Goal: Task Accomplishment & Management: Manage account settings

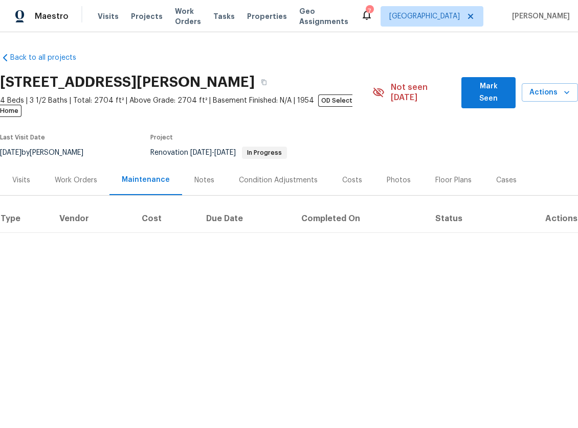
click at [181, 57] on div "Back to all projects 23910 Jensen Dr, Los Angeles, CA 91304 4 Beds | 3 1/2 Bath…" at bounding box center [289, 138] width 578 height 189
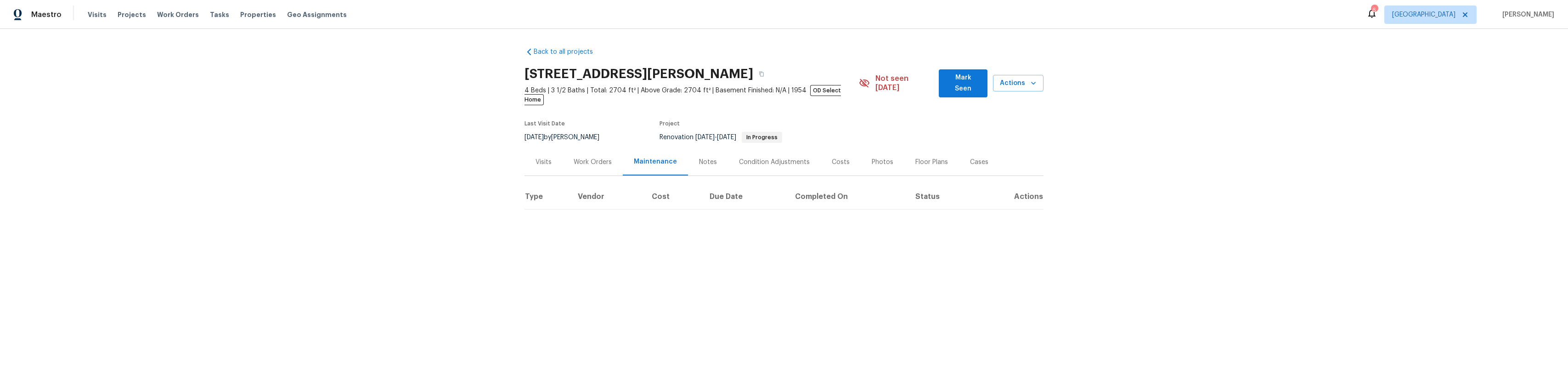
click at [402, 264] on html "Maestro Visits Projects Work Orders Tasks Properties Geo Assignments 6 Los Ange…" at bounding box center [784, 132] width 1568 height 264
click at [318, 201] on div "Back to all projects 23910 Jensen Dr, Los Angeles, CA 91304 4 Beds | 3 1/2 Bath…" at bounding box center [784, 147] width 1568 height 236
click at [256, 26] on div "Maestro Visits Projects Work Orders Tasks Properties Geo Assignments 6 Los Ange…" at bounding box center [784, 14] width 1568 height 29
click at [257, 20] on div "Visits Projects Work Orders Tasks Properties Geo Assignments" at bounding box center [223, 14] width 270 height 18
drag, startPoint x: 257, startPoint y: 14, endPoint x: 516, endPoint y: 7, distance: 259.1
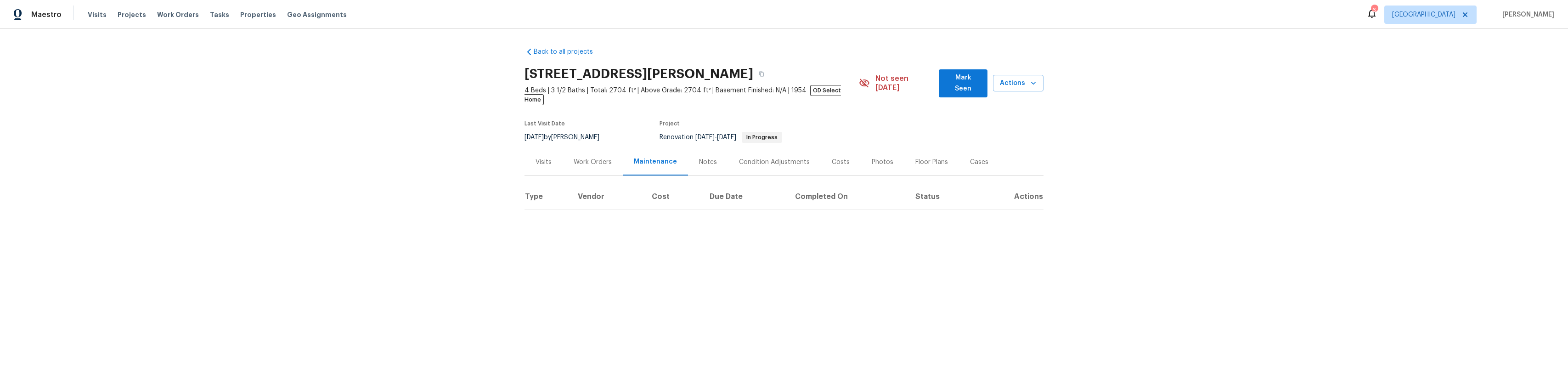
click at [257, 14] on span "Properties" at bounding box center [258, 14] width 36 height 9
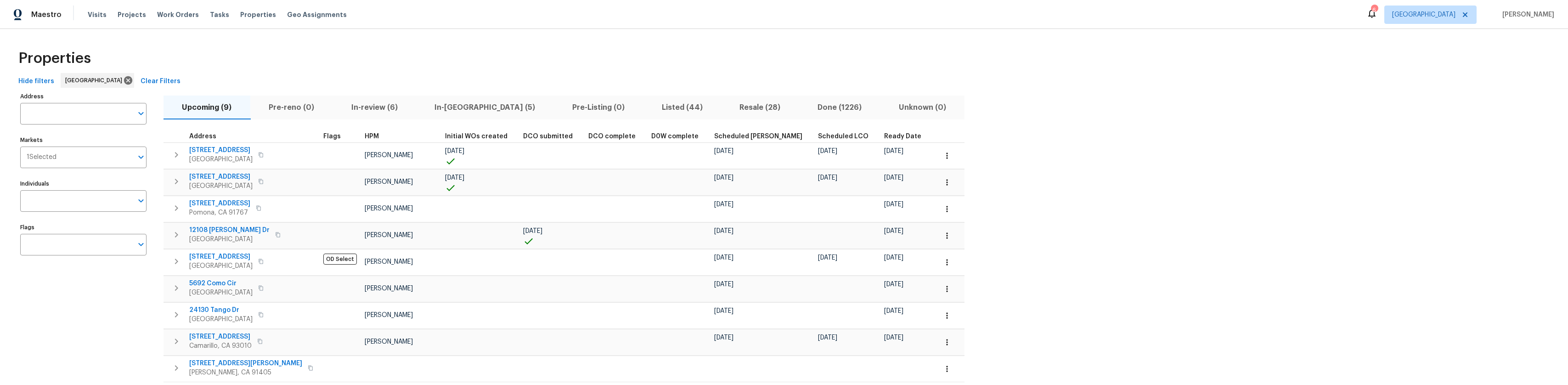
click at [518, 106] on span "Listed (44)" at bounding box center [682, 107] width 67 height 13
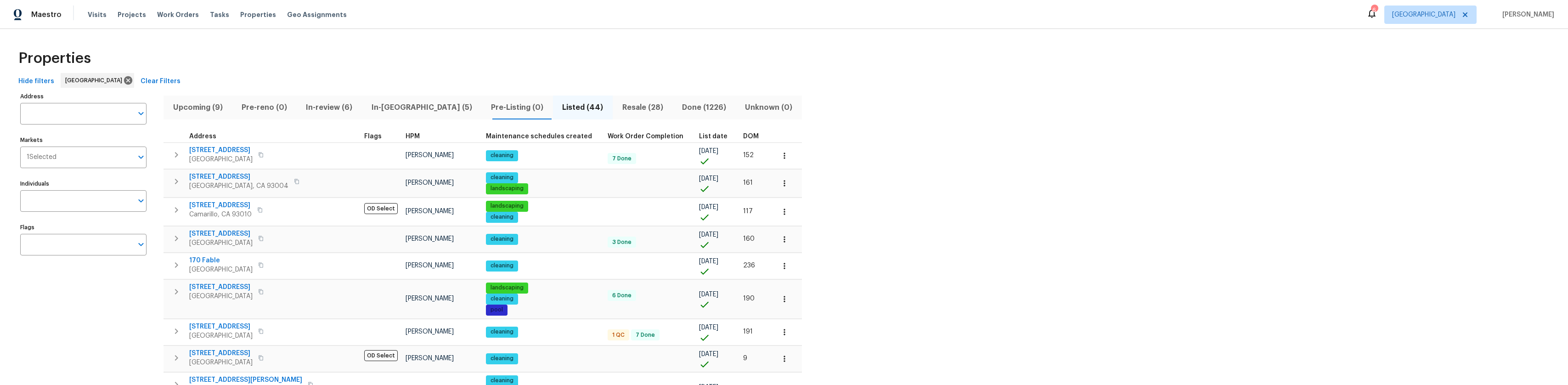
click at [402, 131] on th "HPM" at bounding box center [441, 137] width 80 height 13
click at [238, 178] on span "1534 Pyramid Ave" at bounding box center [239, 177] width 99 height 9
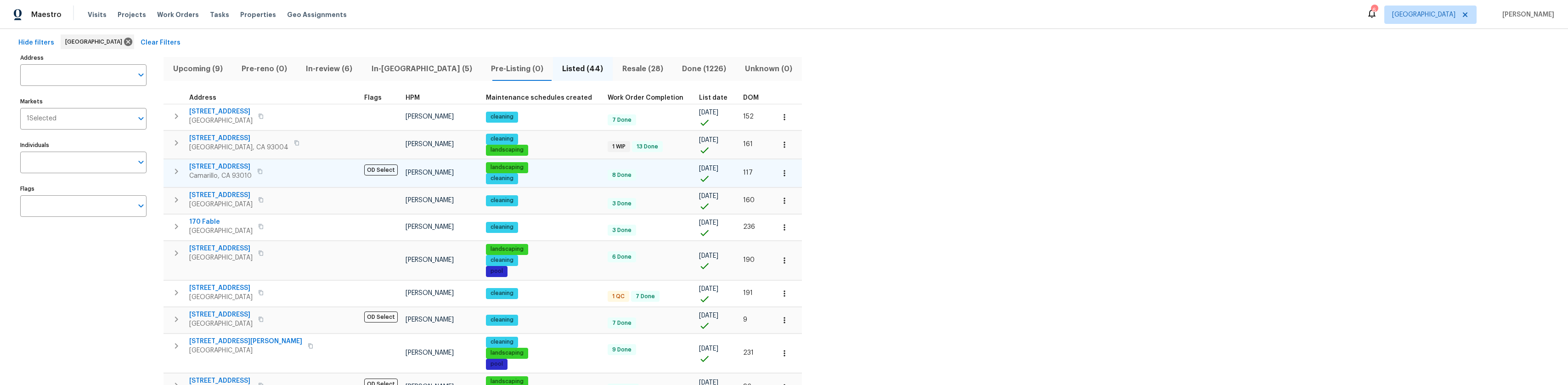
scroll to position [46, 0]
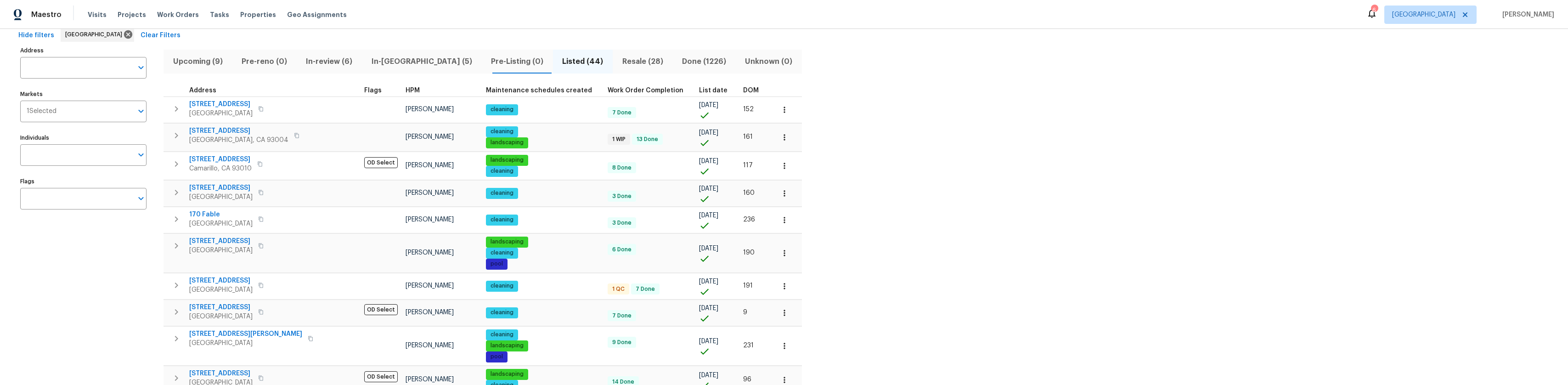
click at [405, 88] on span "HPM" at bounding box center [412, 90] width 14 height 6
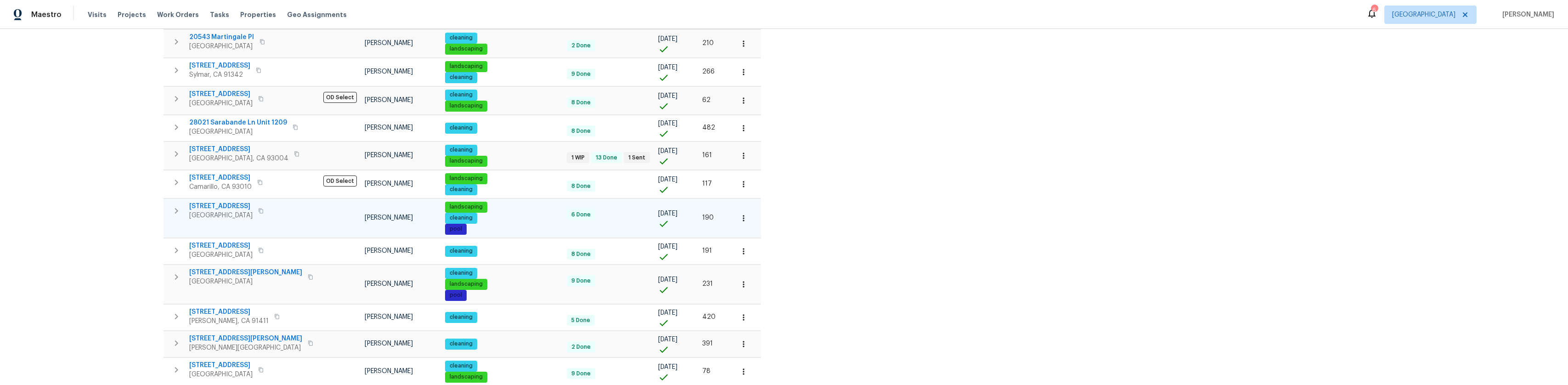
scroll to position [542, 0]
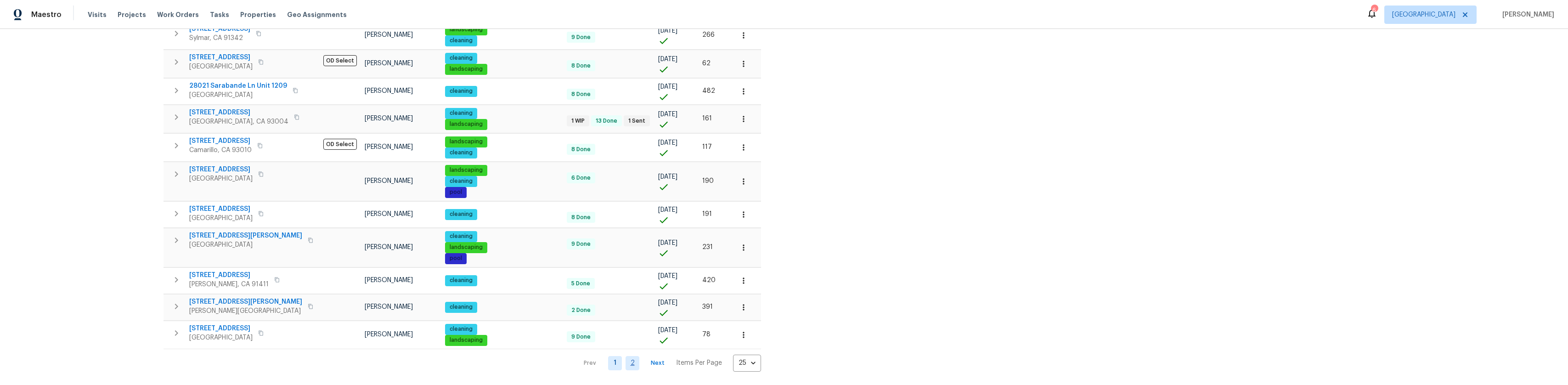
click at [518, 356] on link "2" at bounding box center [632, 363] width 13 height 14
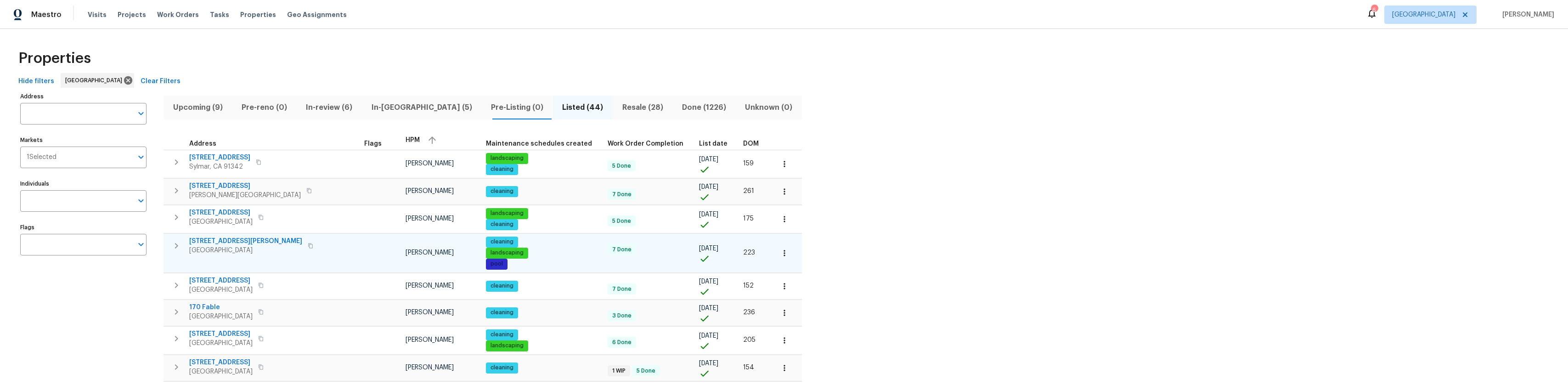
click at [228, 239] on span "1908 Hazel Nut Ct" at bounding box center [246, 241] width 113 height 9
click at [518, 105] on span "Listed (44)" at bounding box center [582, 107] width 49 height 13
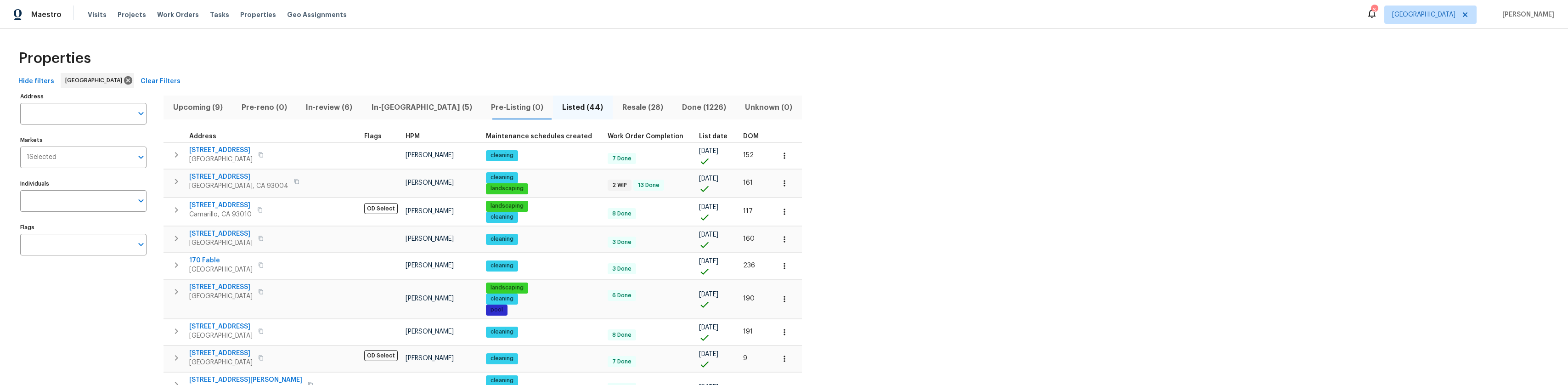
click at [518, 105] on span "Resale (28)" at bounding box center [642, 107] width 49 height 13
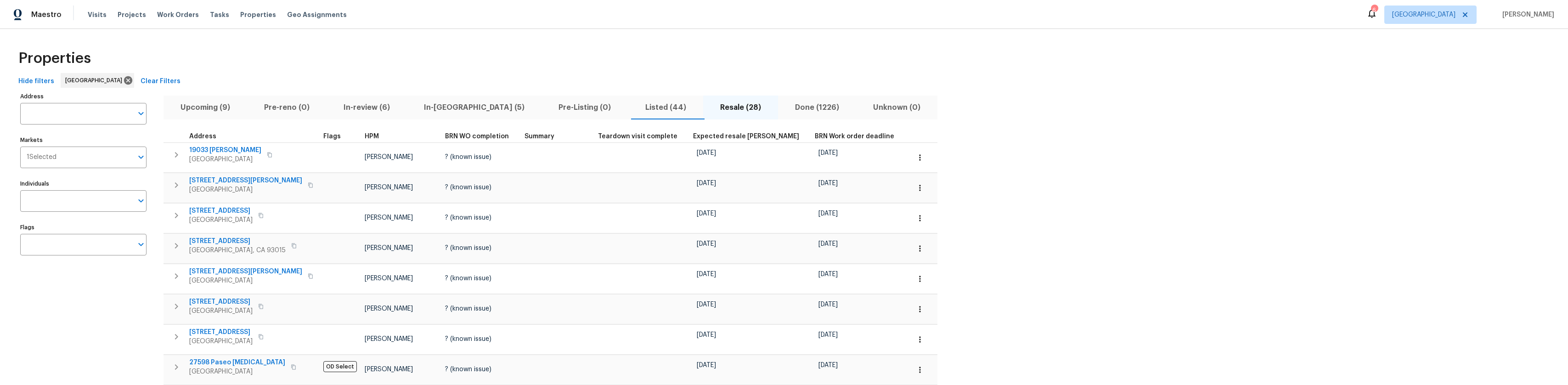
click at [370, 134] on div "HPM" at bounding box center [401, 136] width 73 height 6
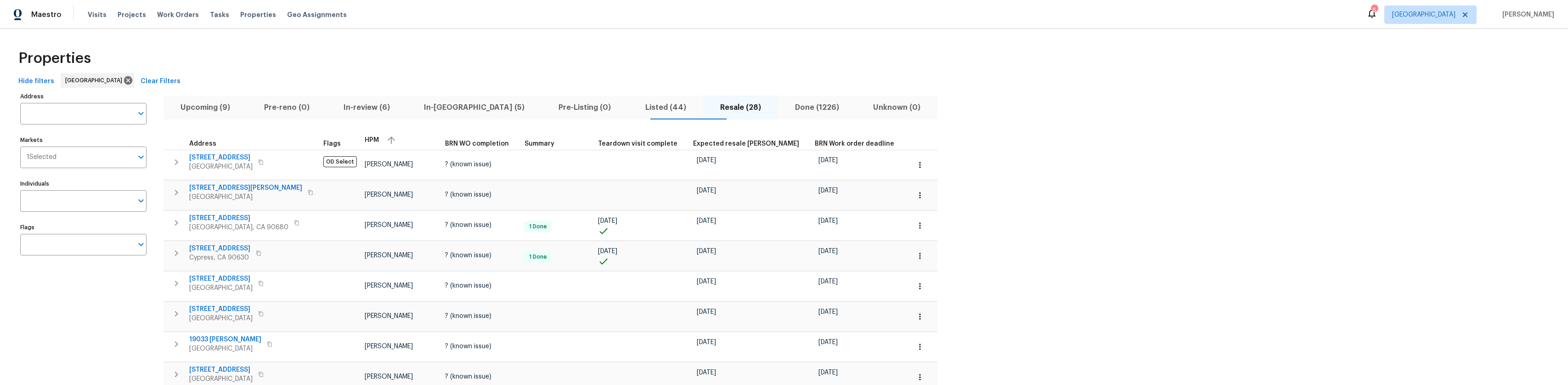
click at [518, 97] on button "Listed (44)" at bounding box center [665, 107] width 75 height 24
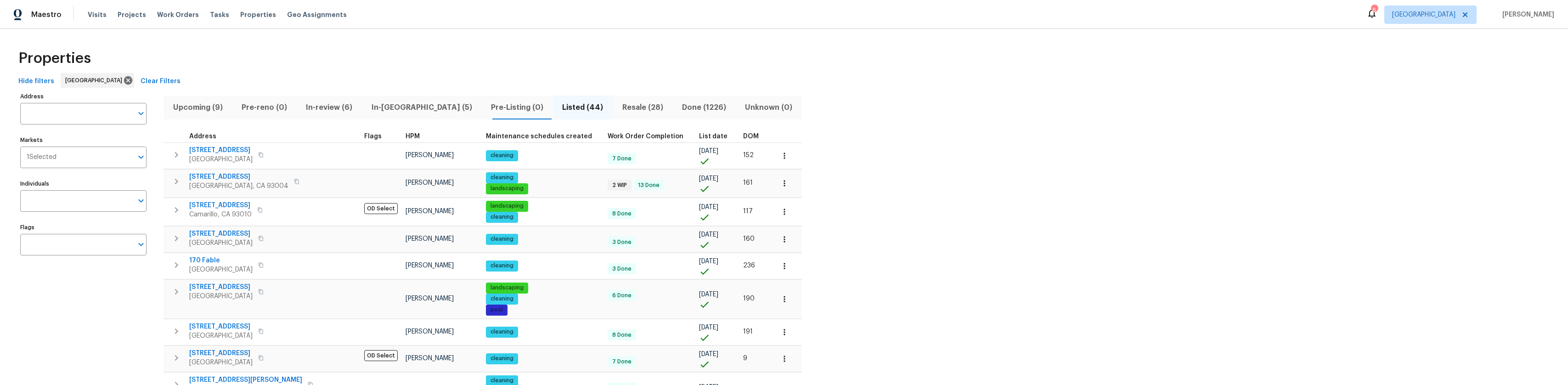
click at [360, 132] on th "Flags" at bounding box center [381, 137] width 41 height 13
click at [402, 132] on th "HPM" at bounding box center [441, 137] width 80 height 13
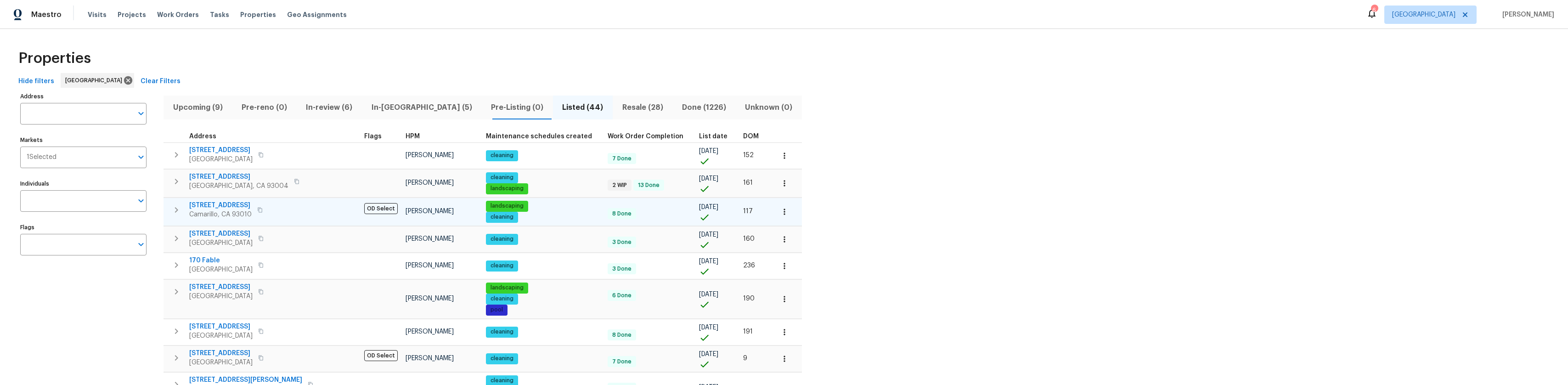
click at [225, 202] on span "[STREET_ADDRESS]" at bounding box center [221, 205] width 63 height 9
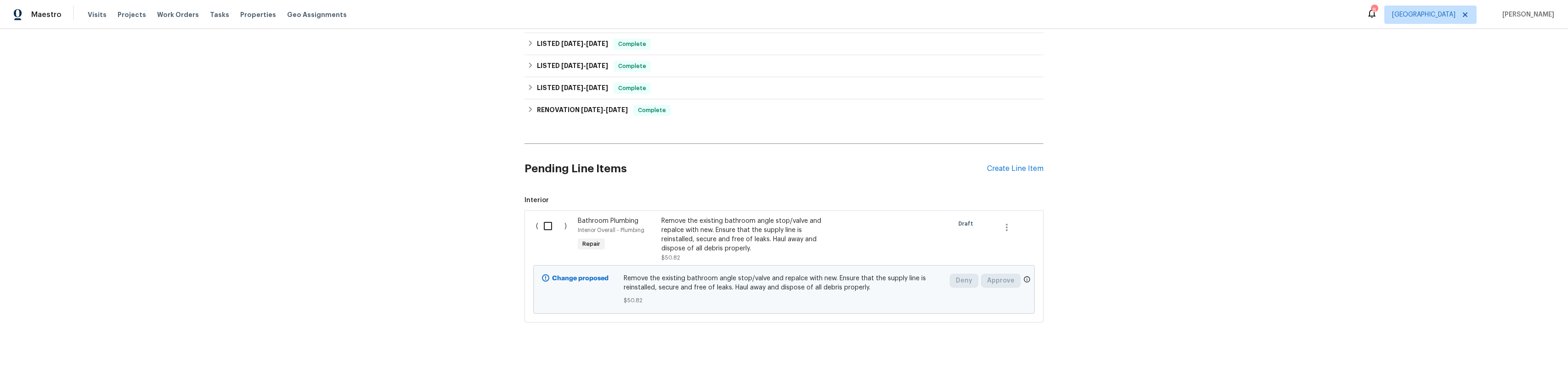
scroll to position [198, 0]
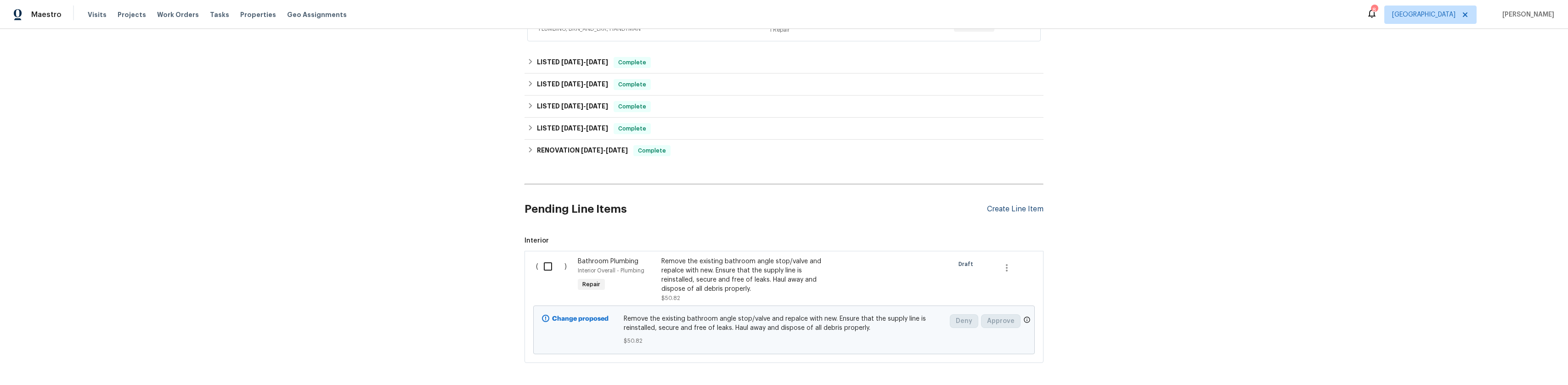
click at [1014, 210] on div "Create Line Item" at bounding box center [1014, 210] width 57 height 9
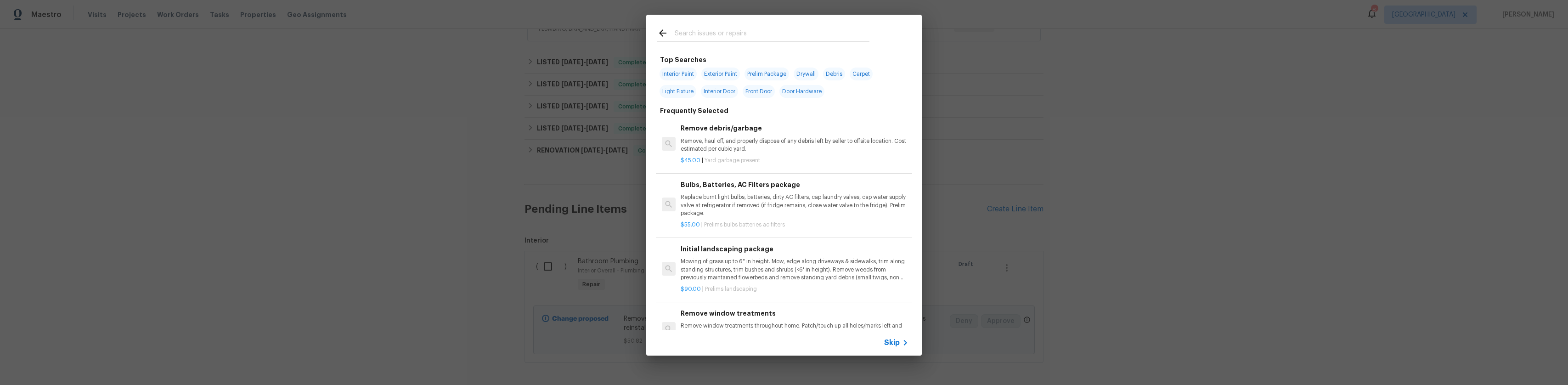
click at [744, 35] on input "text" at bounding box center [772, 34] width 195 height 13
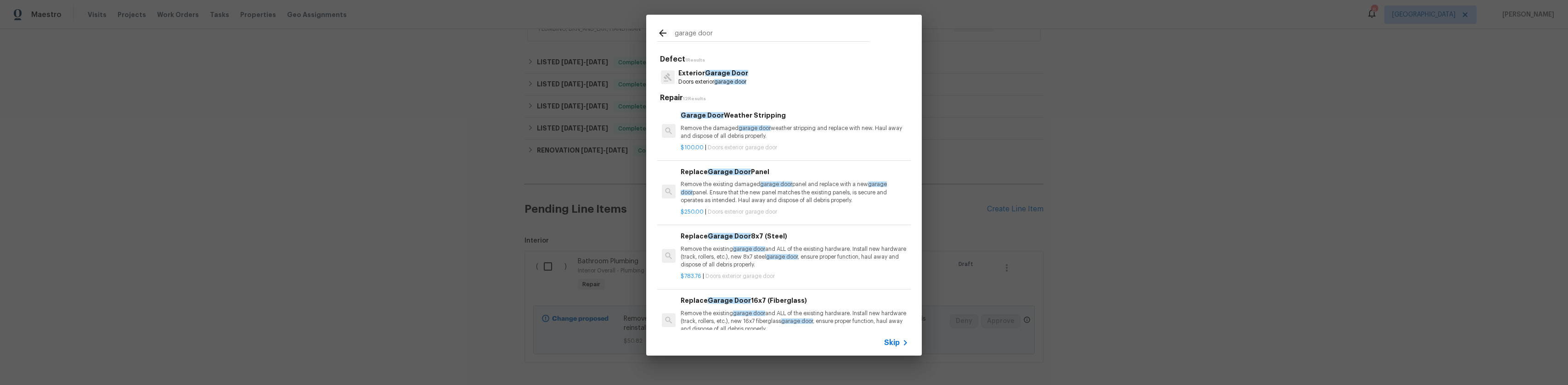
type input "garage door"
click at [726, 75] on span "Garage Door" at bounding box center [727, 73] width 43 height 6
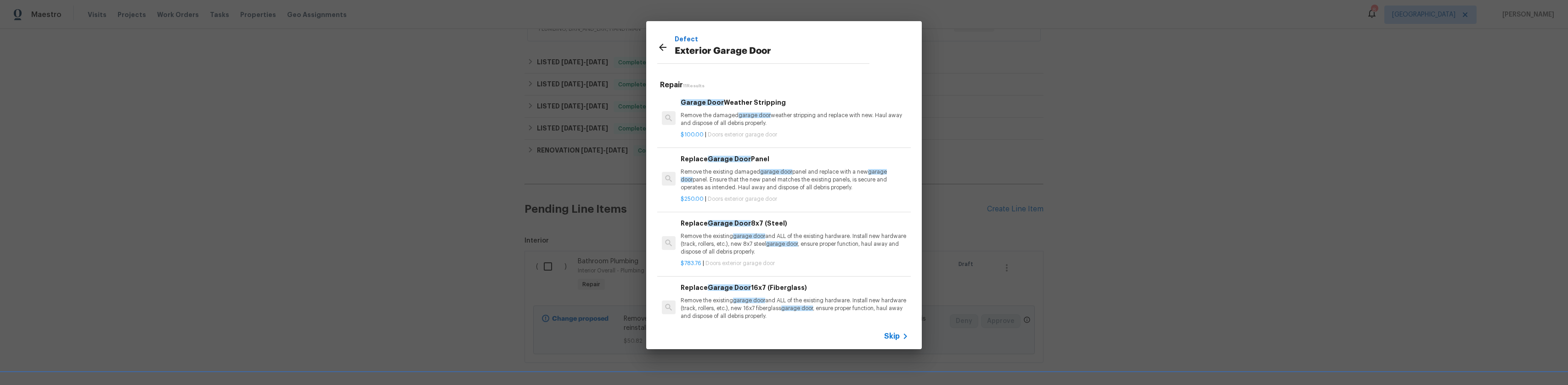
click at [722, 112] on p "Remove the damaged garage door weather stripping and replace with new. Haul awa…" at bounding box center [794, 119] width 228 height 15
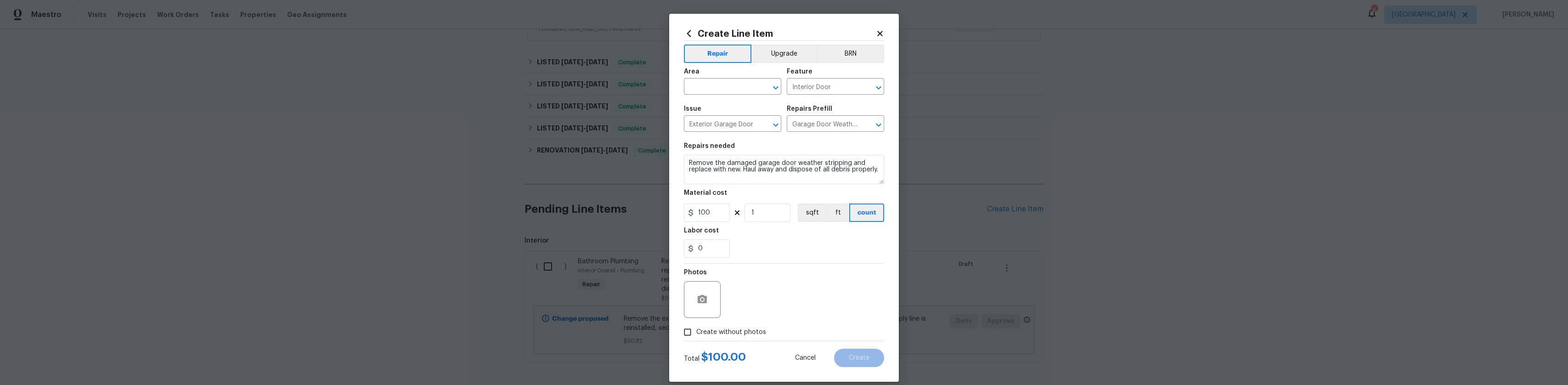
drag, startPoint x: 673, startPoint y: 310, endPoint x: 688, endPoint y: 305, distance: 15.8
click at [673, 309] on div "Create Line Item Repair Upgrade BRN Area ​ Feature Interior Door ​ Issue Exteri…" at bounding box center [784, 197] width 230 height 368
click at [699, 302] on icon "button" at bounding box center [702, 299] width 9 height 8
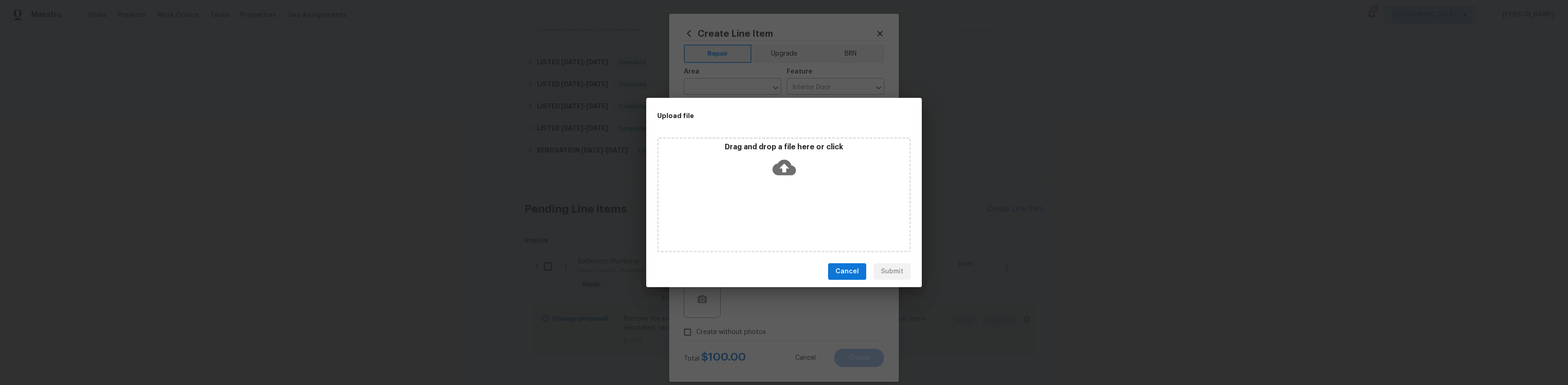
click at [795, 184] on div "Drag and drop a file here or click" at bounding box center [784, 195] width 253 height 115
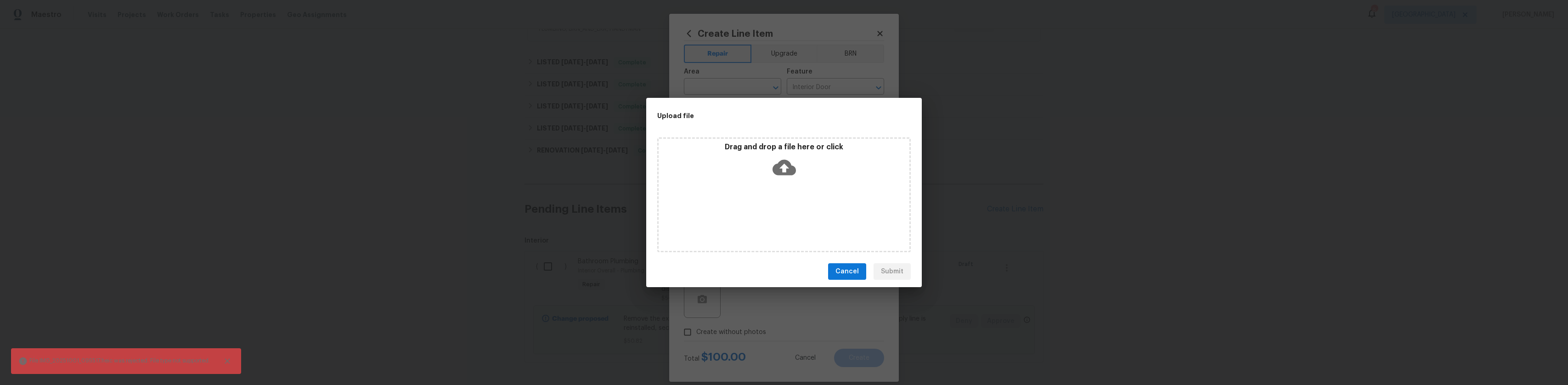
click at [785, 184] on div "Drag and drop a file here or click" at bounding box center [784, 195] width 253 height 115
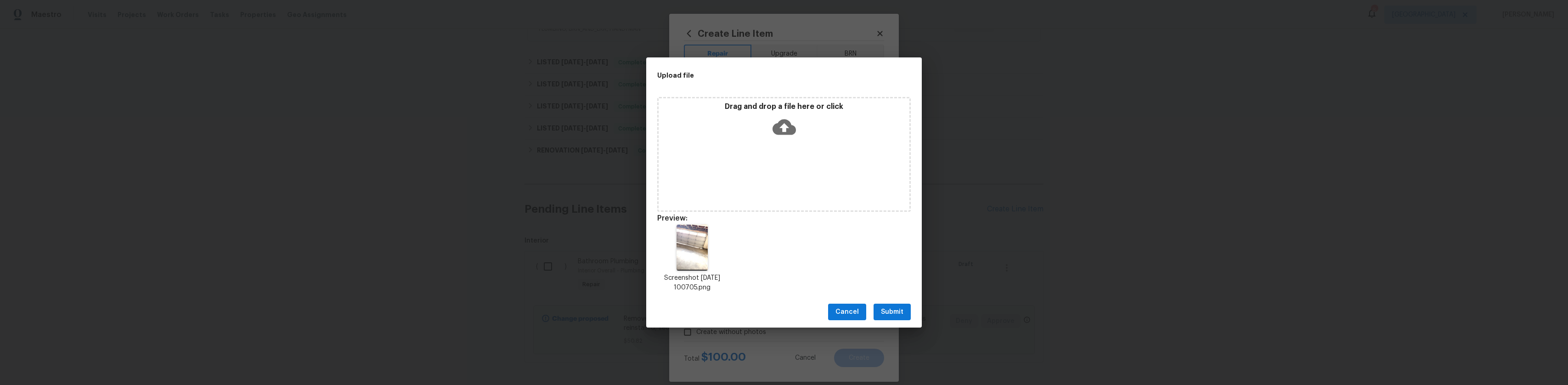
click at [882, 313] on span "Submit" at bounding box center [891, 312] width 22 height 12
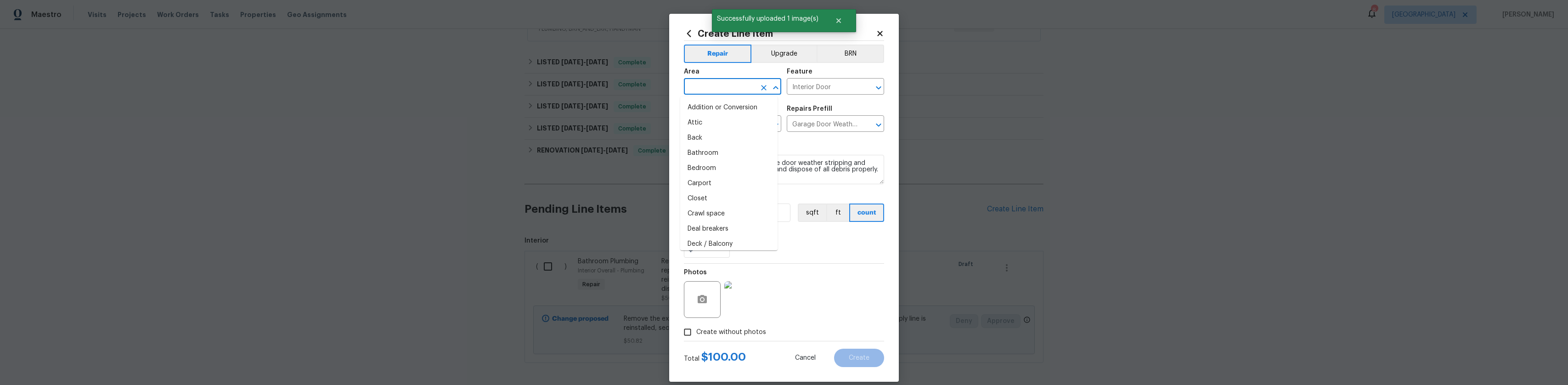
click at [736, 85] on input "text" at bounding box center [720, 87] width 72 height 14
click at [728, 103] on li "Garage" at bounding box center [729, 107] width 97 height 15
type input "Garage"
click at [844, 359] on button "Create" at bounding box center [859, 358] width 50 height 18
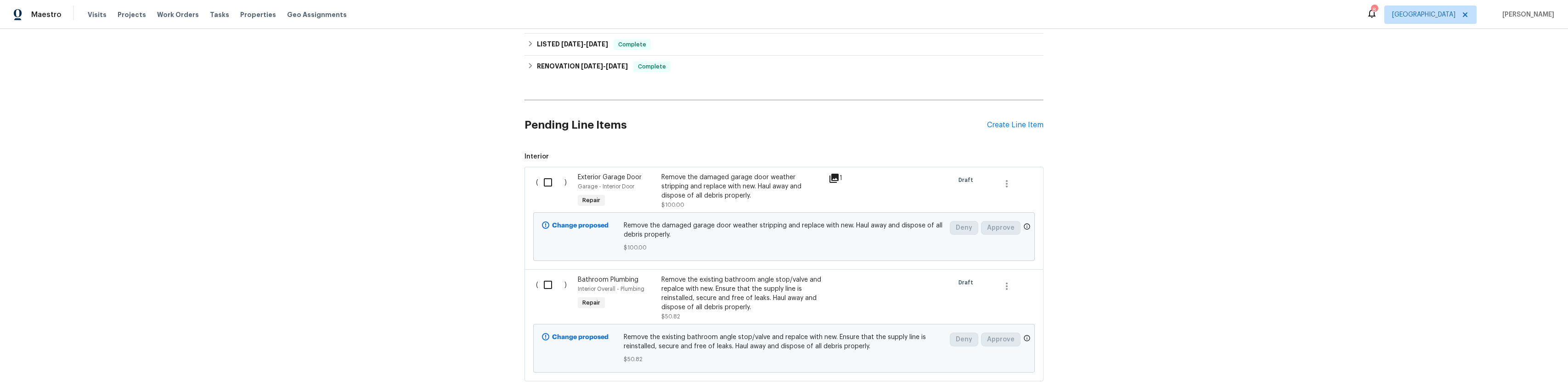
scroll to position [290, 0]
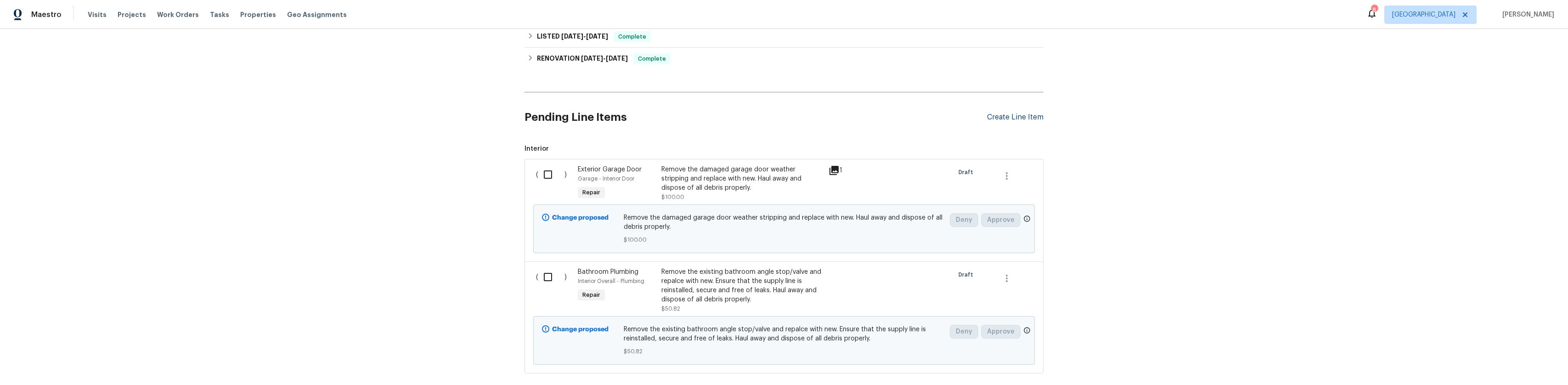
click at [1016, 119] on div "Create Line Item" at bounding box center [1014, 118] width 57 height 9
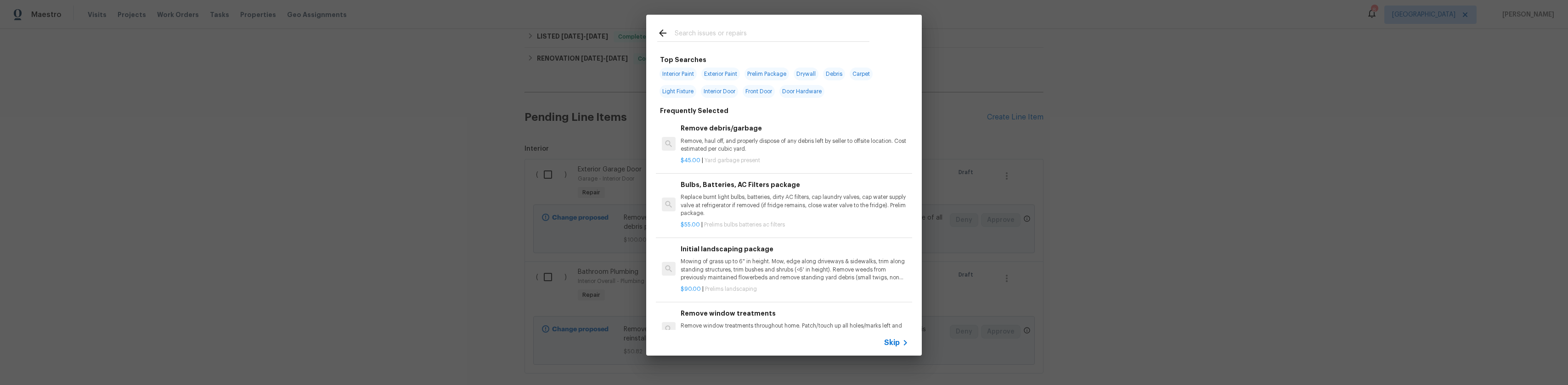
click at [725, 55] on div "Top Searches Interior Paint Exterior Paint Prelim Package Drywall Debris Carpet…" at bounding box center [784, 184] width 276 height 341
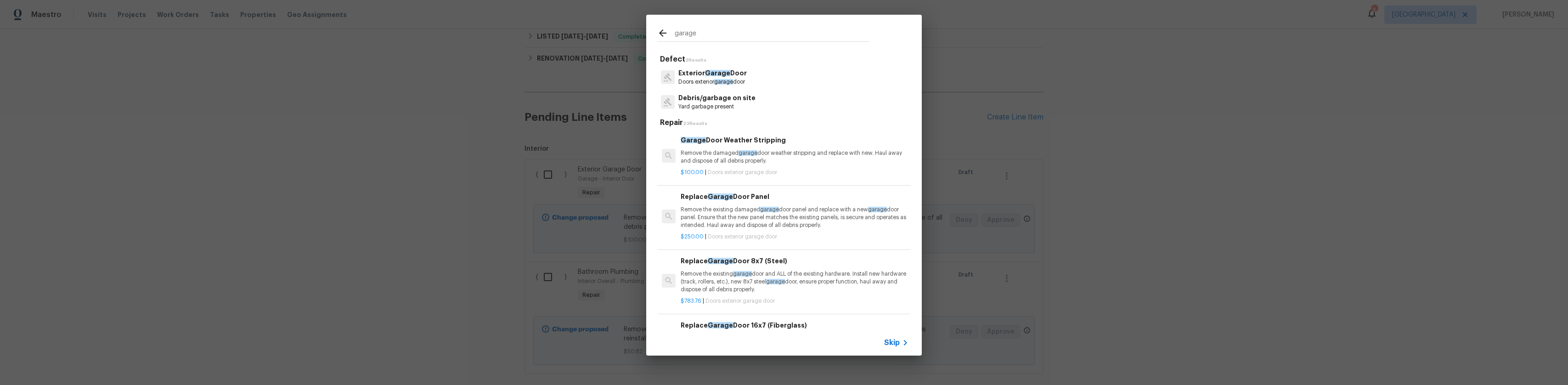
type input "garage"
click at [729, 170] on span "Doors exterior garage door" at bounding box center [742, 173] width 69 height 5
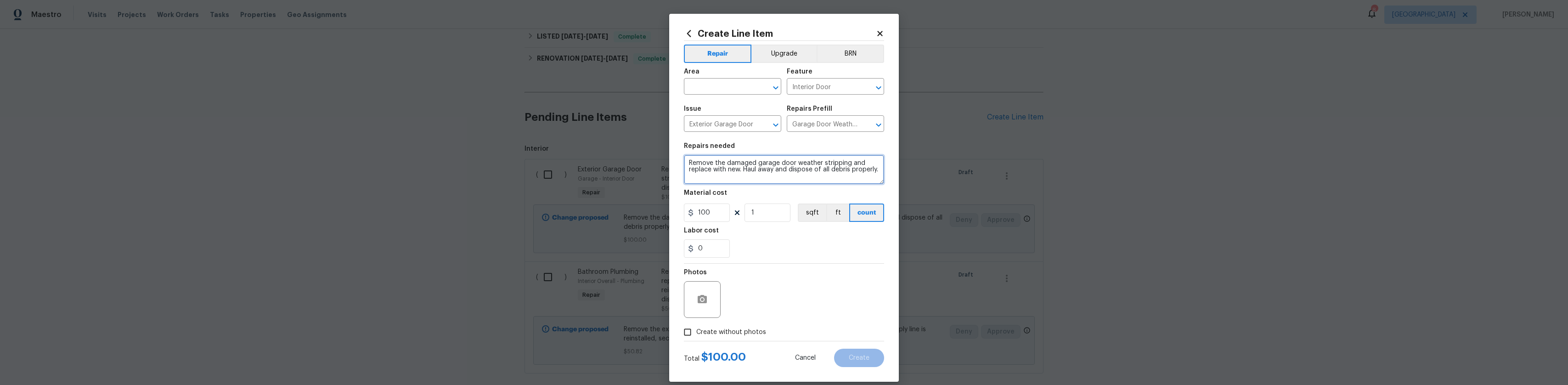
click at [744, 175] on textarea "Remove the damaged garage door weather stripping and replace with new. Haul awa…" at bounding box center [784, 169] width 200 height 30
type textarea "Patch and prime"
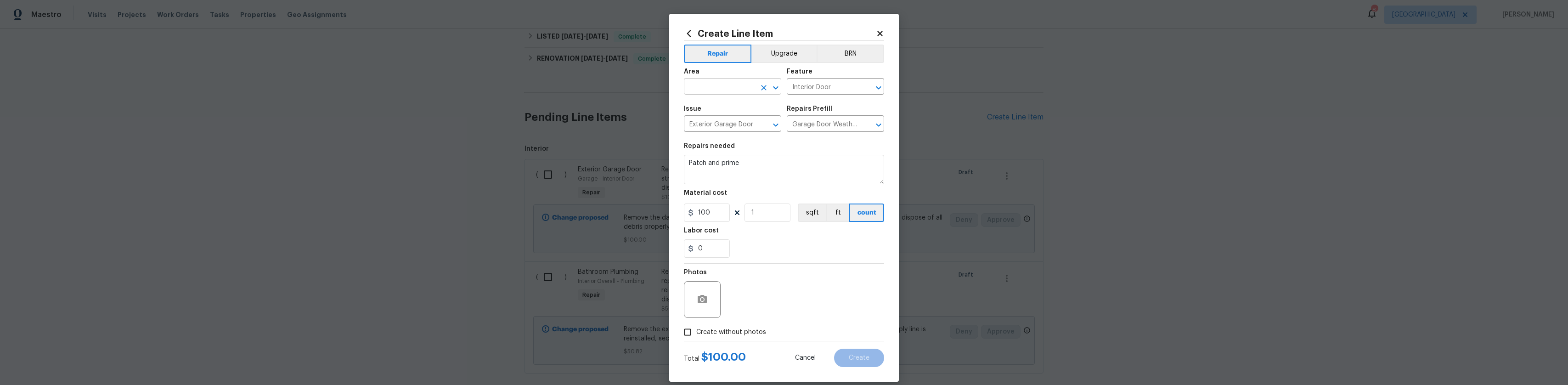
click at [748, 90] on input "text" at bounding box center [720, 87] width 72 height 14
click at [718, 112] on li "Garage" at bounding box center [729, 107] width 97 height 15
type input "Garage"
click at [696, 296] on icon "button" at bounding box center [702, 300] width 11 height 11
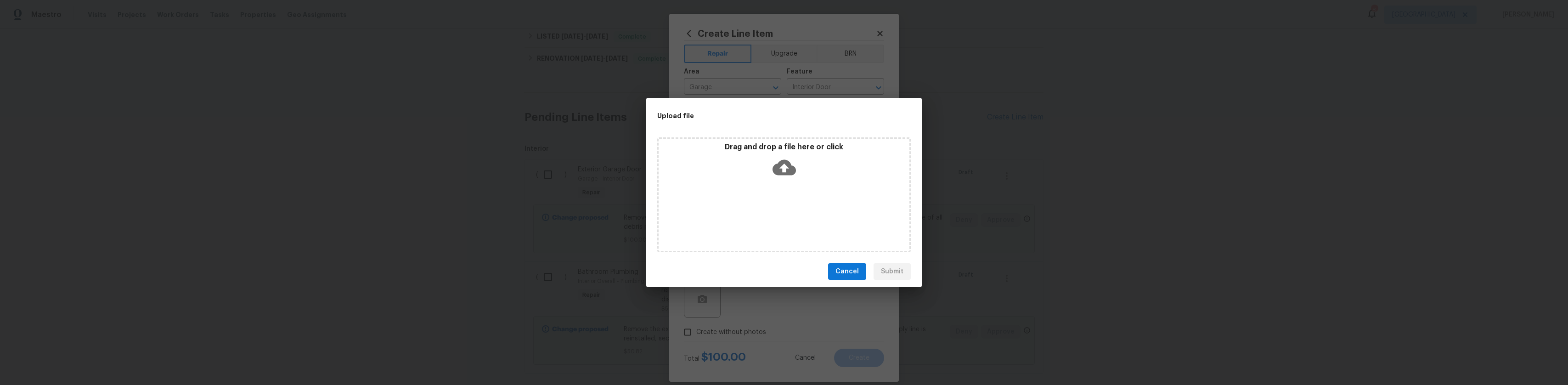
click at [771, 171] on div "Drag and drop a file here or click" at bounding box center [784, 162] width 251 height 40
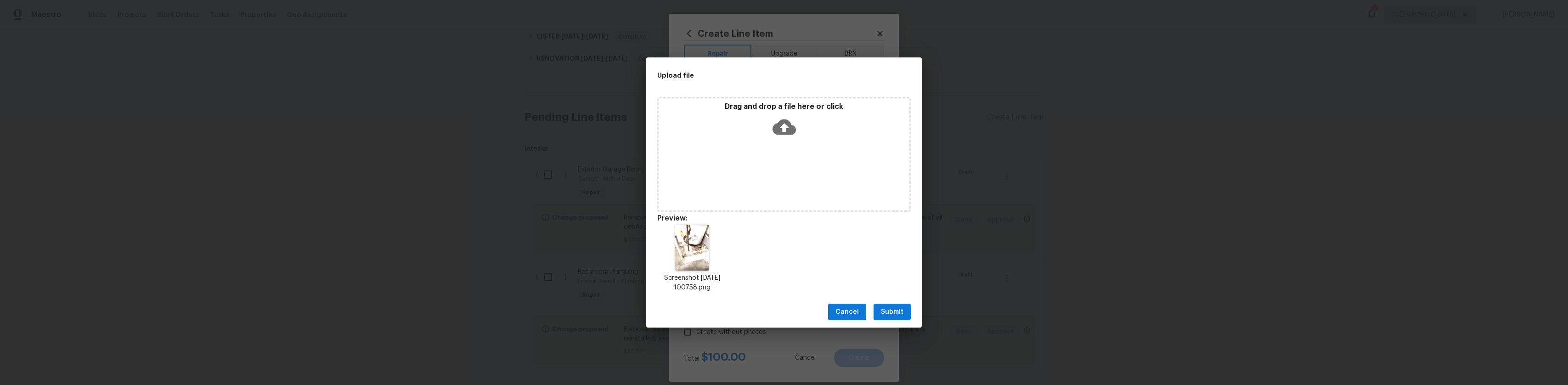
click at [773, 130] on icon at bounding box center [784, 127] width 23 height 15
click at [888, 309] on span "Submit" at bounding box center [891, 312] width 22 height 12
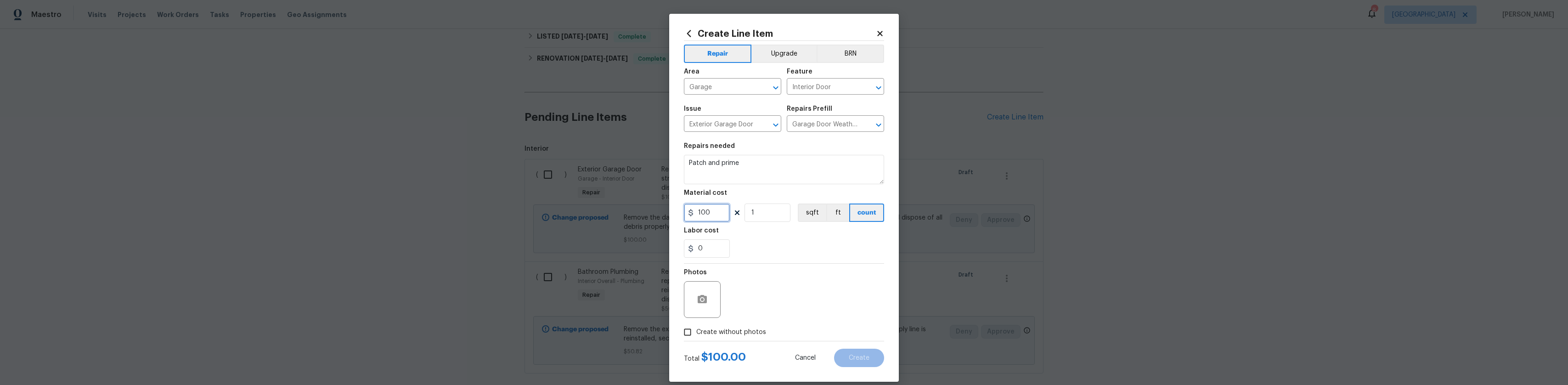
click at [716, 213] on input "100" at bounding box center [706, 212] width 46 height 18
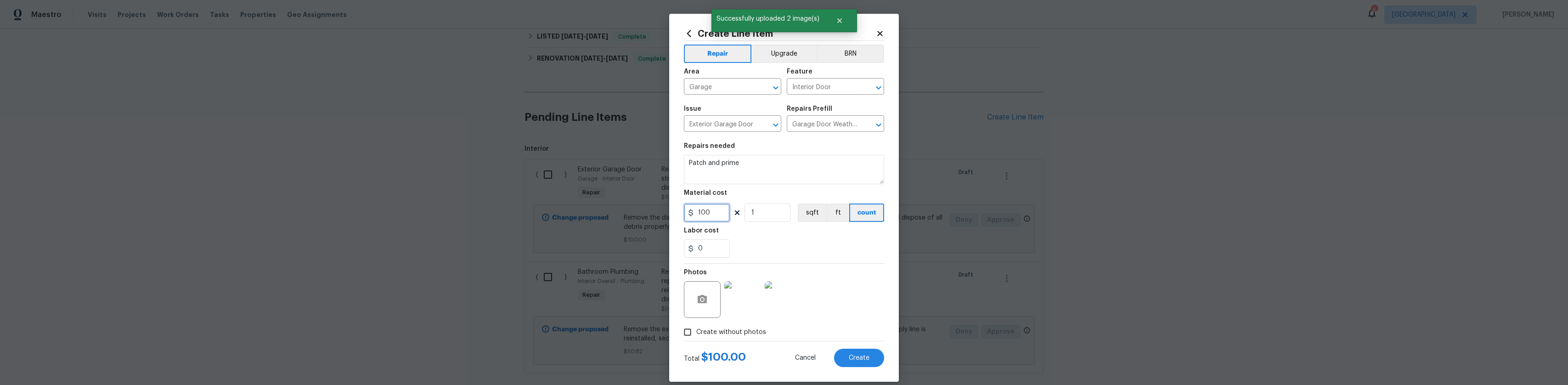
click at [716, 213] on input "100" at bounding box center [706, 212] width 46 height 18
type input "150"
click at [865, 358] on span "Create" at bounding box center [859, 359] width 21 height 7
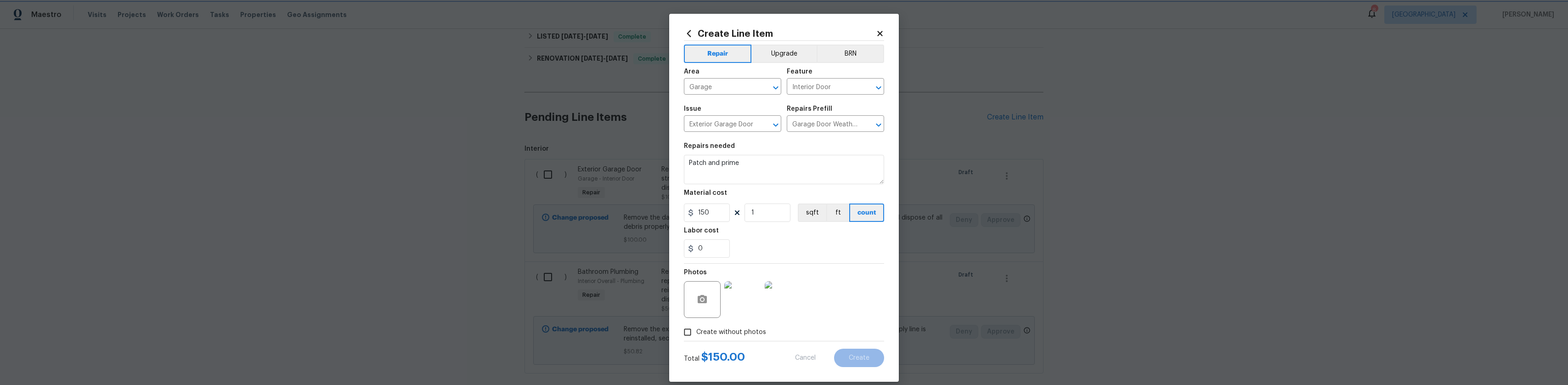
type input "0"
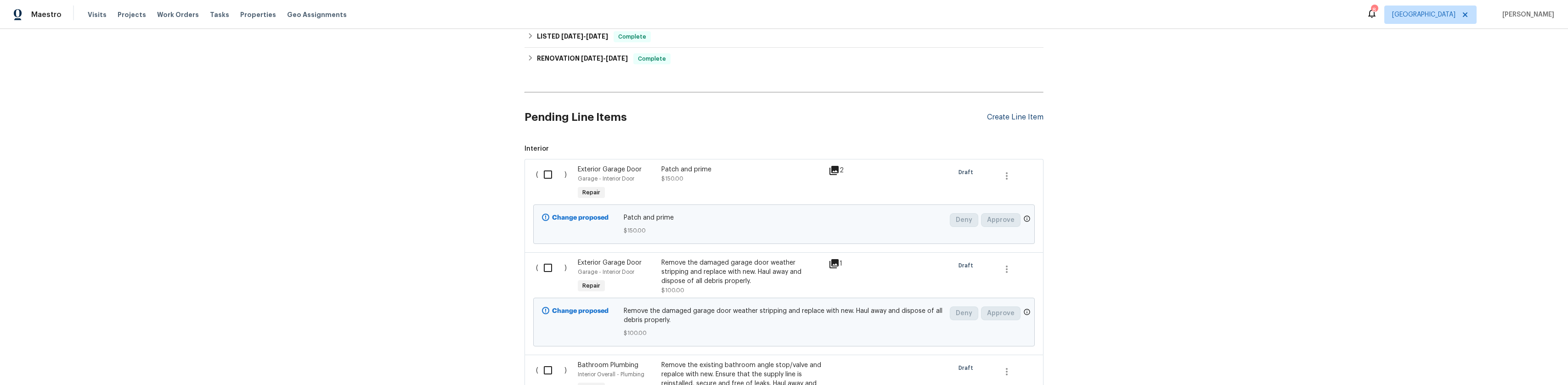
click at [987, 114] on div "Create Line Item" at bounding box center [1014, 118] width 57 height 9
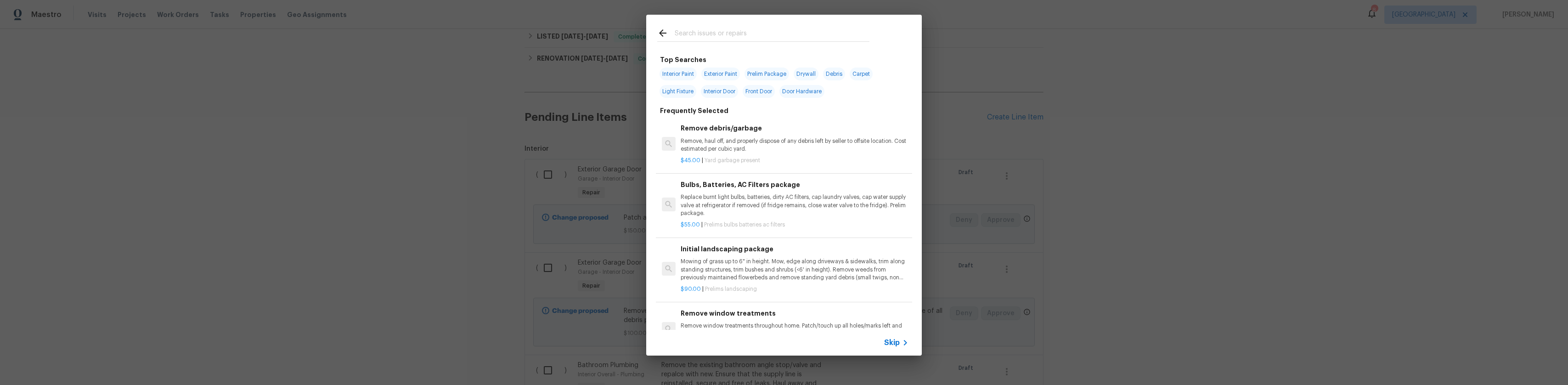
click at [736, 35] on input "text" at bounding box center [772, 34] width 195 height 13
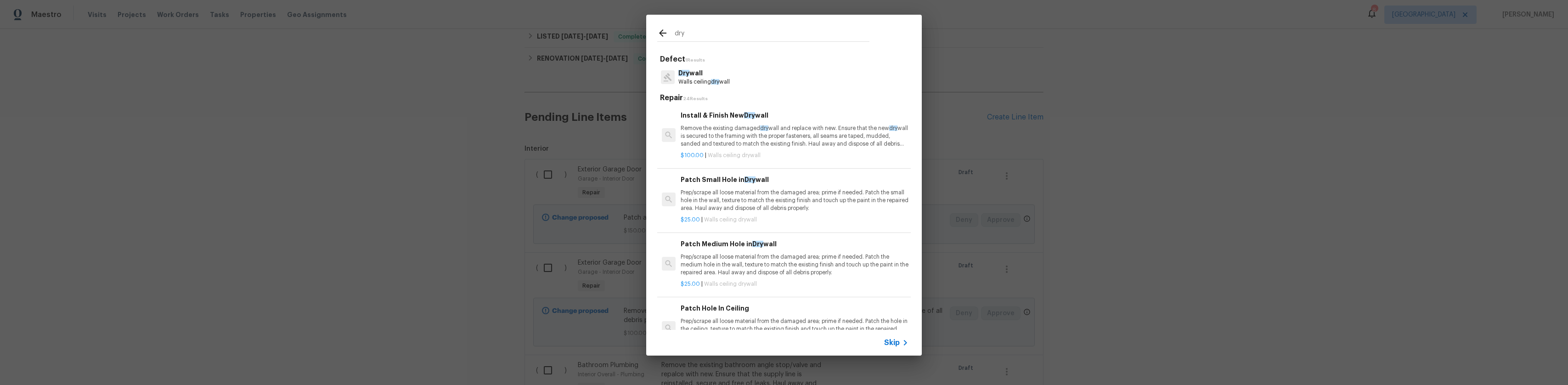
type input "dry"
click at [722, 84] on p "Walls ceiling dry wall" at bounding box center [704, 82] width 51 height 8
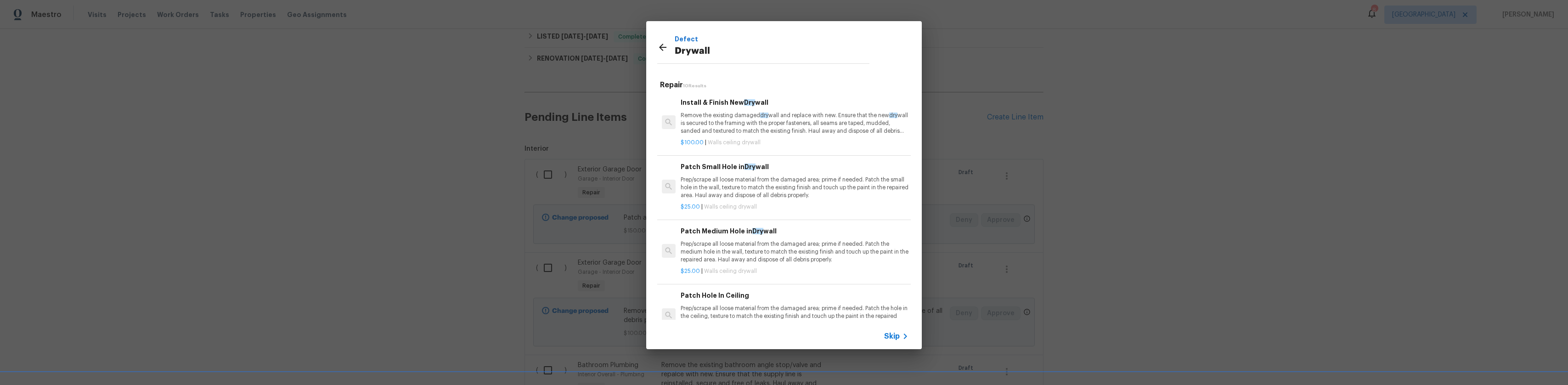
click at [742, 178] on p "Prep/scrape all loose material from the damaged area; prime if needed. Patch th…" at bounding box center [794, 188] width 228 height 23
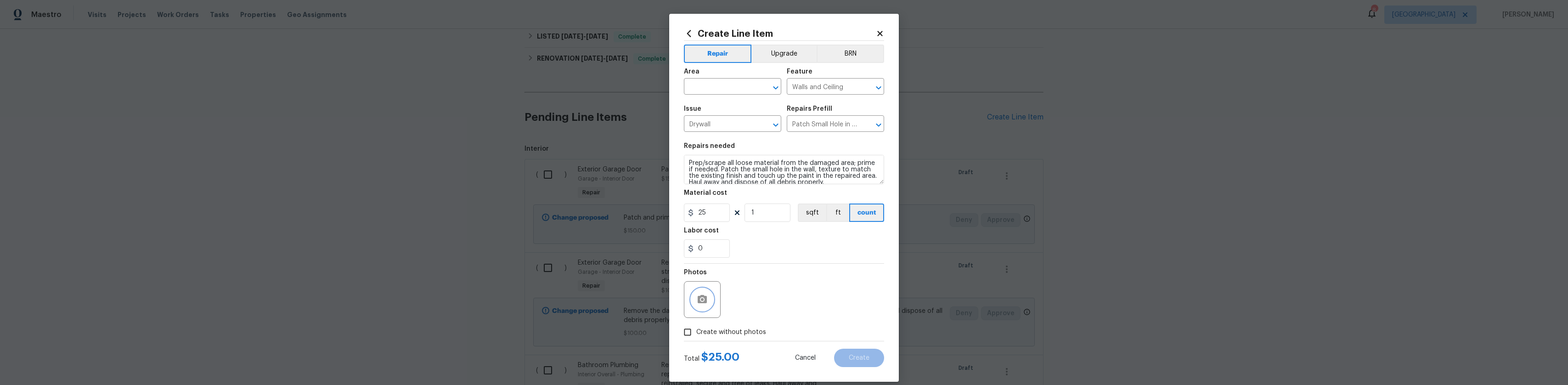
click at [691, 291] on button "button" at bounding box center [702, 300] width 22 height 22
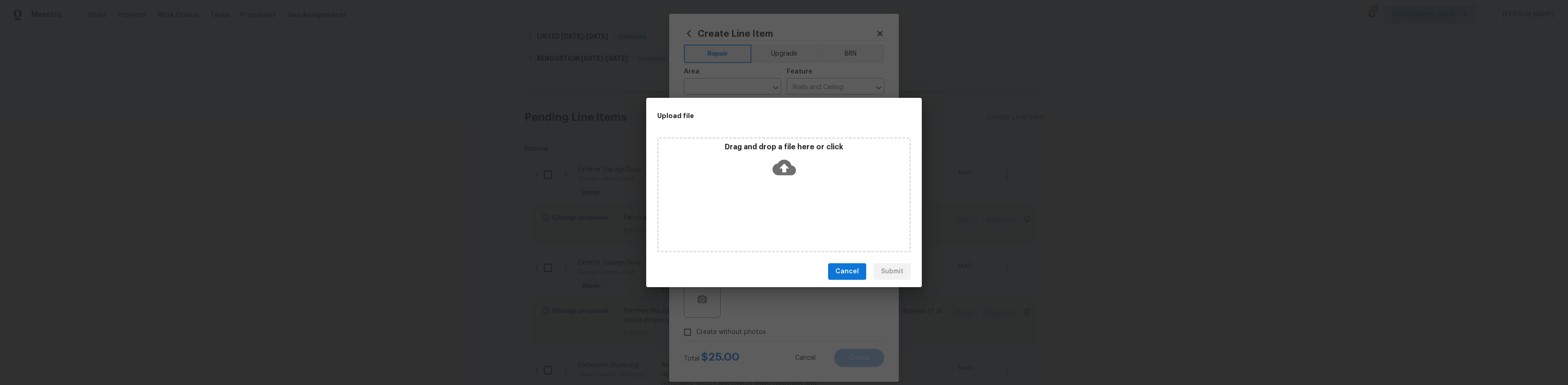
click at [787, 175] on icon at bounding box center [784, 167] width 23 height 15
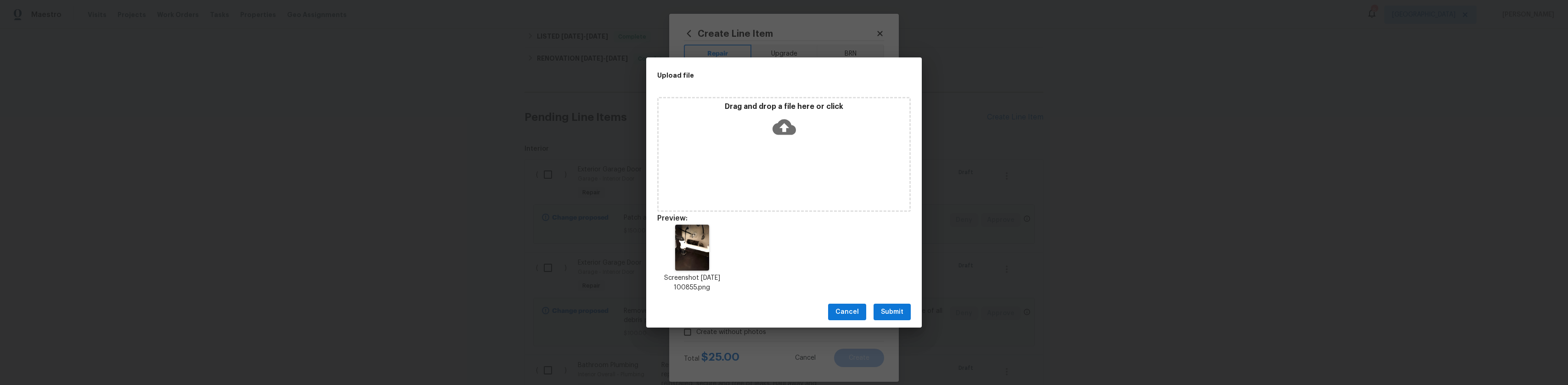
click at [881, 308] on span "Submit" at bounding box center [891, 312] width 22 height 12
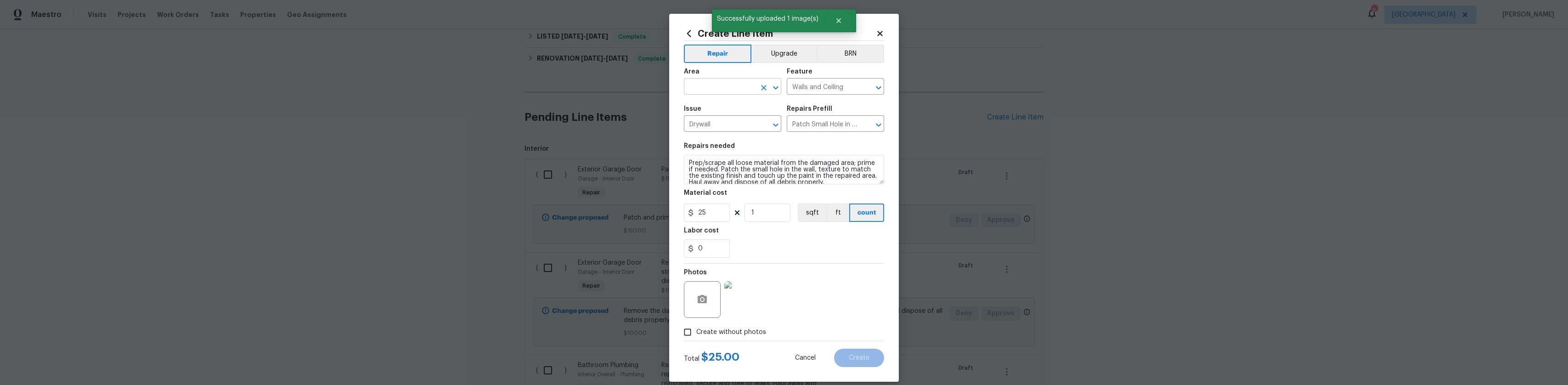
click at [745, 88] on input "text" at bounding box center [720, 87] width 72 height 14
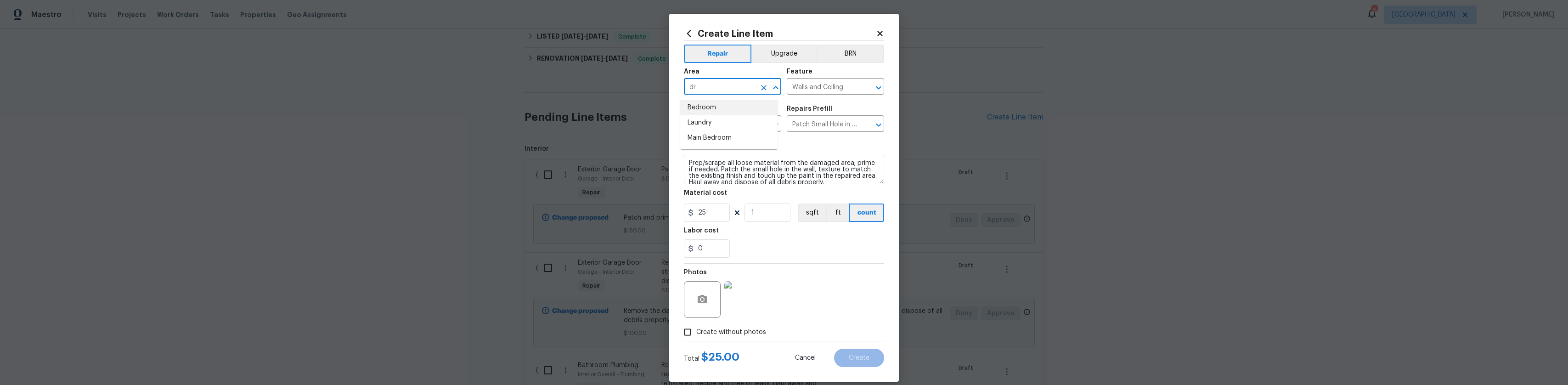
click at [729, 83] on input "dr" at bounding box center [720, 87] width 72 height 14
click at [730, 122] on li "Interior Overall" at bounding box center [729, 122] width 97 height 15
type input "Interior Overall"
click at [851, 356] on button "Create" at bounding box center [859, 358] width 50 height 18
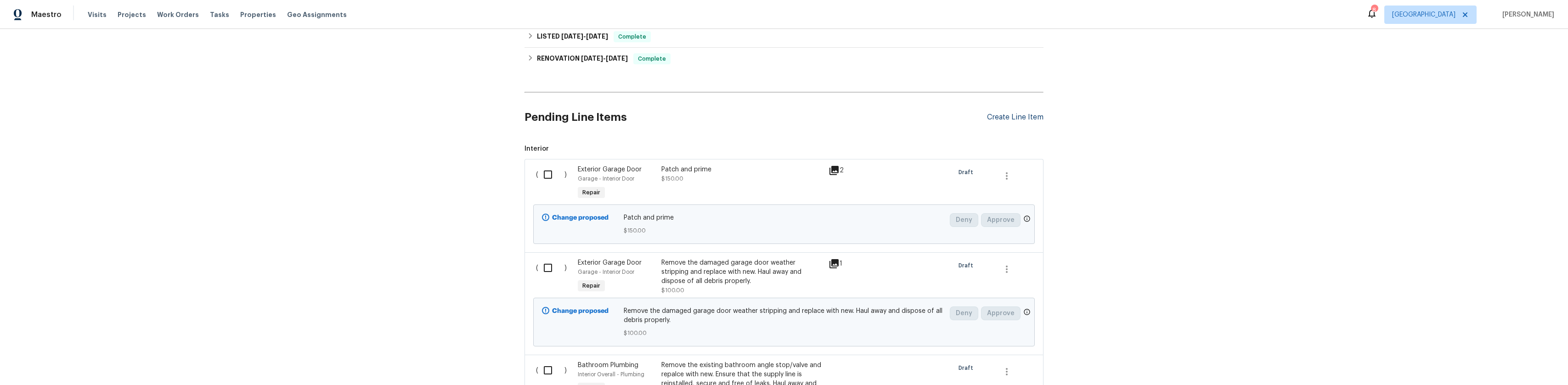
click at [1019, 117] on div "Create Line Item" at bounding box center [1014, 118] width 57 height 9
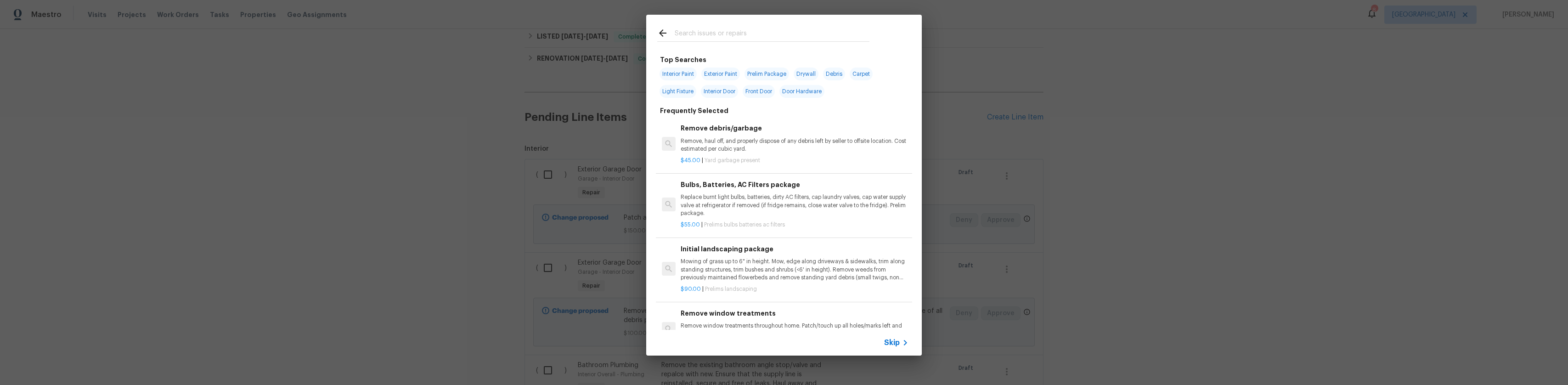
click at [738, 37] on input "text" at bounding box center [772, 34] width 195 height 13
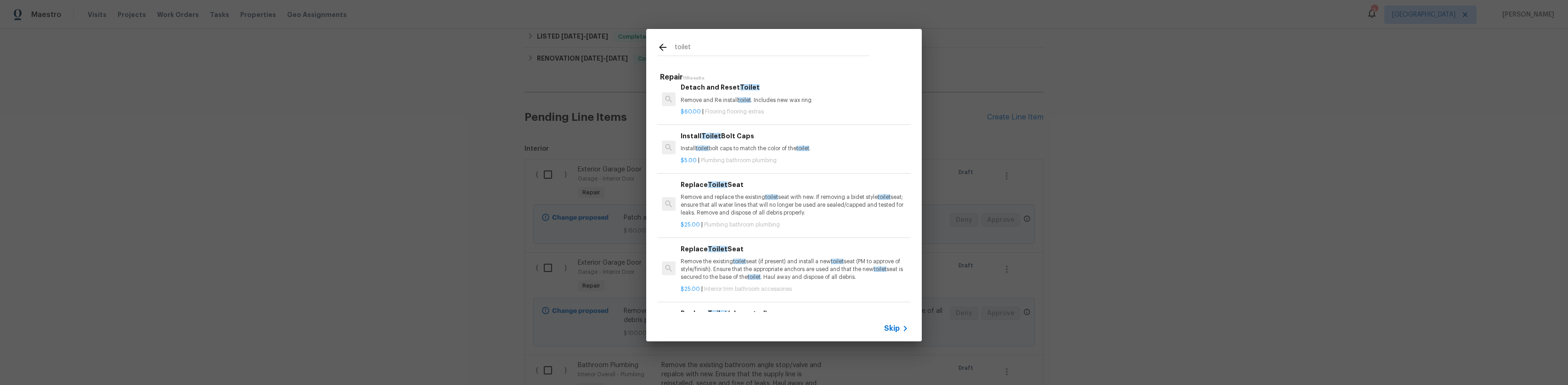
scroll to position [0, 0]
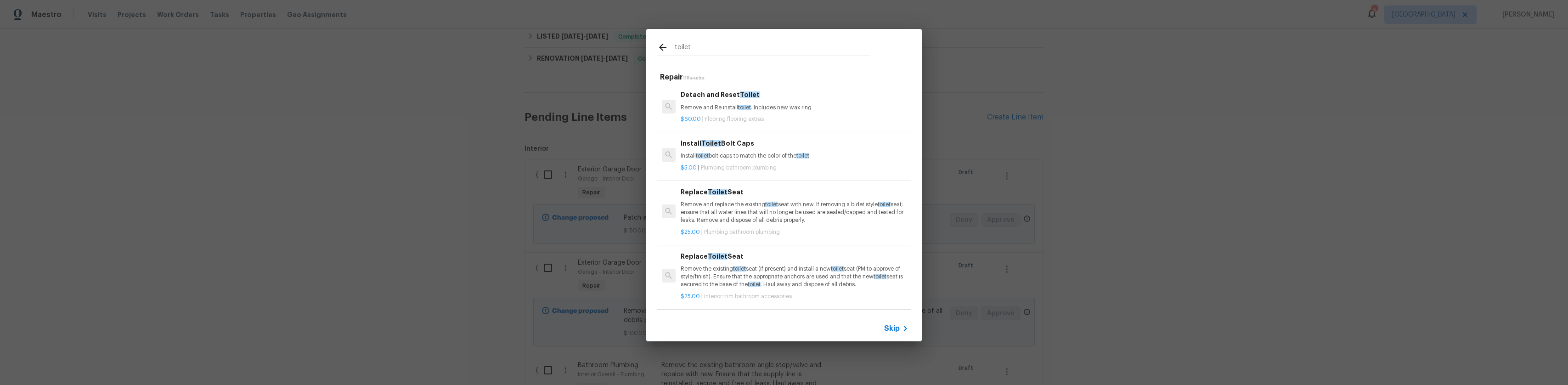
type input "toilet"
click at [749, 119] on span "Flooring flooring extras" at bounding box center [734, 119] width 58 height 5
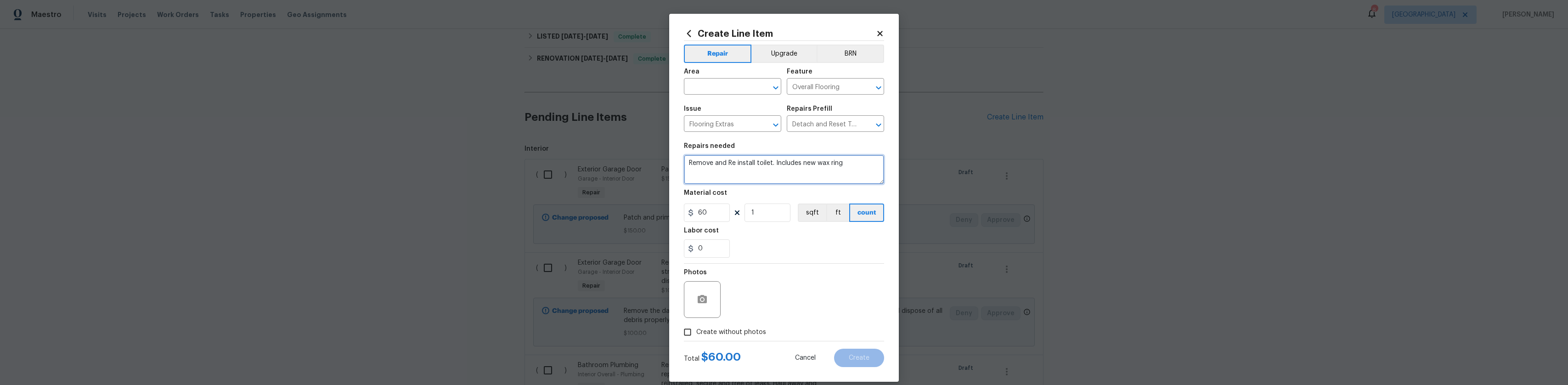
click at [766, 181] on textarea "Remove and Re install toilet. Includes new wax ring" at bounding box center [784, 169] width 200 height 30
type textarea "Inspect and replace do to possible leak"
click at [740, 84] on input "text" at bounding box center [720, 87] width 72 height 14
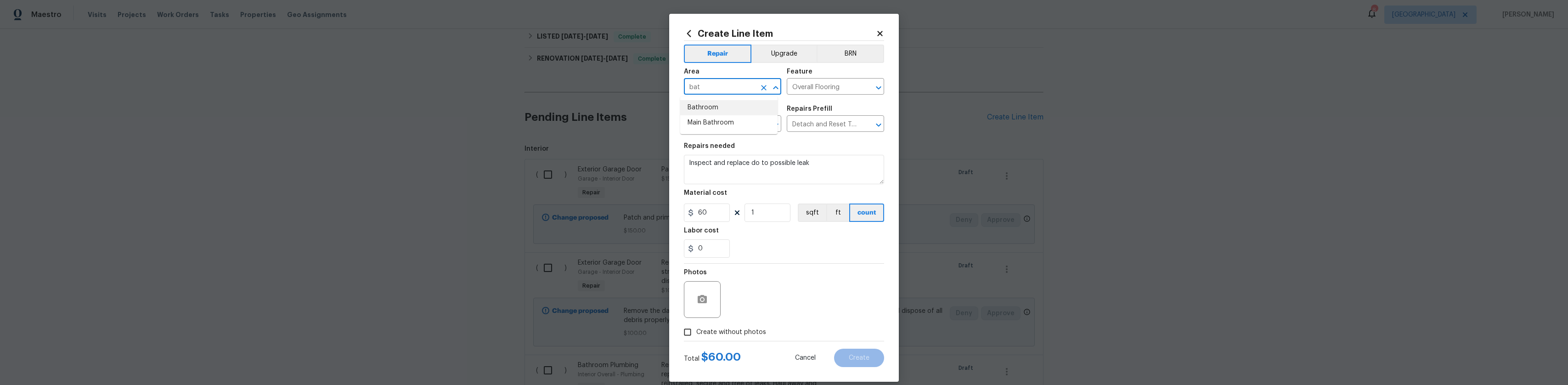
click at [710, 109] on li "Bathroom" at bounding box center [729, 107] width 97 height 15
type input "Bathroom"
click at [704, 288] on div at bounding box center [702, 300] width 37 height 37
click at [705, 293] on button "button" at bounding box center [702, 300] width 22 height 22
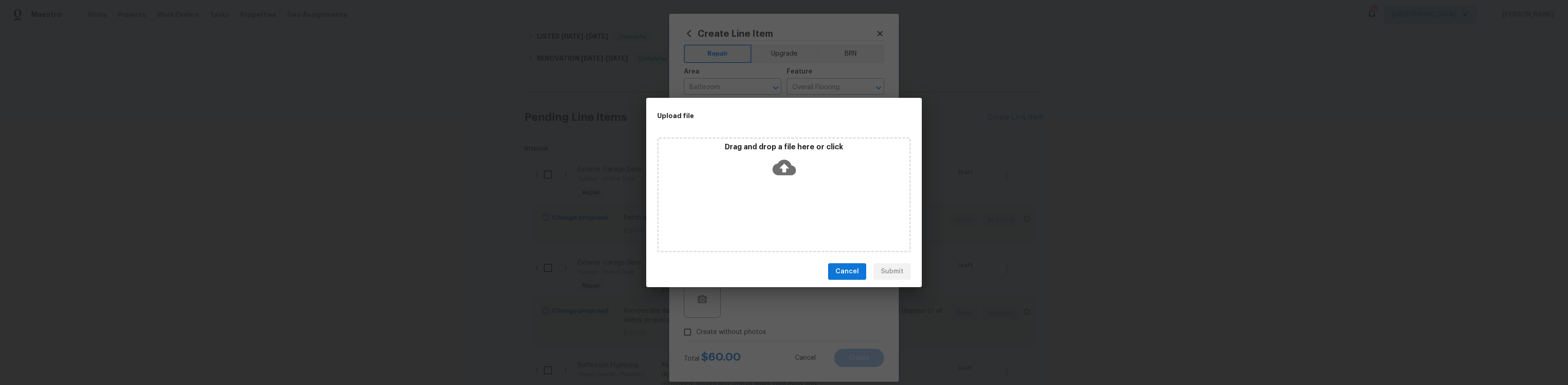
click at [787, 172] on icon at bounding box center [784, 167] width 23 height 15
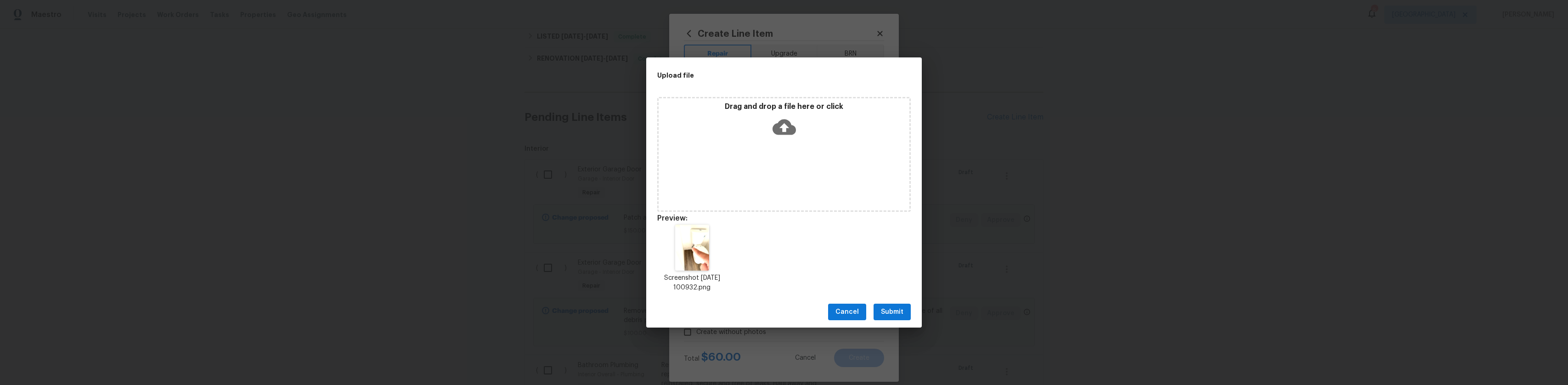
click at [886, 314] on span "Submit" at bounding box center [891, 312] width 22 height 12
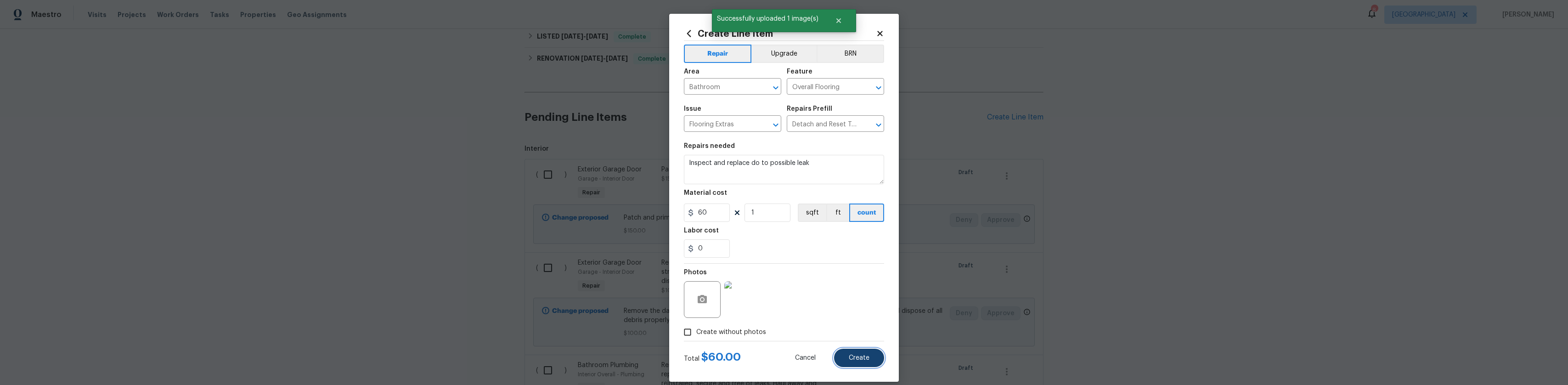
click at [849, 355] on span "Create" at bounding box center [859, 359] width 21 height 7
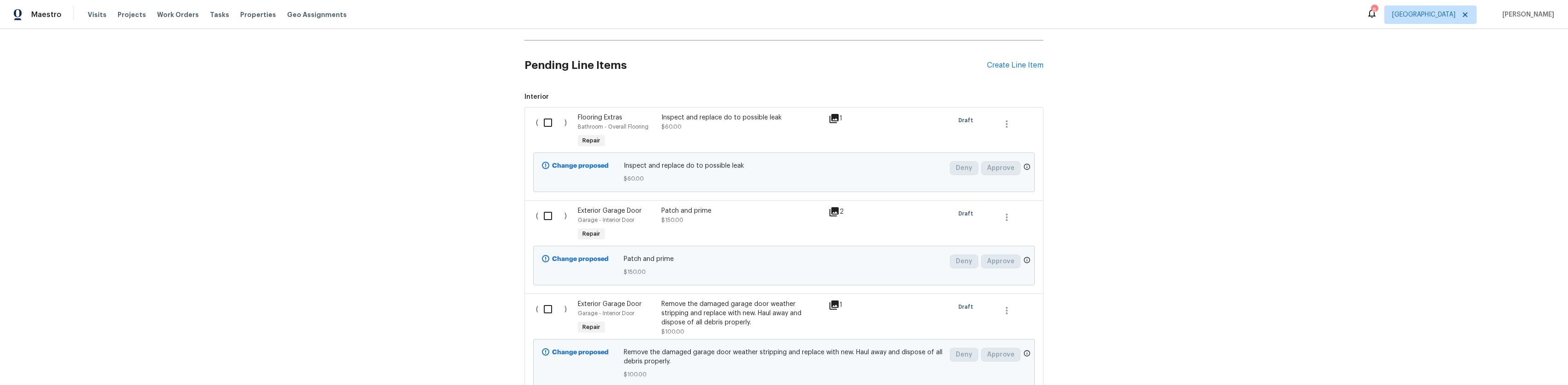
scroll to position [336, 0]
click at [1032, 71] on div "Create Line Item" at bounding box center [1014, 72] width 57 height 9
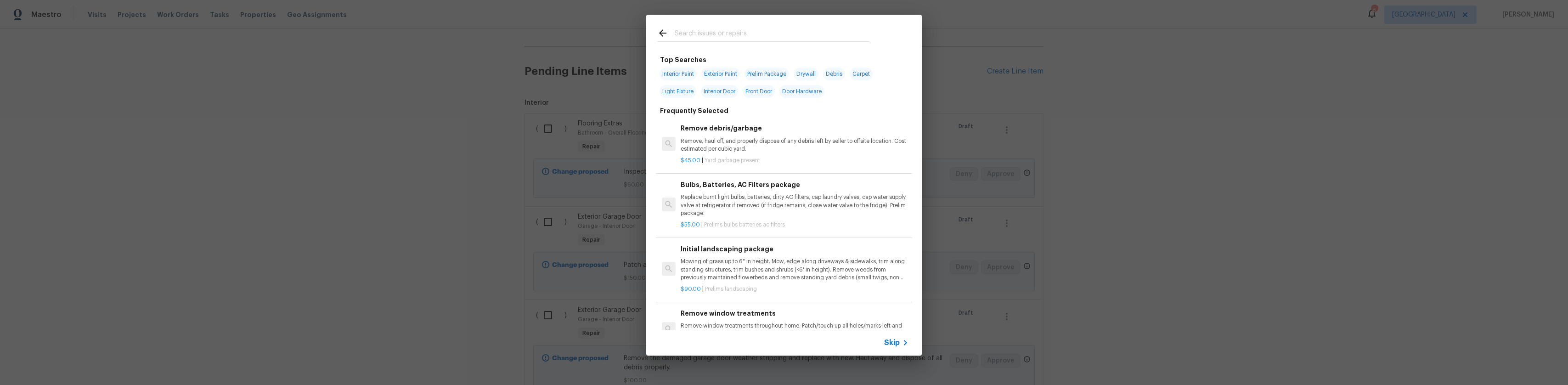
click at [762, 22] on div at bounding box center [763, 32] width 235 height 36
click at [751, 31] on input "text" at bounding box center [772, 34] width 195 height 13
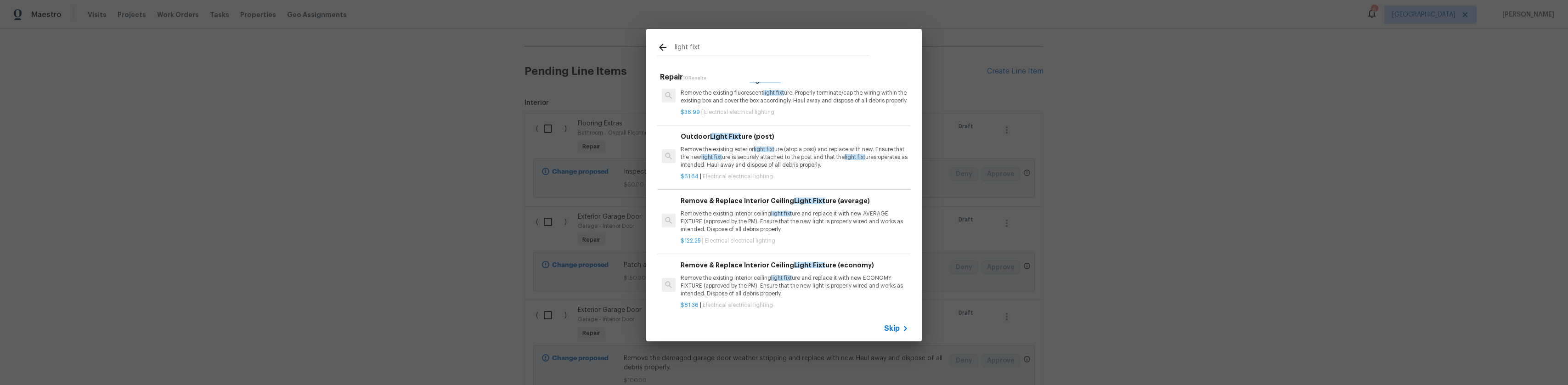
scroll to position [46, 0]
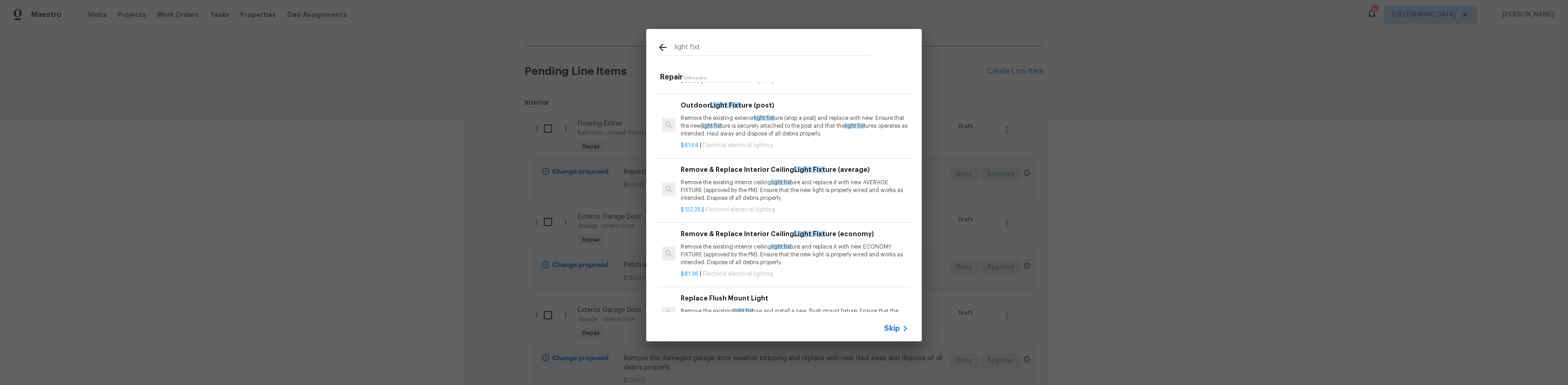
type input "light fixt"
click at [752, 247] on div "Remove & Replace Interior Ceiling Light Fixt ure (economy) Remove the existing …" at bounding box center [794, 248] width 228 height 38
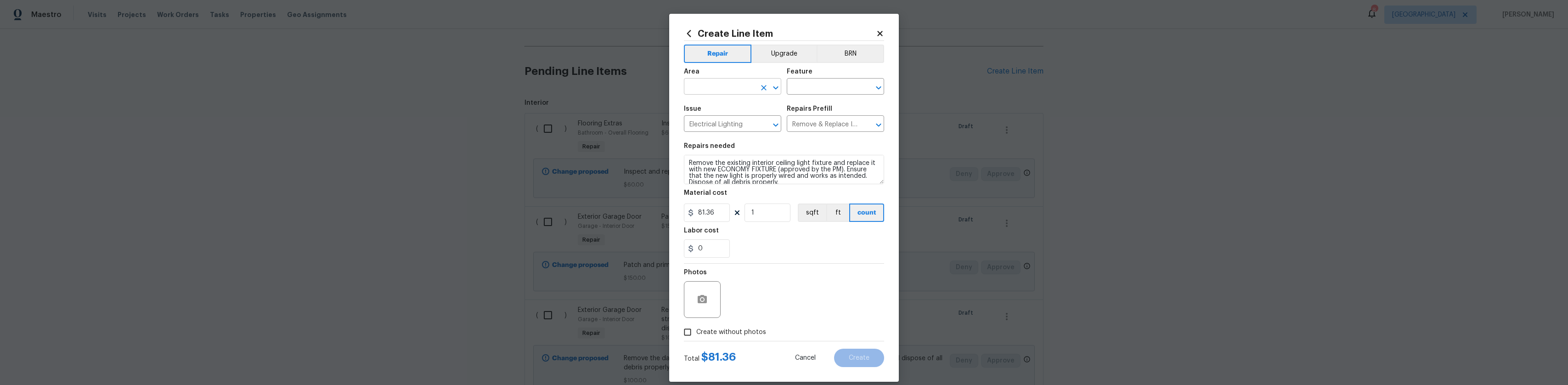
click at [734, 87] on input "text" at bounding box center [720, 87] width 72 height 14
click at [741, 121] on li "Interior Overall" at bounding box center [729, 122] width 97 height 15
type input "Interior Overall"
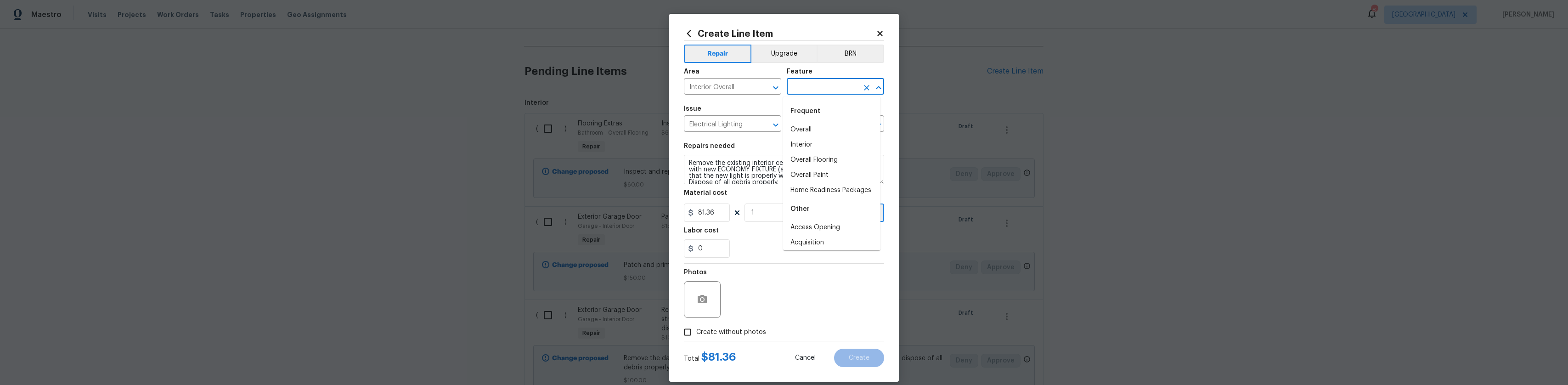
click at [833, 86] on input "text" at bounding box center [823, 87] width 72 height 14
click at [796, 143] on li "Lighting" at bounding box center [831, 145] width 97 height 15
type input "Lighting"
click at [702, 284] on div at bounding box center [702, 300] width 37 height 37
click at [701, 294] on icon "button" at bounding box center [702, 300] width 11 height 11
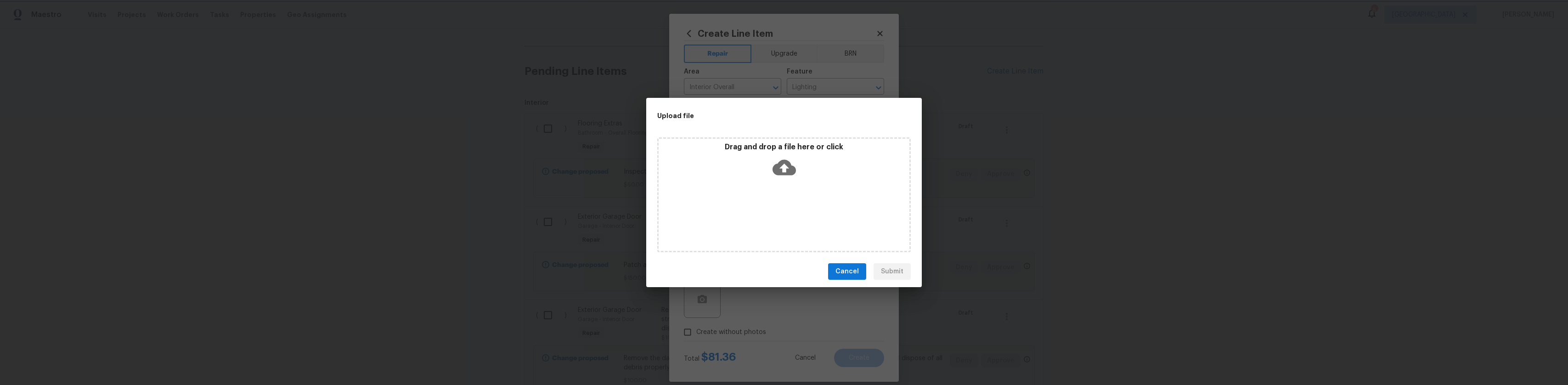
click at [765, 172] on div "Drag and drop a file here or click" at bounding box center [784, 162] width 251 height 40
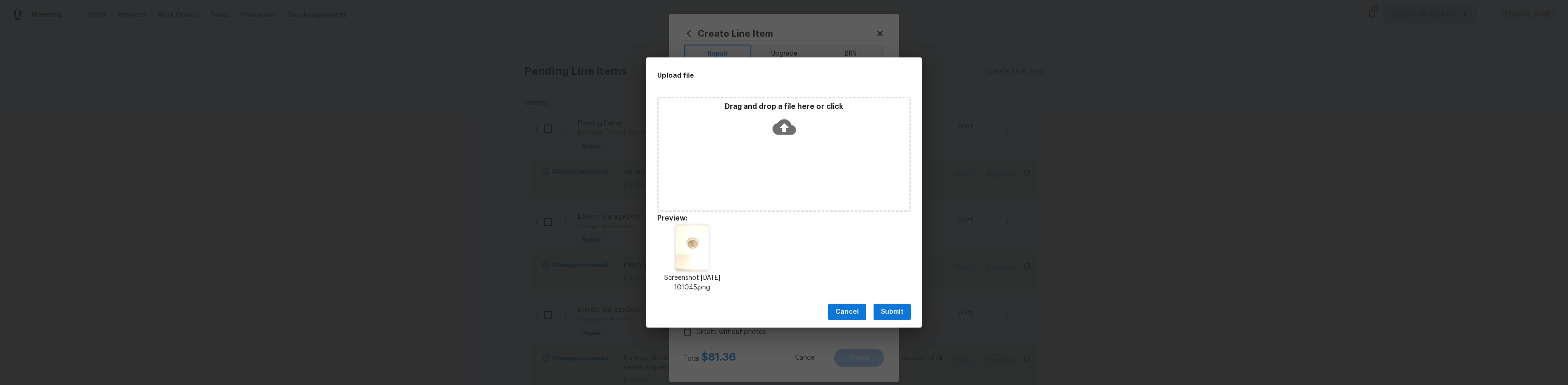
click at [894, 306] on button "Submit" at bounding box center [891, 312] width 37 height 17
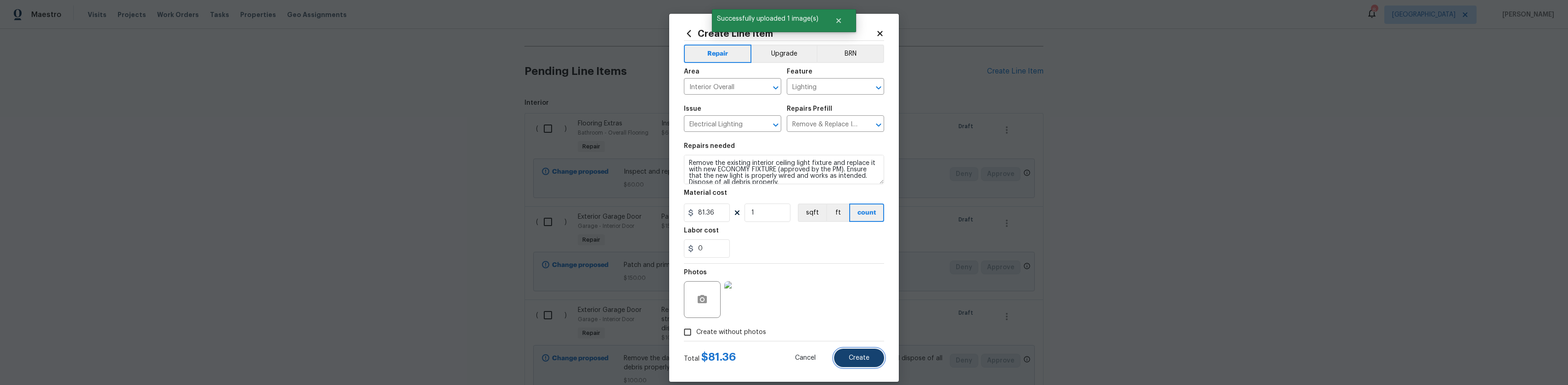
click at [861, 360] on span "Create" at bounding box center [859, 359] width 21 height 7
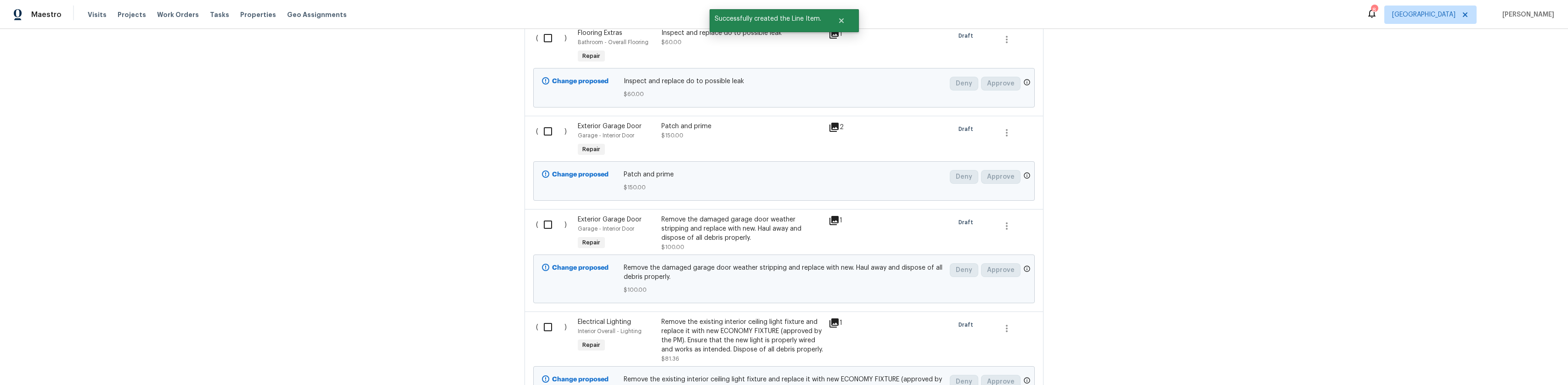
scroll to position [359, 0]
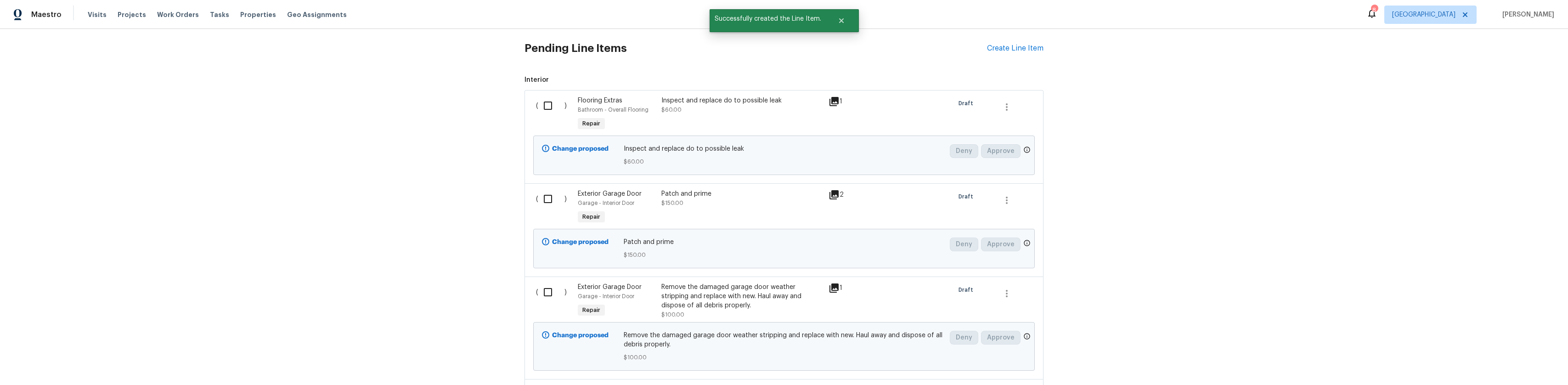
click at [1011, 52] on div "Pending Line Items Create Line Item" at bounding box center [784, 49] width 519 height 43
click at [1023, 45] on div "Create Line Item" at bounding box center [1014, 49] width 57 height 9
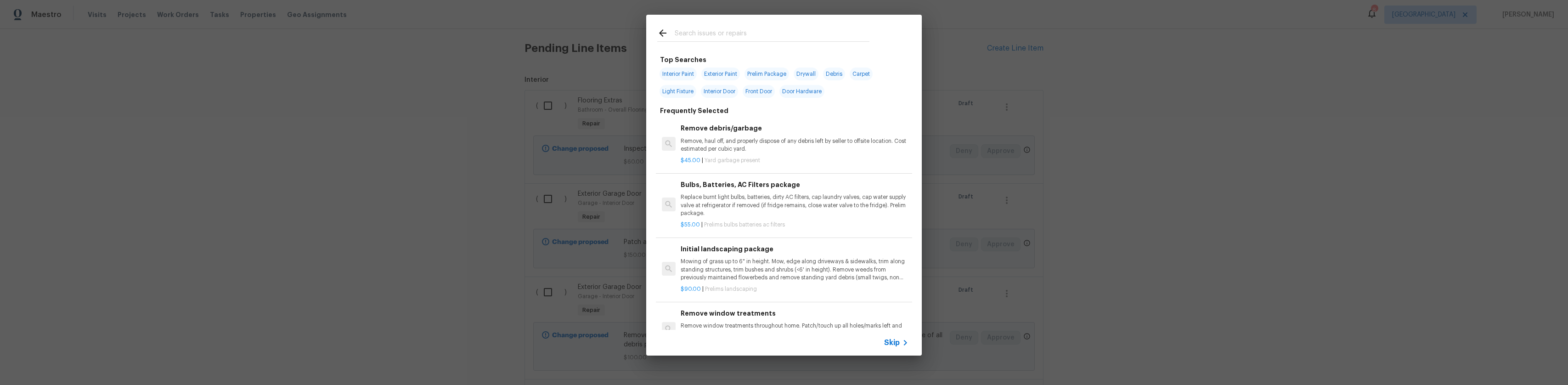
click at [746, 40] on input "text" at bounding box center [772, 34] width 195 height 13
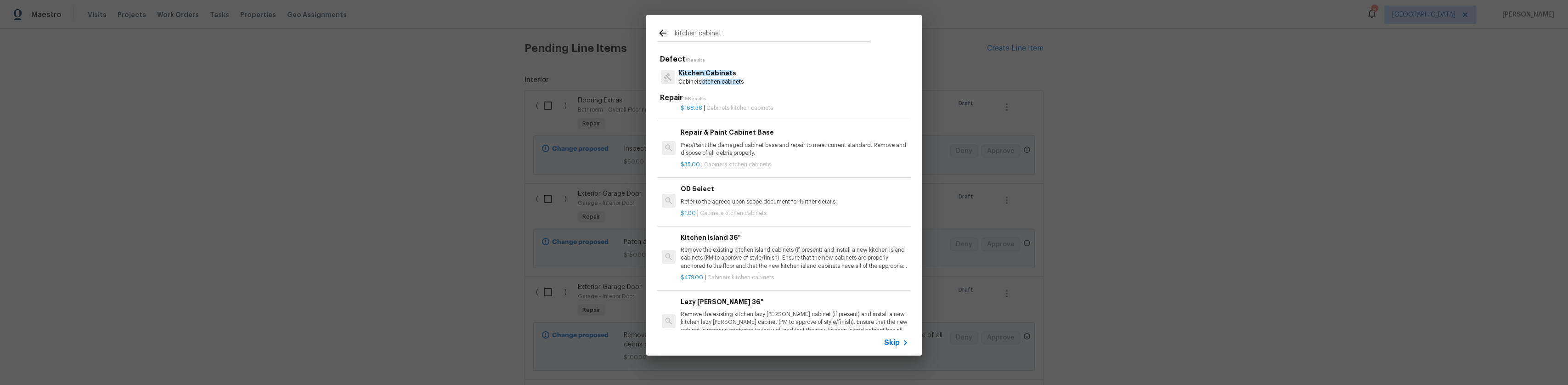
scroll to position [460, 0]
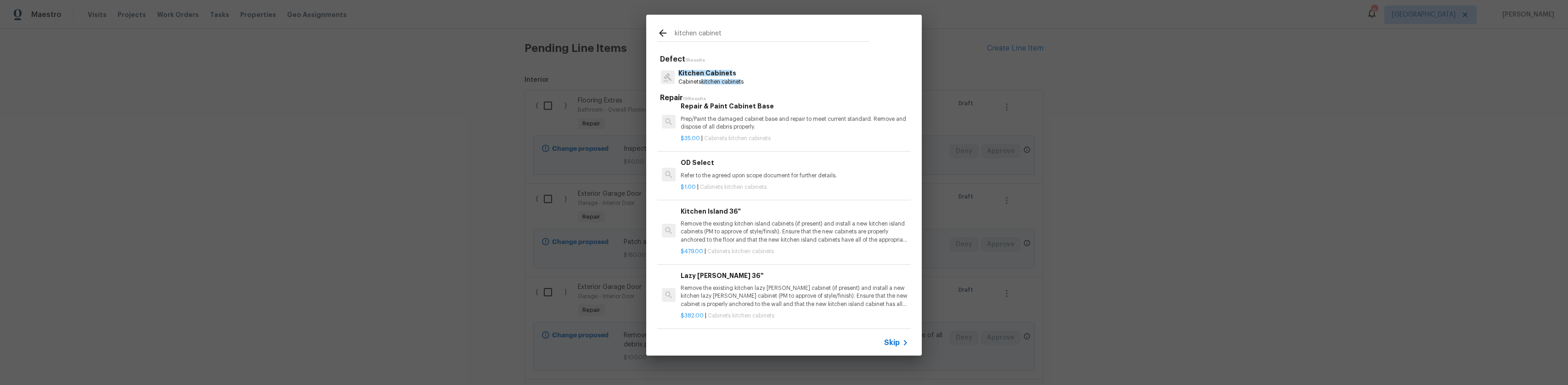
type input "kitchen cabinet"
click at [769, 176] on p "Refer to the agreed upon scope document for further details." at bounding box center [794, 175] width 228 height 8
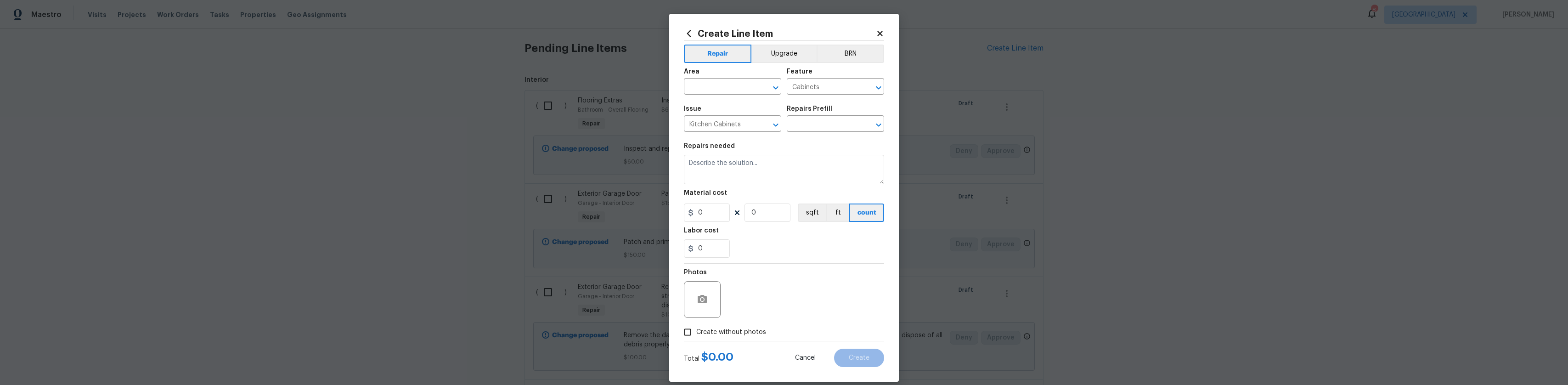
type input "OD Select $1.00"
type textarea "Refer to the agreed upon scope document for further details."
type input "1"
click at [734, 86] on input "text" at bounding box center [720, 87] width 72 height 14
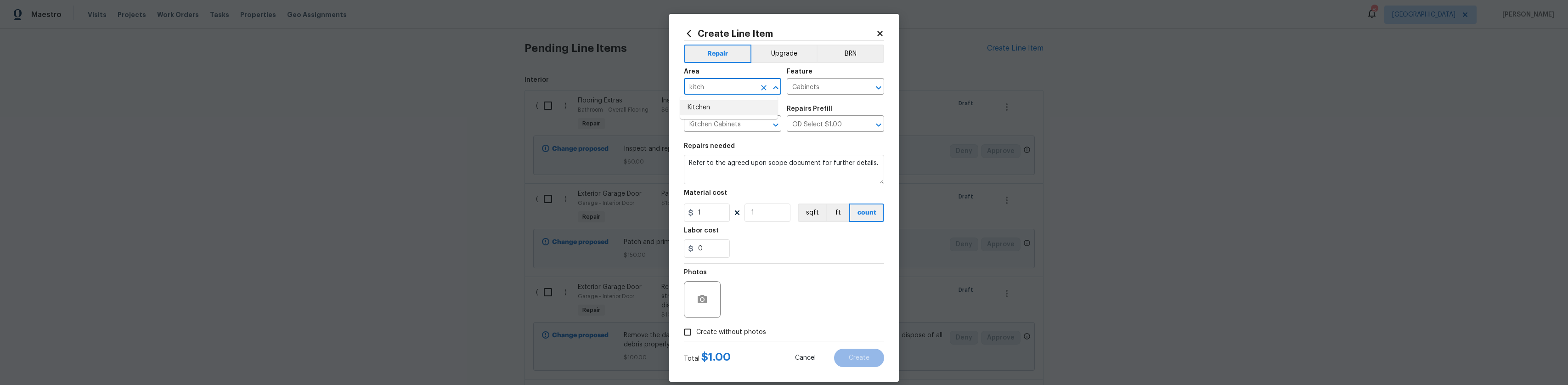
click at [708, 105] on li "Kitchen" at bounding box center [729, 107] width 97 height 15
type input "Kitchen"
click at [805, 180] on textarea "Refer to the agreed upon scope document for further details." at bounding box center [784, 169] width 200 height 30
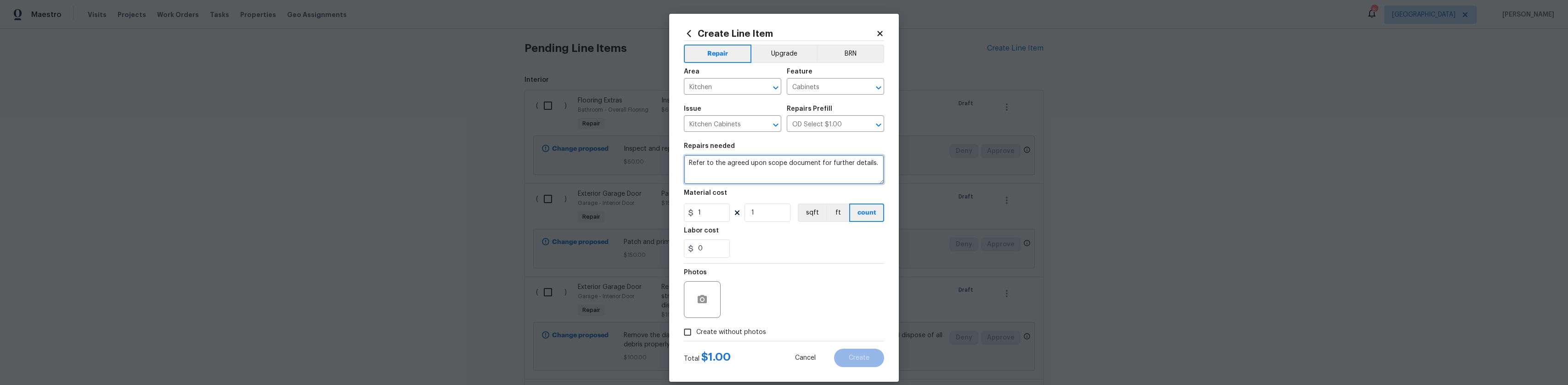
click at [805, 180] on textarea "Refer to the agreed upon scope document for further details." at bounding box center [784, 169] width 200 height 30
type textarea "Repair kitchen baseboard"
click at [704, 215] on input "1" at bounding box center [706, 212] width 46 height 18
type input "150"
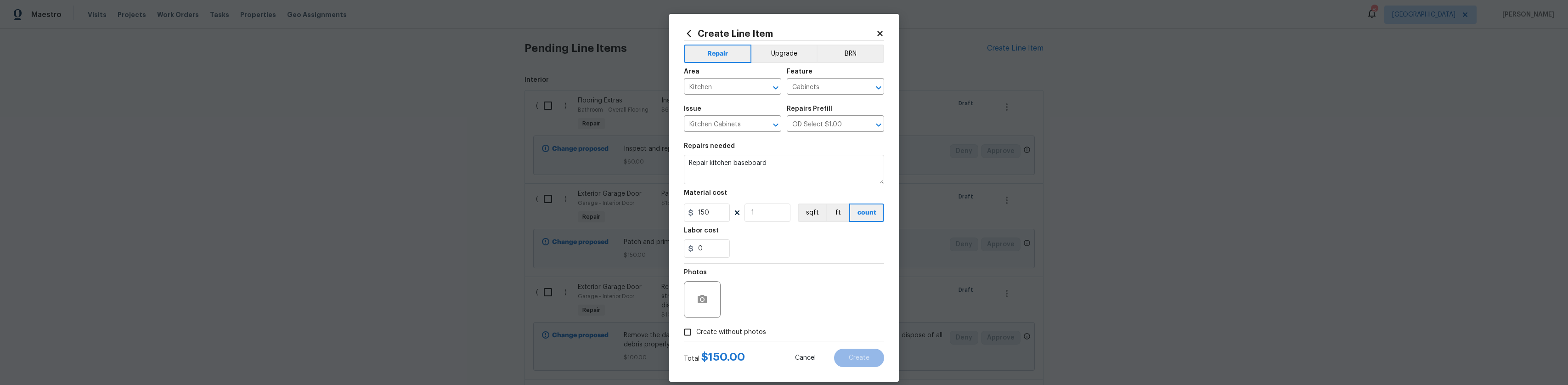
click at [699, 276] on div "Photos" at bounding box center [703, 275] width 39 height 12
click at [701, 290] on button "button" at bounding box center [702, 300] width 22 height 22
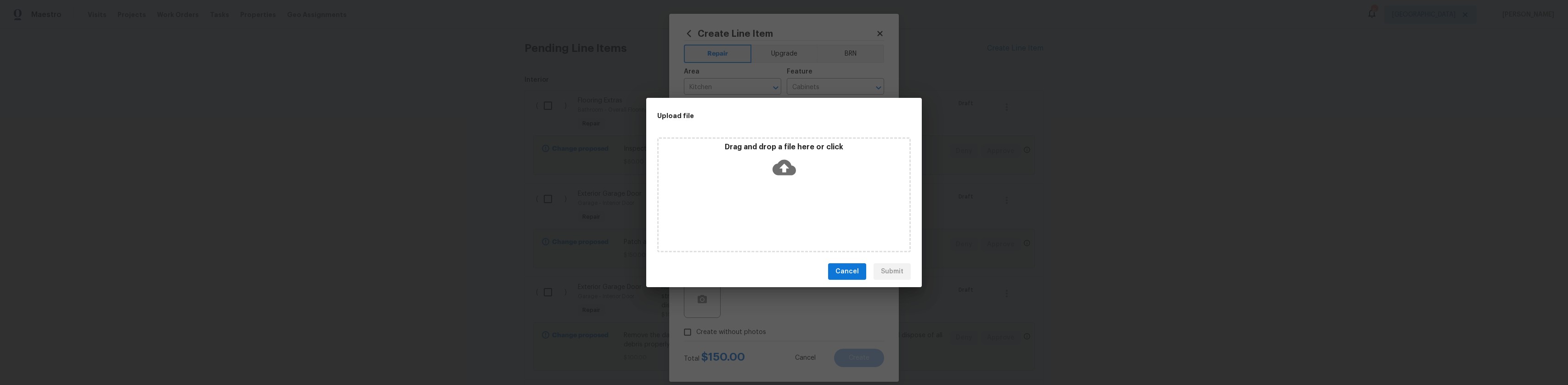
click at [856, 268] on span "Cancel" at bounding box center [847, 272] width 23 height 12
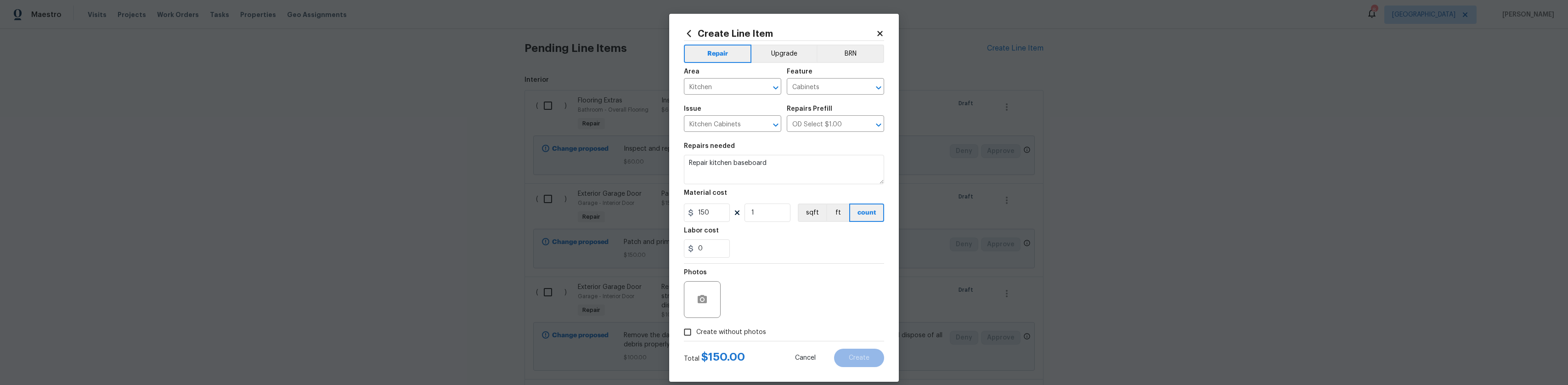
click at [689, 312] on div at bounding box center [702, 300] width 37 height 37
click at [705, 303] on button "button" at bounding box center [702, 300] width 22 height 22
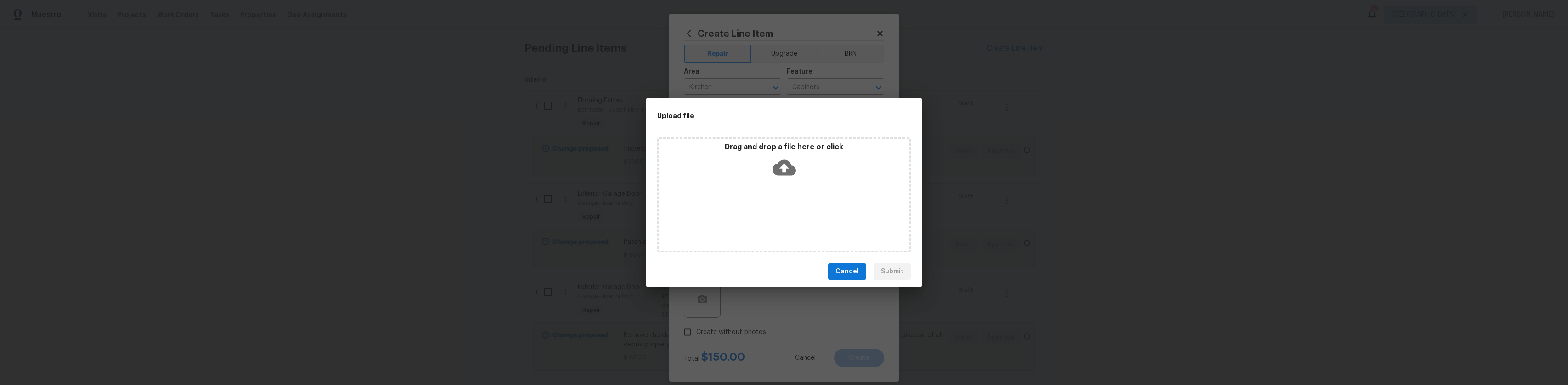
click at [824, 210] on div "Drag and drop a file here or click" at bounding box center [784, 195] width 253 height 115
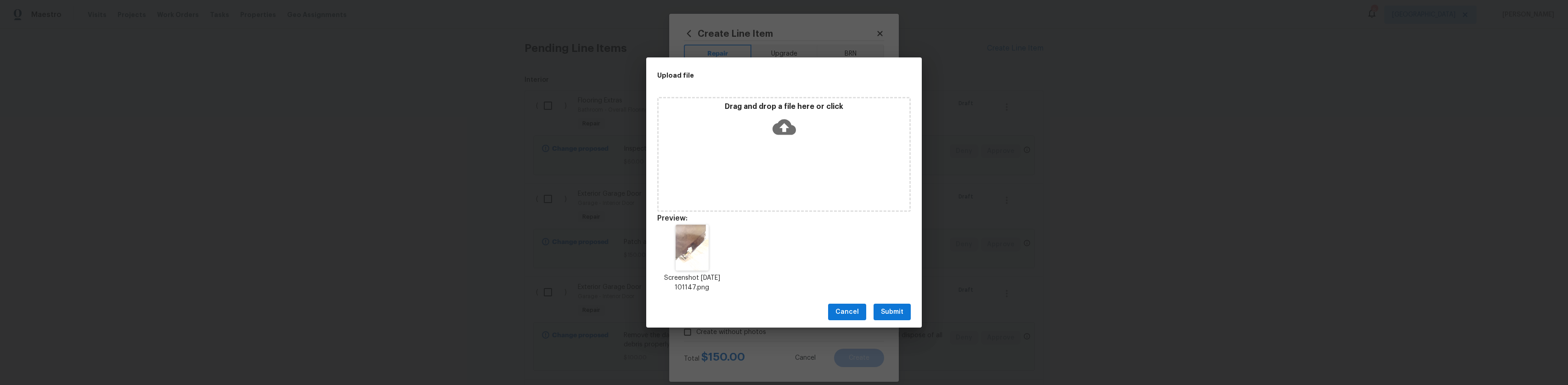
click at [773, 139] on icon at bounding box center [784, 127] width 23 height 23
click at [885, 308] on span "Submit" at bounding box center [891, 312] width 22 height 12
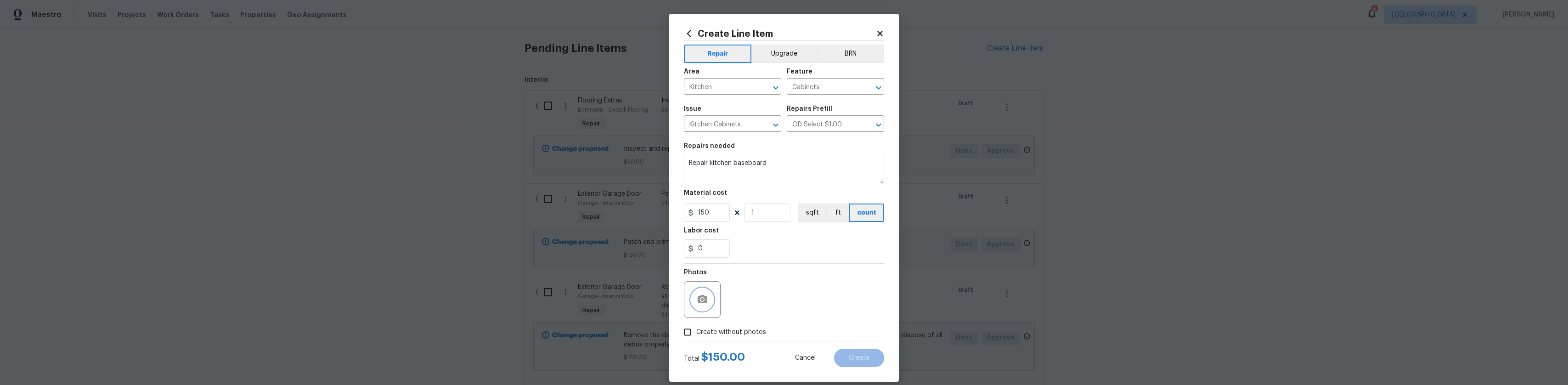
scroll to position [10, 0]
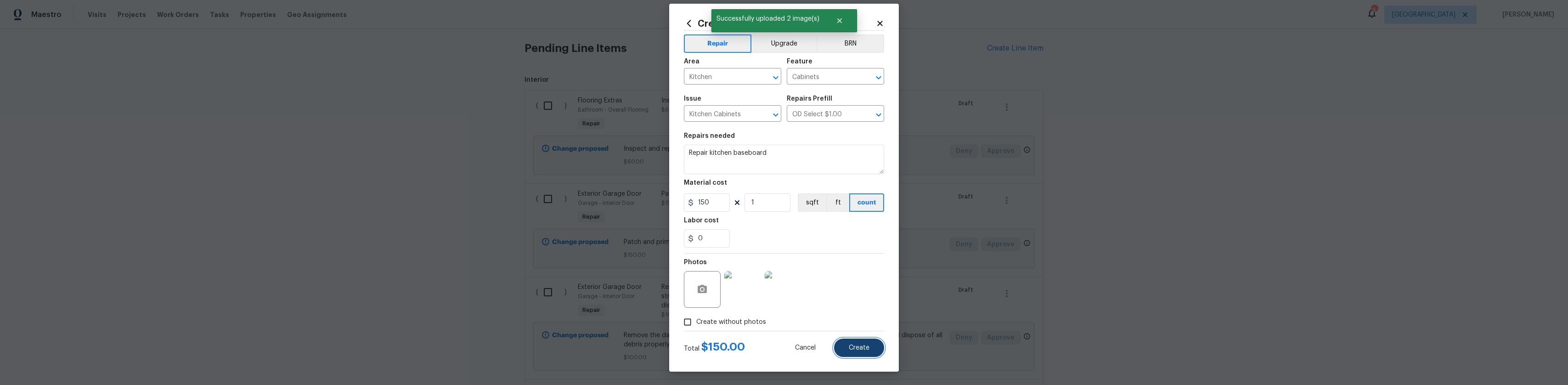
click at [864, 350] on span "Create" at bounding box center [859, 348] width 21 height 7
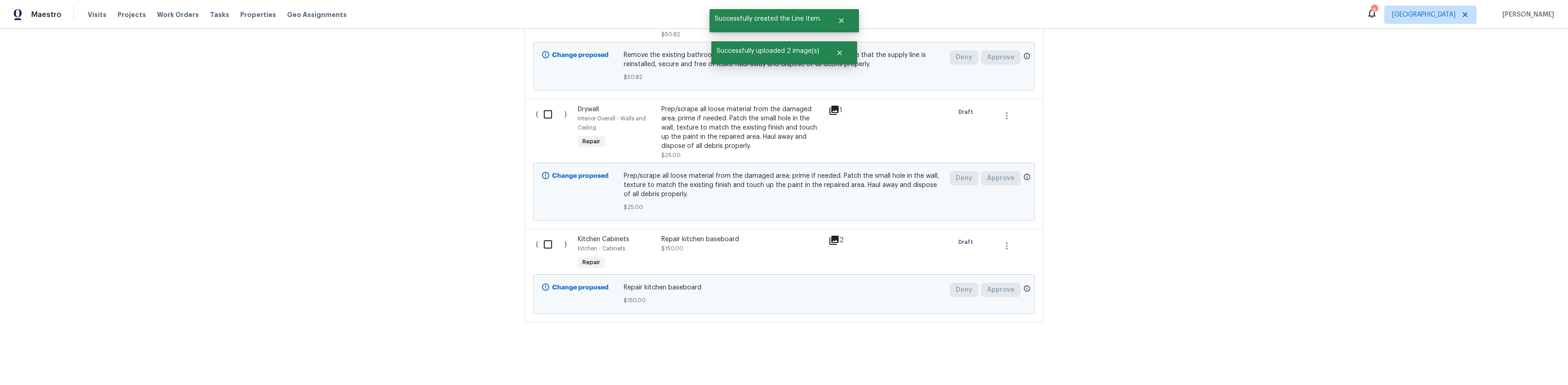
click at [538, 237] on input "checkbox" at bounding box center [551, 244] width 26 height 19
checkbox input "true"
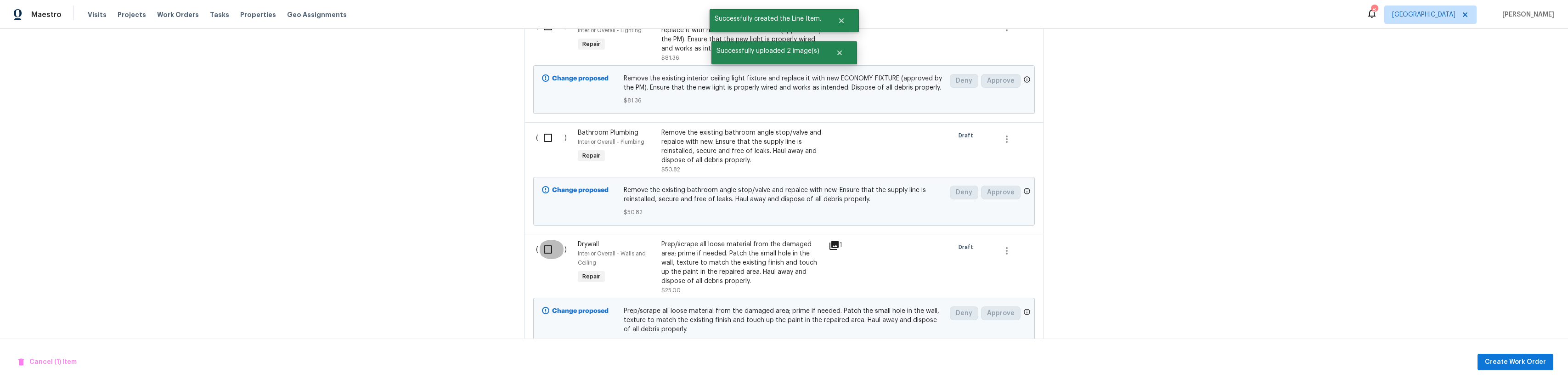
click at [548, 246] on input "checkbox" at bounding box center [551, 249] width 26 height 19
checkbox input "true"
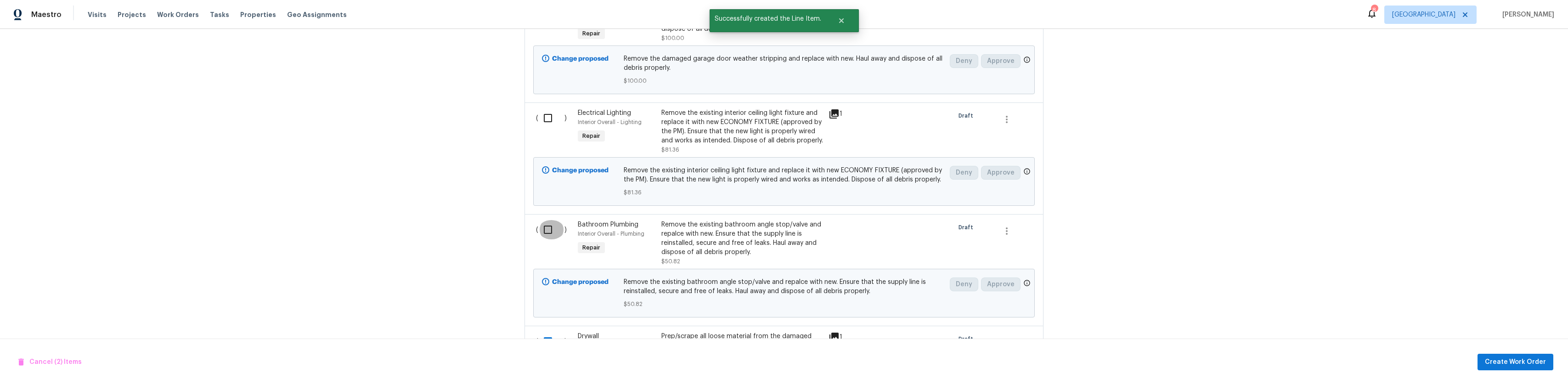
click at [541, 230] on input "checkbox" at bounding box center [551, 229] width 26 height 19
checkbox input "true"
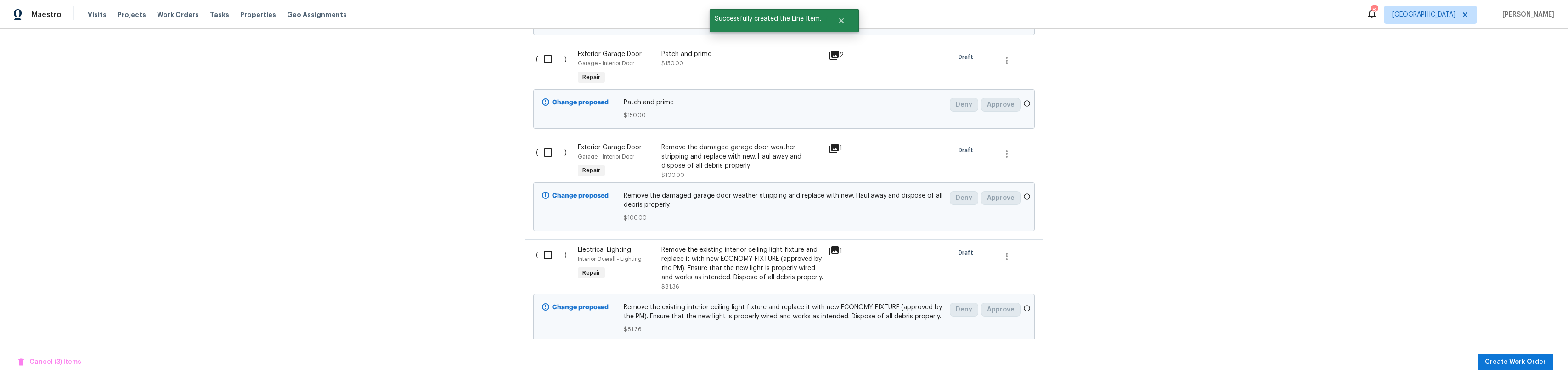
scroll to position [497, 0]
click at [546, 247] on input "checkbox" at bounding box center [551, 255] width 26 height 19
checkbox input "true"
click at [544, 160] on input "checkbox" at bounding box center [551, 153] width 26 height 19
checkbox input "true"
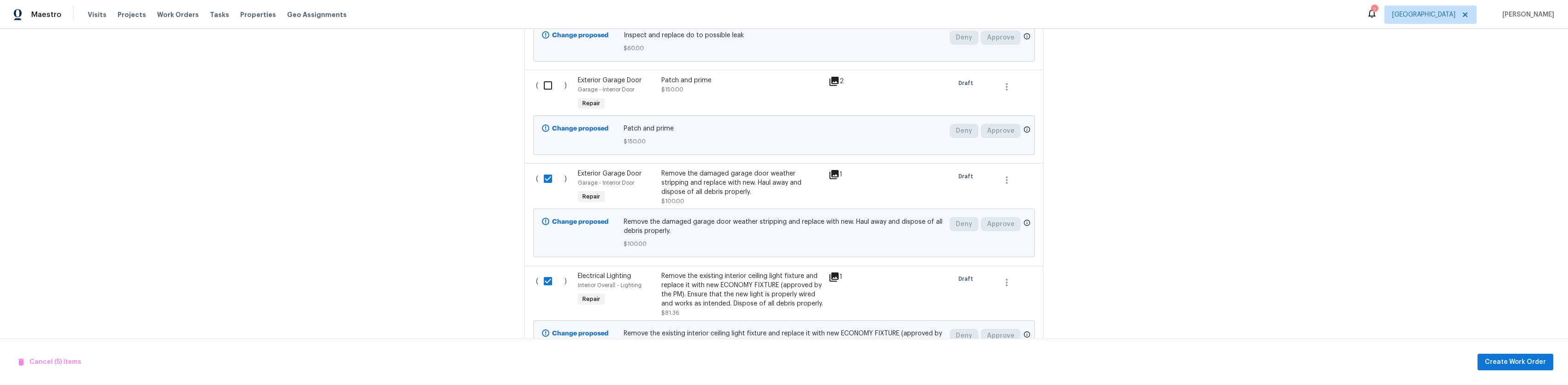
scroll to position [406, 0]
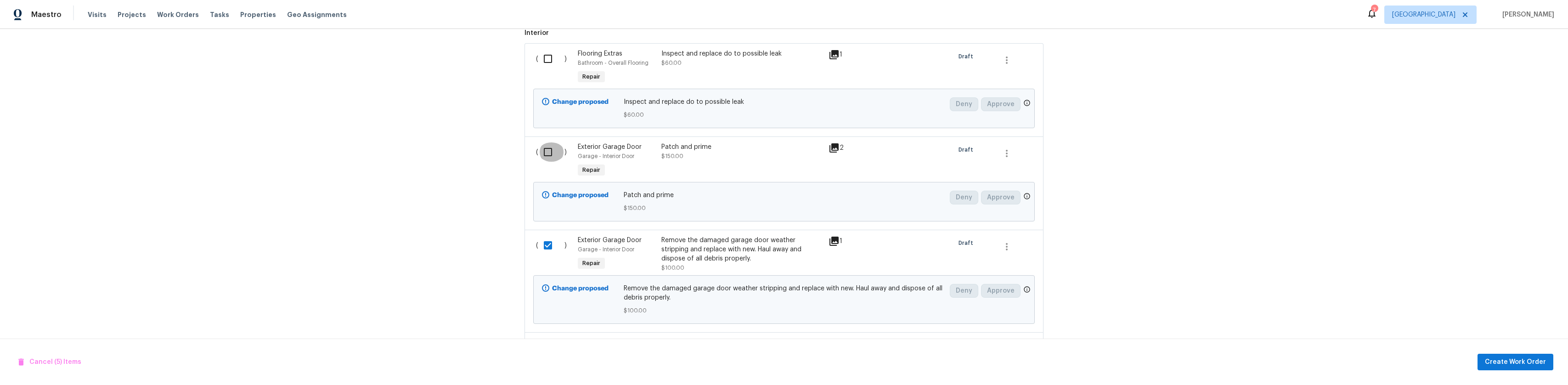
click at [545, 155] on input "checkbox" at bounding box center [551, 151] width 26 height 19
checkbox input "true"
click at [545, 67] on input "checkbox" at bounding box center [551, 58] width 26 height 19
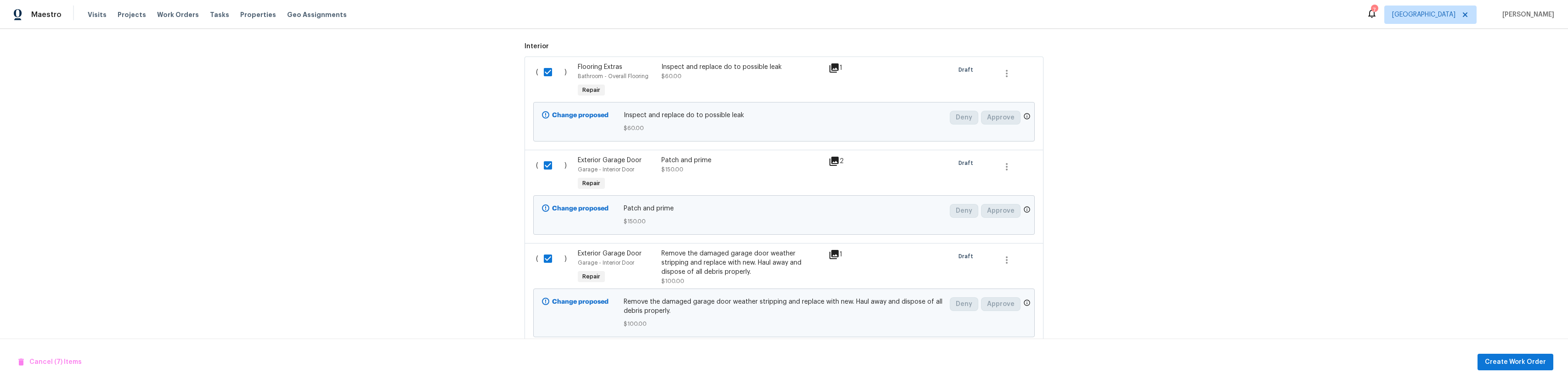
scroll to position [360, 0]
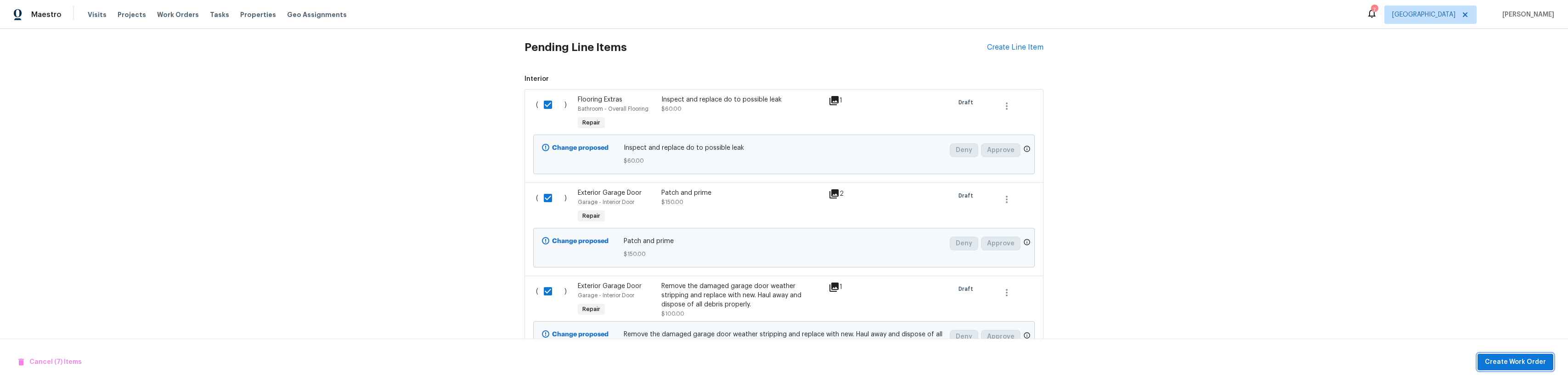
click at [1488, 363] on span "Create Work Order" at bounding box center [1515, 363] width 61 height 12
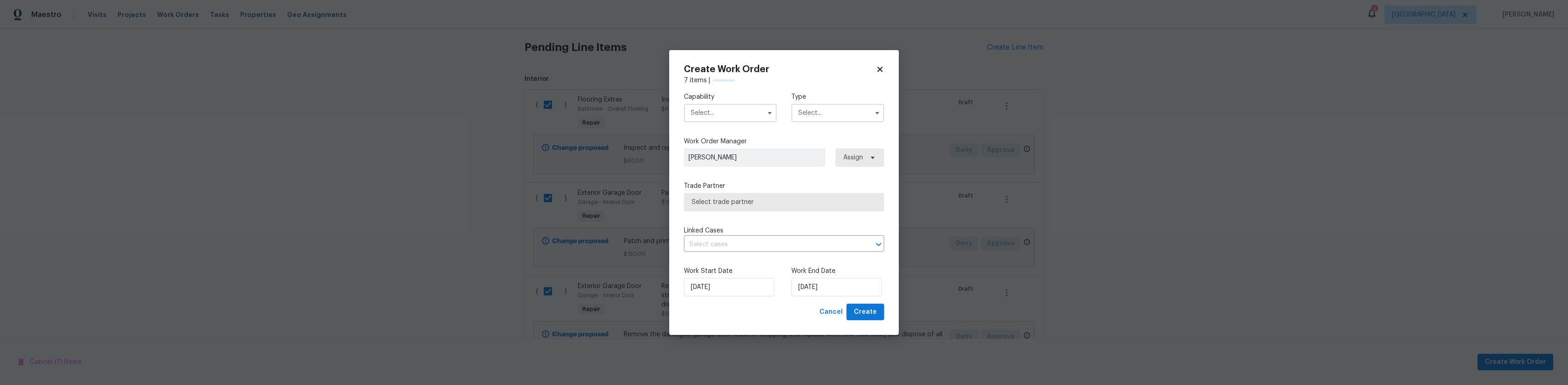
checkbox input "false"
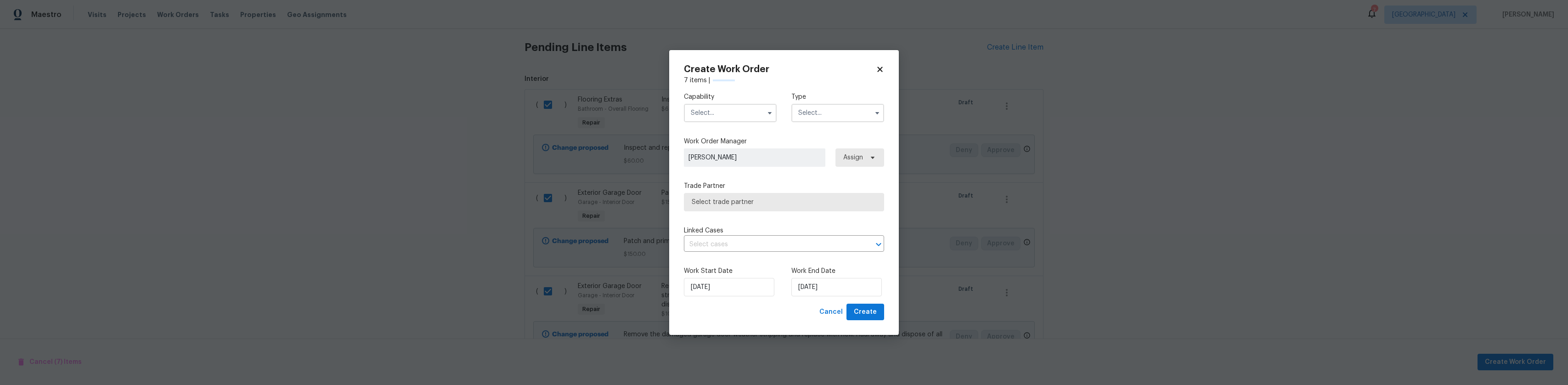
checkbox input "false"
click at [760, 112] on input "text" at bounding box center [730, 113] width 93 height 18
click at [716, 116] on input "text" at bounding box center [730, 113] width 93 height 18
click at [731, 120] on input "text" at bounding box center [730, 113] width 93 height 18
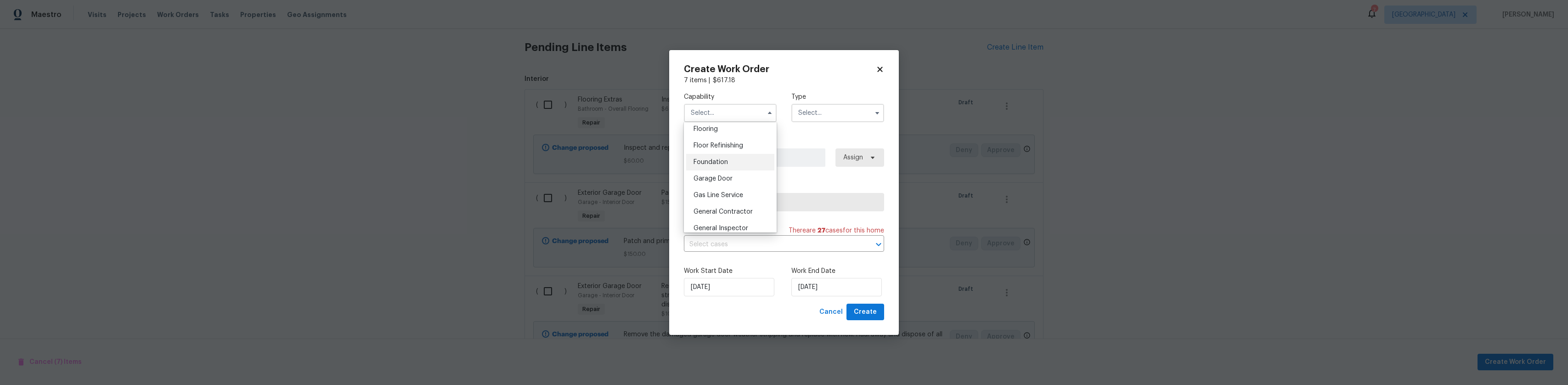
scroll to position [368, 0]
click at [729, 208] on span "General Contractor" at bounding box center [723, 204] width 59 height 6
type input "General Contractor"
click at [847, 119] on input "text" at bounding box center [837, 113] width 93 height 18
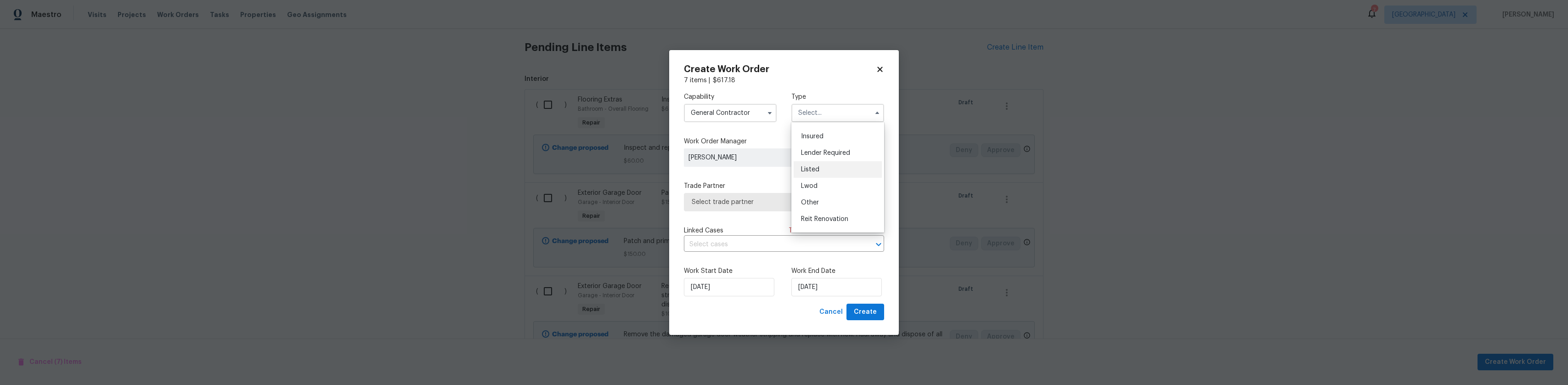
click at [822, 170] on div "Listed" at bounding box center [837, 169] width 88 height 16
type input "Listed"
click at [761, 197] on span "Select trade partner" at bounding box center [784, 202] width 200 height 18
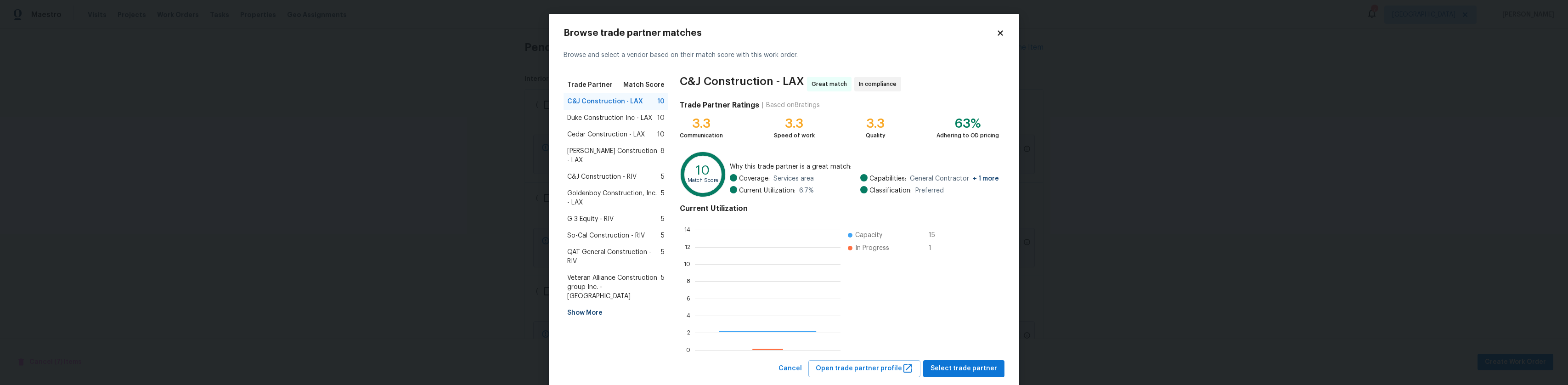
scroll to position [121, 138]
click at [587, 305] on div "Show More" at bounding box center [616, 313] width 105 height 16
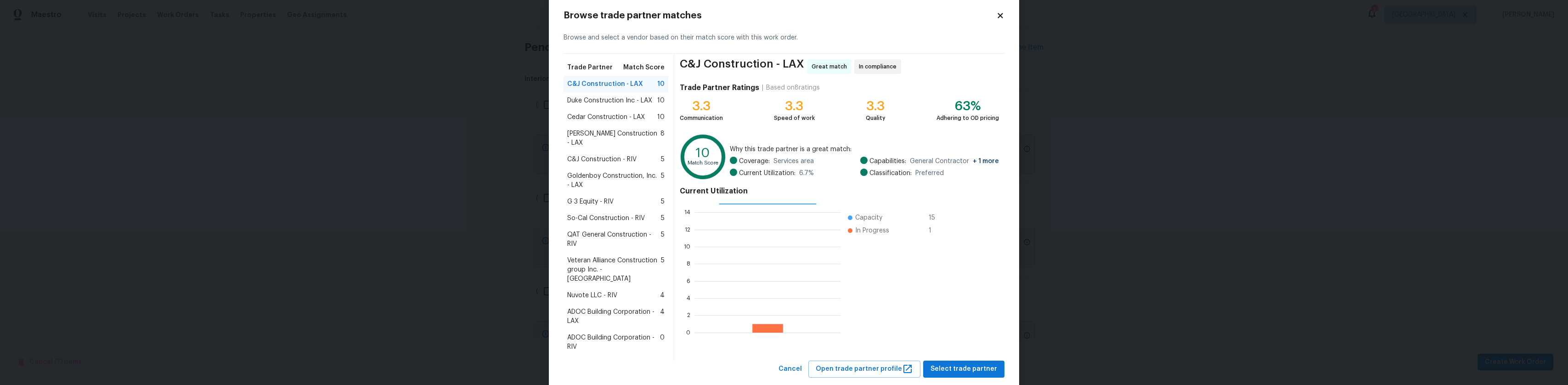
scroll to position [20, 0]
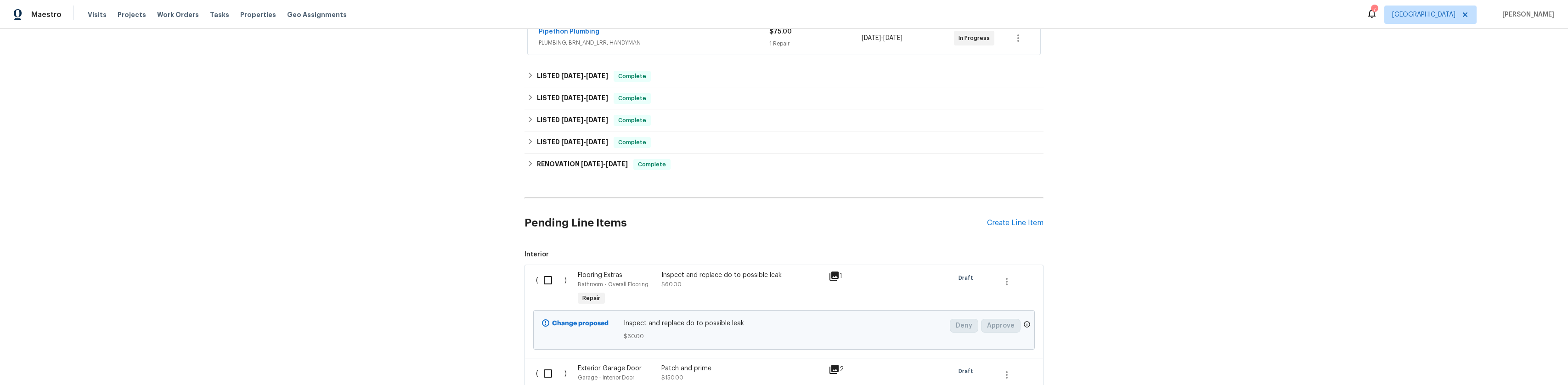
scroll to position [368, 0]
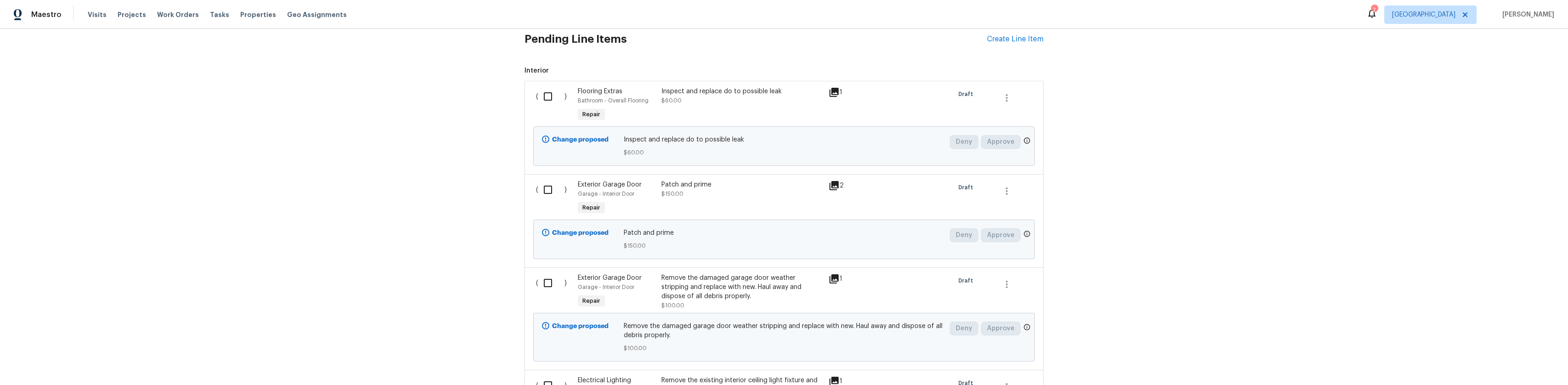
click at [543, 95] on input "checkbox" at bounding box center [551, 96] width 26 height 19
checkbox input "true"
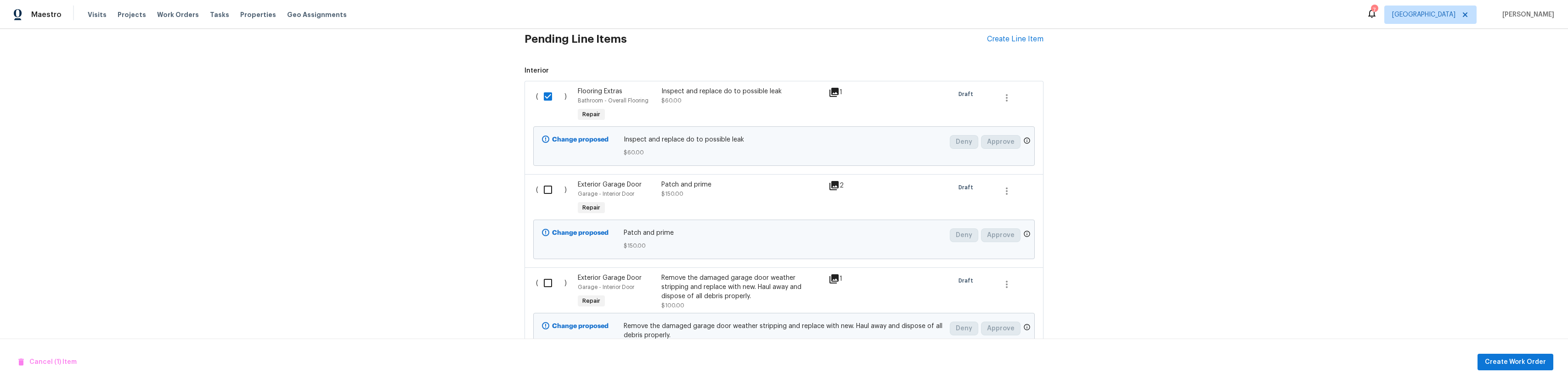
click at [545, 185] on input "checkbox" at bounding box center [551, 189] width 26 height 19
checkbox input "true"
drag, startPoint x: 548, startPoint y: 285, endPoint x: 544, endPoint y: 283, distance: 4.5
click at [547, 285] on input "checkbox" at bounding box center [551, 282] width 26 height 19
checkbox input "true"
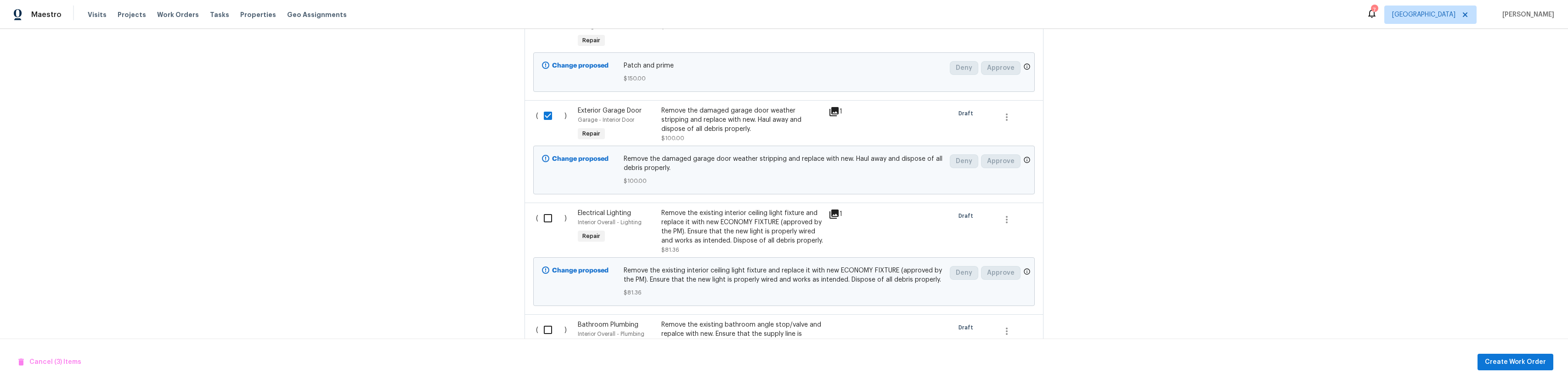
scroll to position [551, 0]
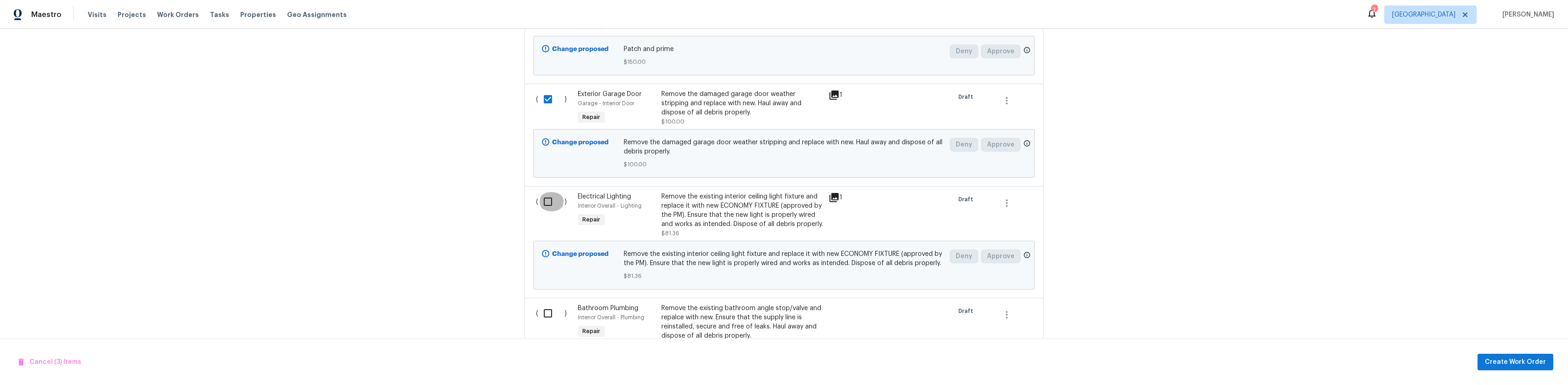
click at [545, 194] on input "checkbox" at bounding box center [551, 201] width 26 height 19
checkbox input "true"
click at [547, 309] on input "checkbox" at bounding box center [551, 313] width 26 height 19
checkbox input "true"
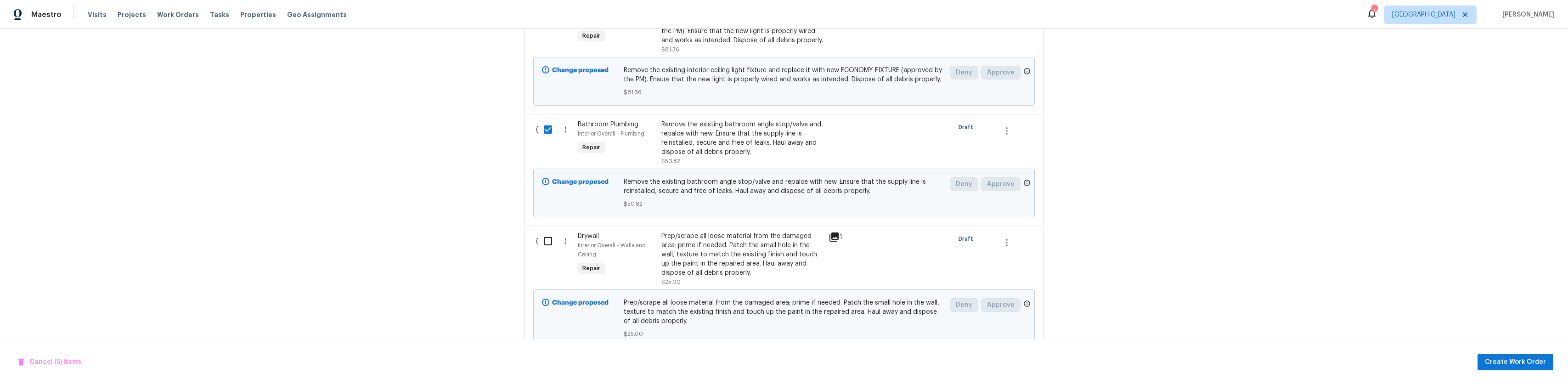
click at [539, 244] on input "checkbox" at bounding box center [551, 241] width 26 height 19
checkbox input "true"
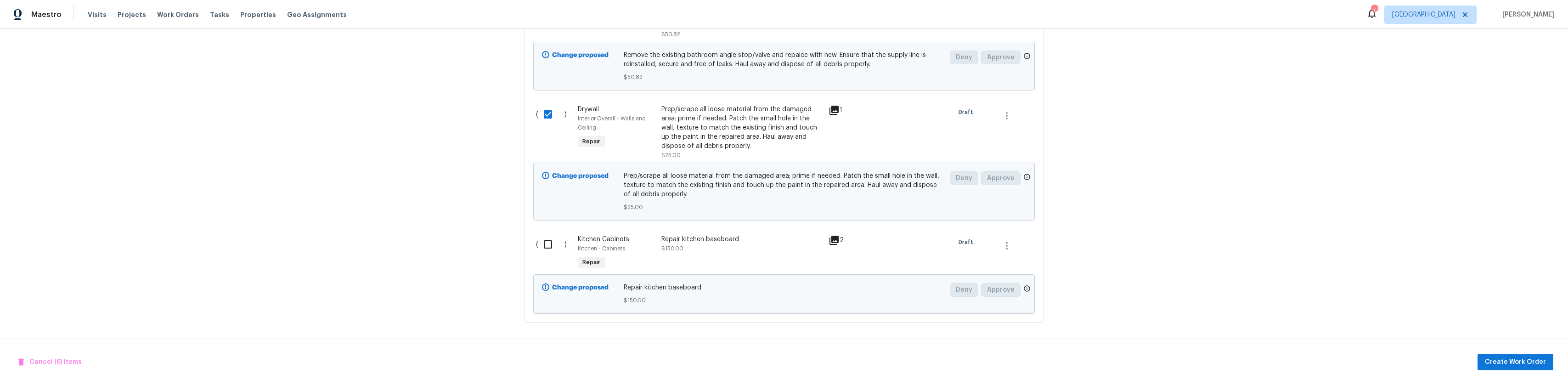
scroll to position [865, 0]
click at [549, 246] on input "checkbox" at bounding box center [551, 244] width 26 height 19
checkbox input "true"
click at [1492, 360] on span "Create Work Order" at bounding box center [1515, 363] width 61 height 12
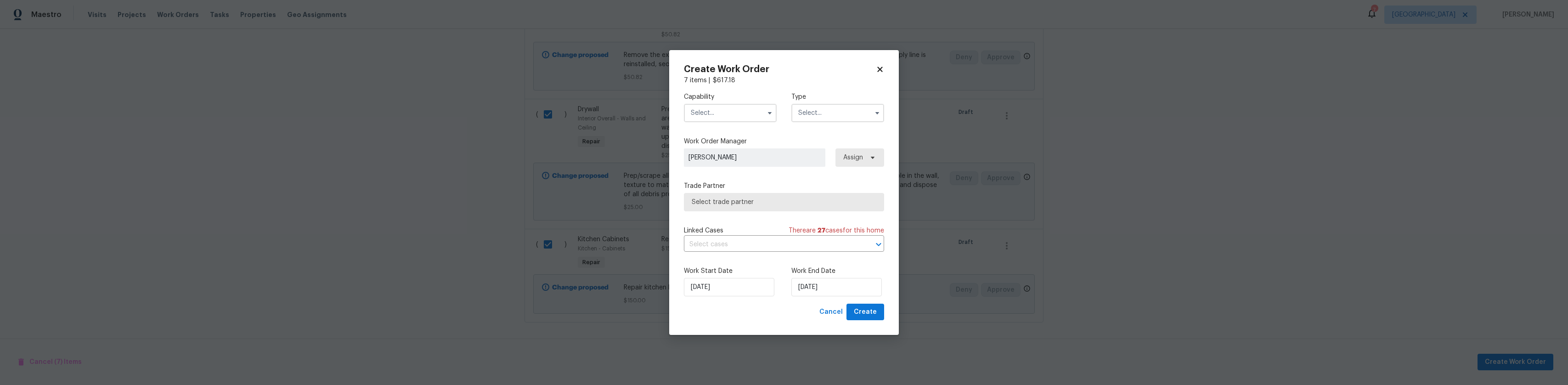
click at [753, 114] on input "text" at bounding box center [730, 113] width 93 height 18
click at [716, 182] on div "Plumbing" at bounding box center [731, 173] width 88 height 16
type input "Plumbing"
click at [825, 120] on input "text" at bounding box center [837, 113] width 93 height 18
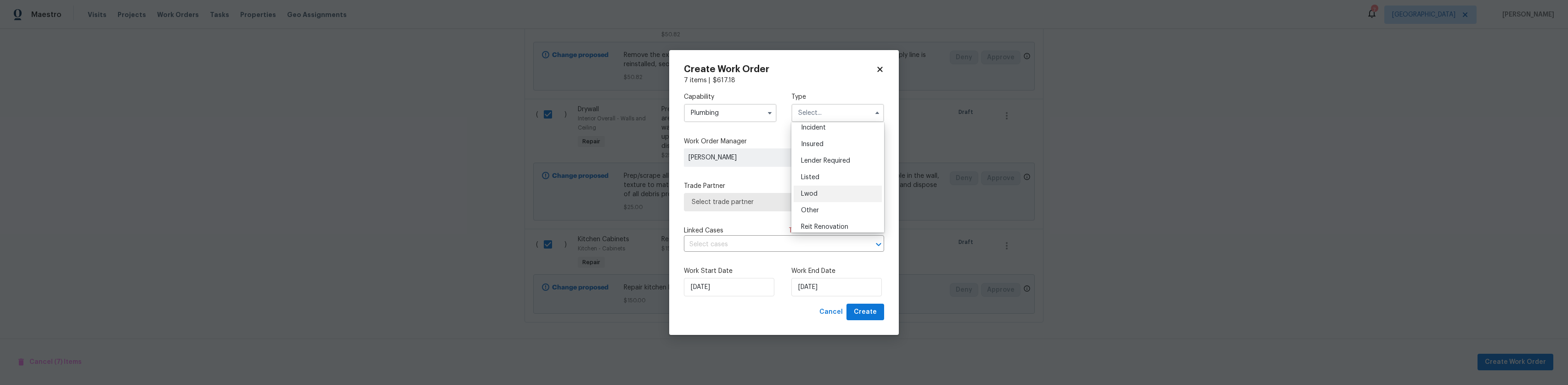
scroll to position [46, 0]
click at [818, 166] on div "Listed" at bounding box center [837, 169] width 88 height 16
type input "Listed"
click at [791, 196] on span "Select trade partner" at bounding box center [784, 202] width 200 height 18
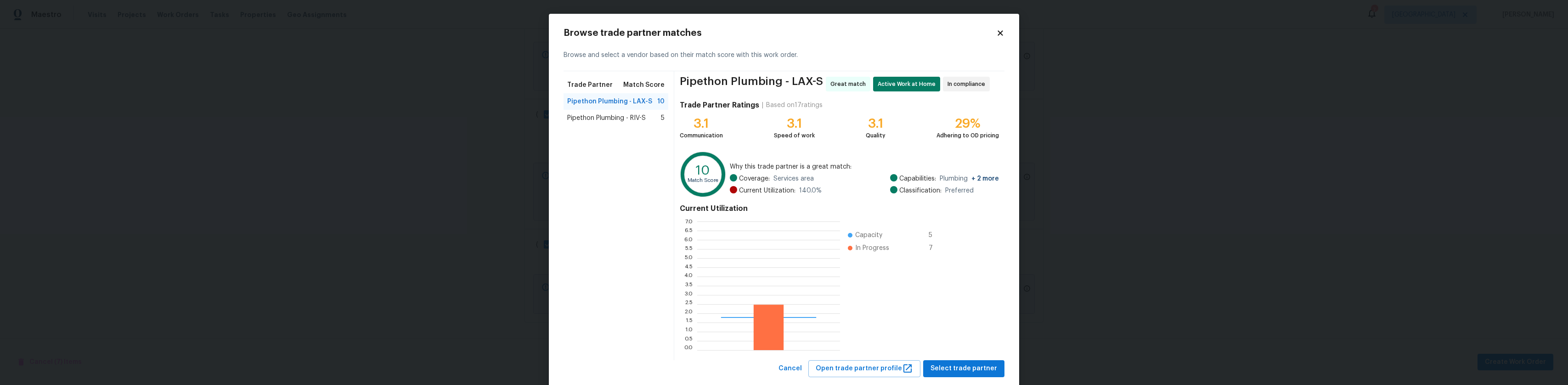
scroll to position [121, 136]
click at [954, 364] on span "Select trade partner" at bounding box center [963, 369] width 66 height 12
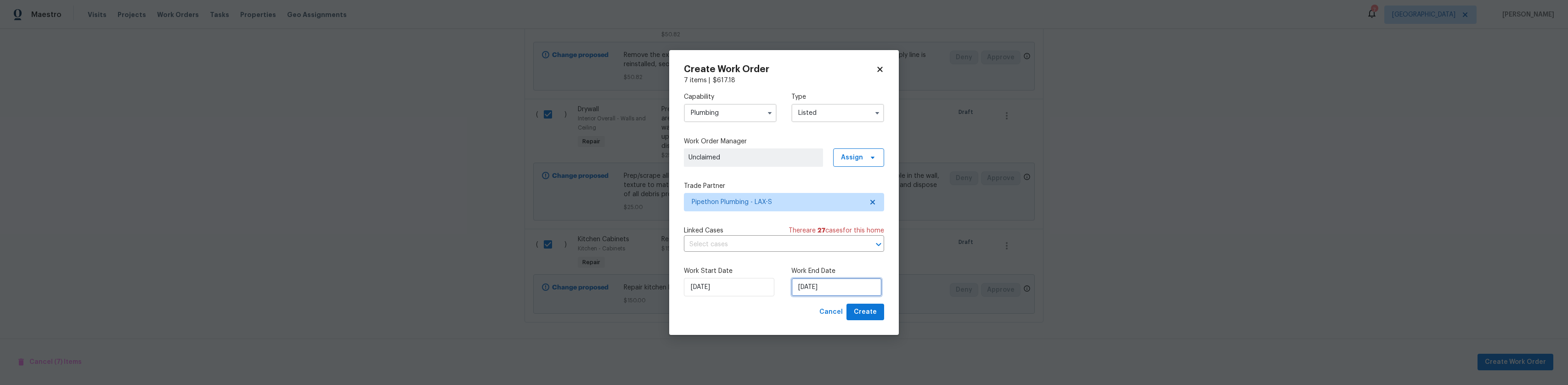
click at [862, 289] on input "[DATE]" at bounding box center [837, 287] width 91 height 18
click at [873, 209] on div "4" at bounding box center [881, 207] width 14 height 13
type input "10/4/2025"
click at [876, 310] on span "Create" at bounding box center [865, 312] width 23 height 12
checkbox input "false"
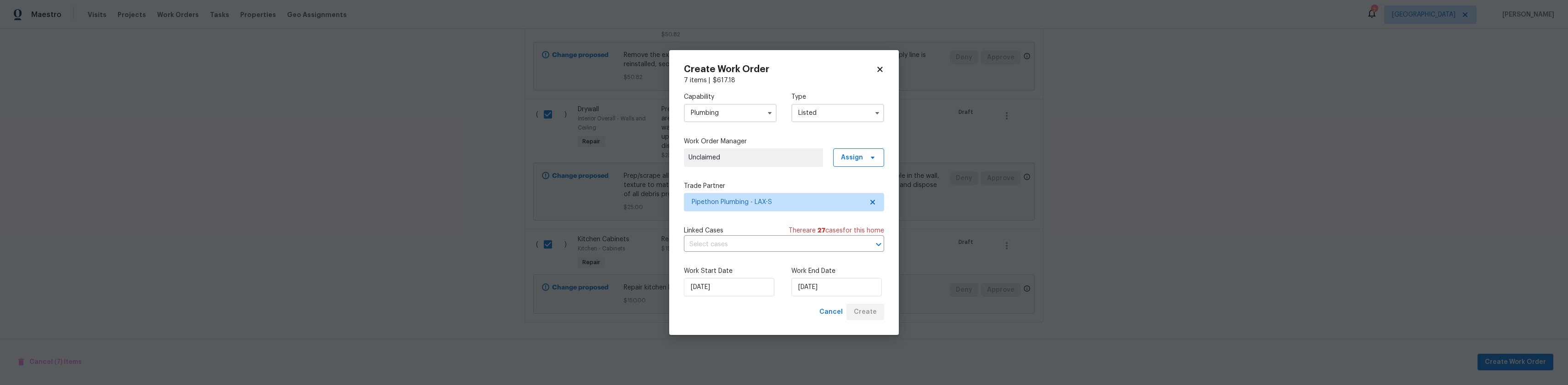
checkbox input "false"
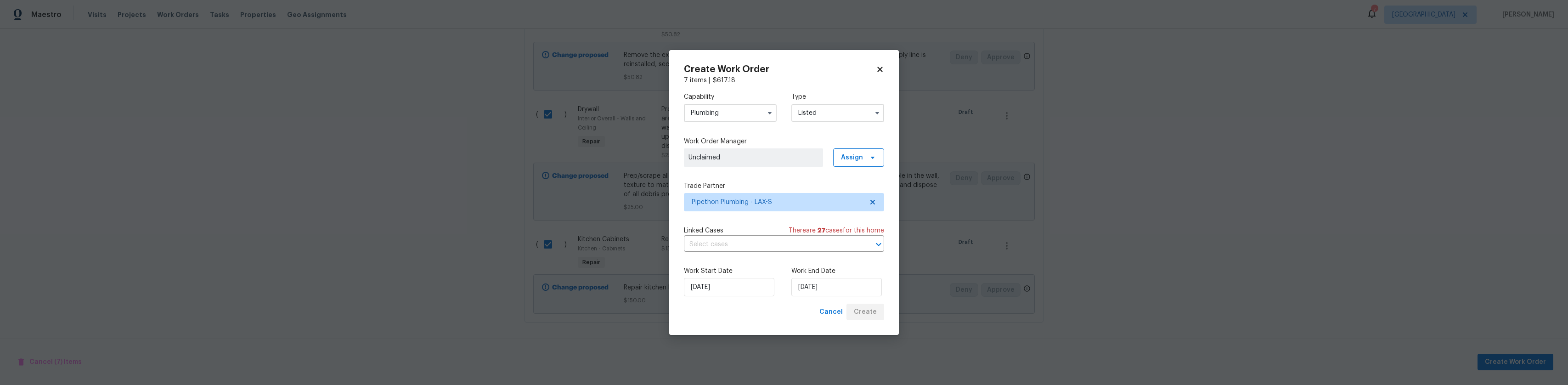
checkbox input "false"
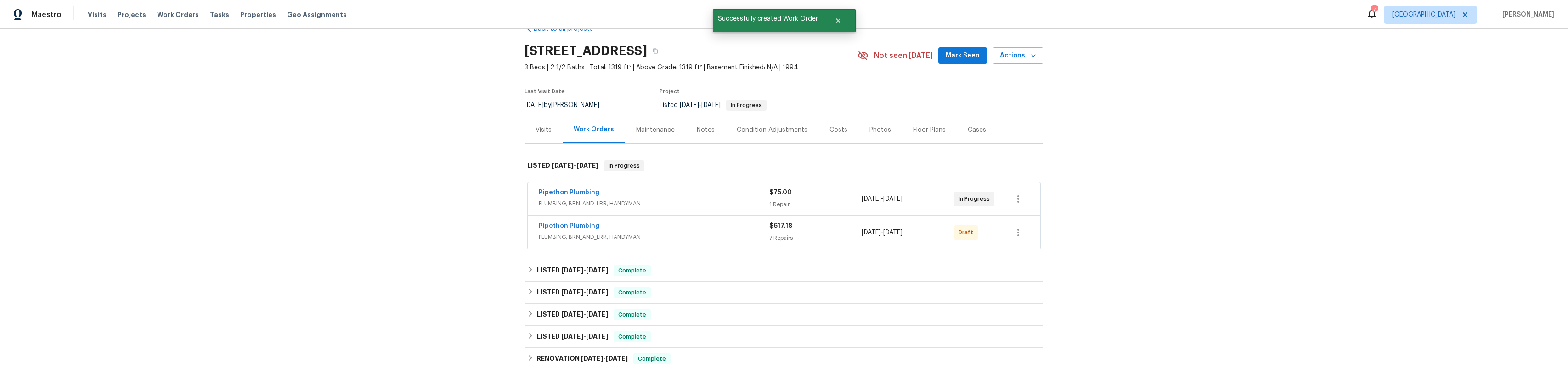
scroll to position [16, 0]
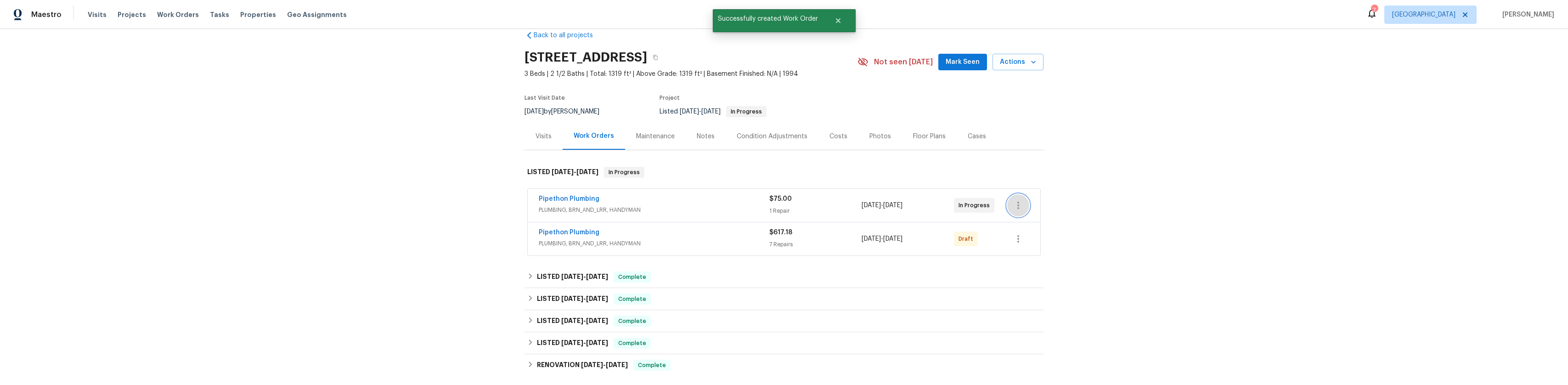
click at [1025, 203] on button "button" at bounding box center [1018, 205] width 22 height 22
click at [1075, 300] on div at bounding box center [784, 192] width 1568 height 385
click at [1075, 300] on div "Edit Add Trip Charge View In Trade Partner Portal Delete" at bounding box center [784, 192] width 1568 height 385
click at [1017, 239] on icon "button" at bounding box center [1018, 239] width 11 height 11
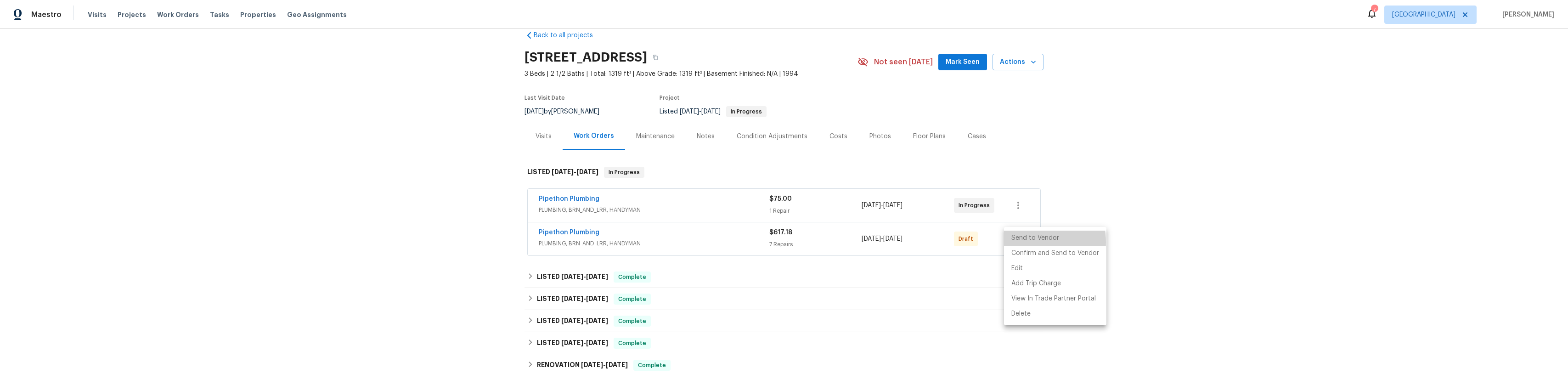
click at [1017, 242] on li "Send to Vendor" at bounding box center [1055, 238] width 102 height 15
click at [474, 204] on div at bounding box center [784, 192] width 1568 height 385
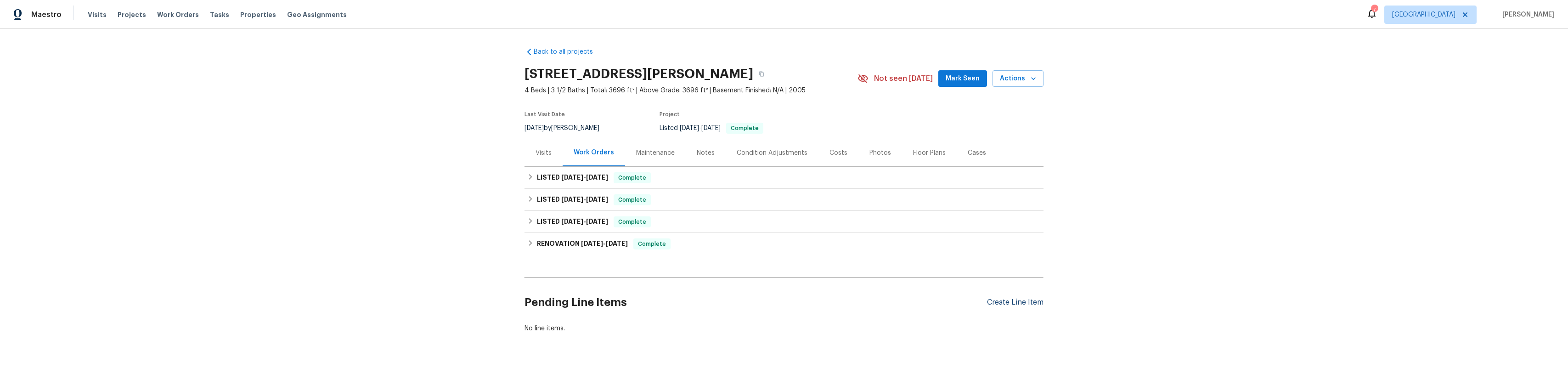
click at [993, 300] on div "Create Line Item" at bounding box center [1014, 303] width 57 height 9
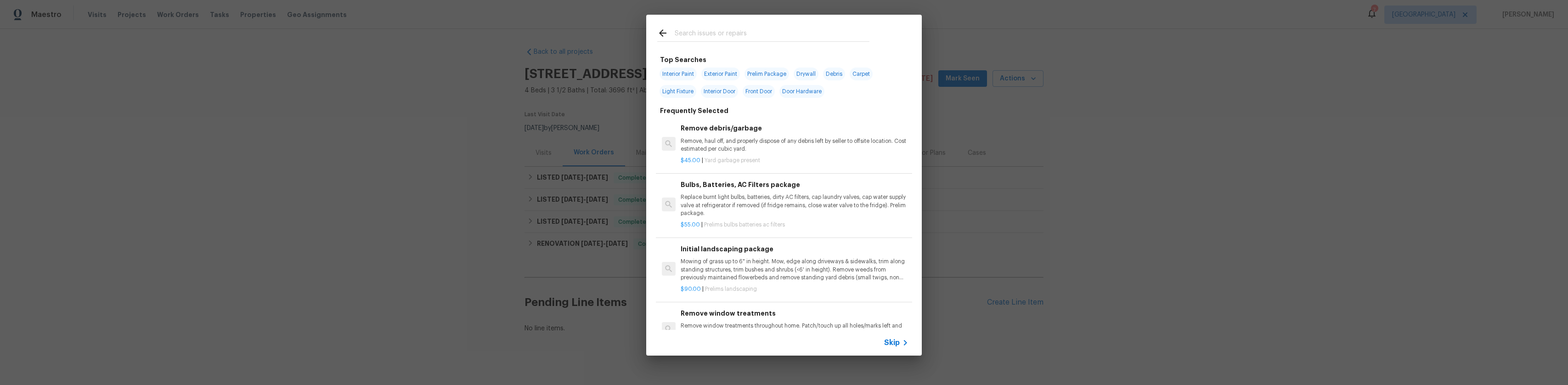
click at [781, 31] on input "text" at bounding box center [772, 34] width 195 height 13
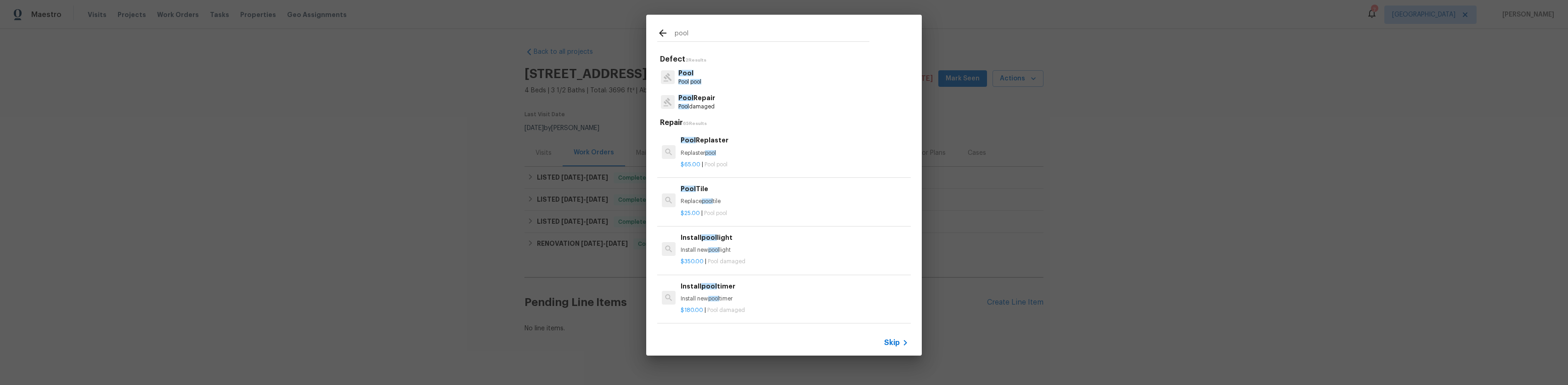
type input "pool"
click at [731, 91] on div "Pool Repair Pool damaged" at bounding box center [784, 103] width 253 height 25
drag, startPoint x: 702, startPoint y: 77, endPoint x: 689, endPoint y: 79, distance: 13.2
click at [701, 78] on p "Pool pool" at bounding box center [690, 82] width 23 height 8
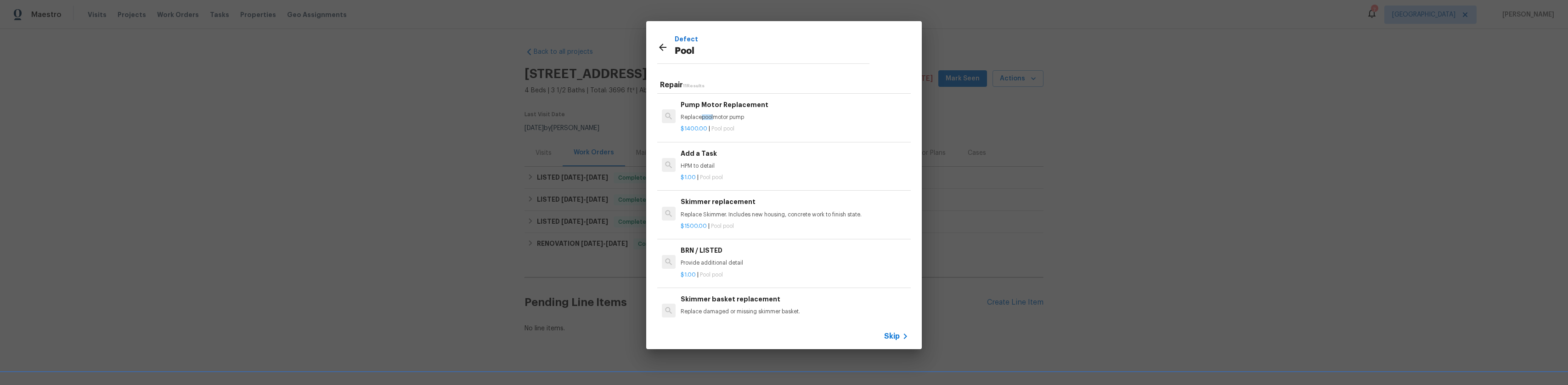
scroll to position [322, 0]
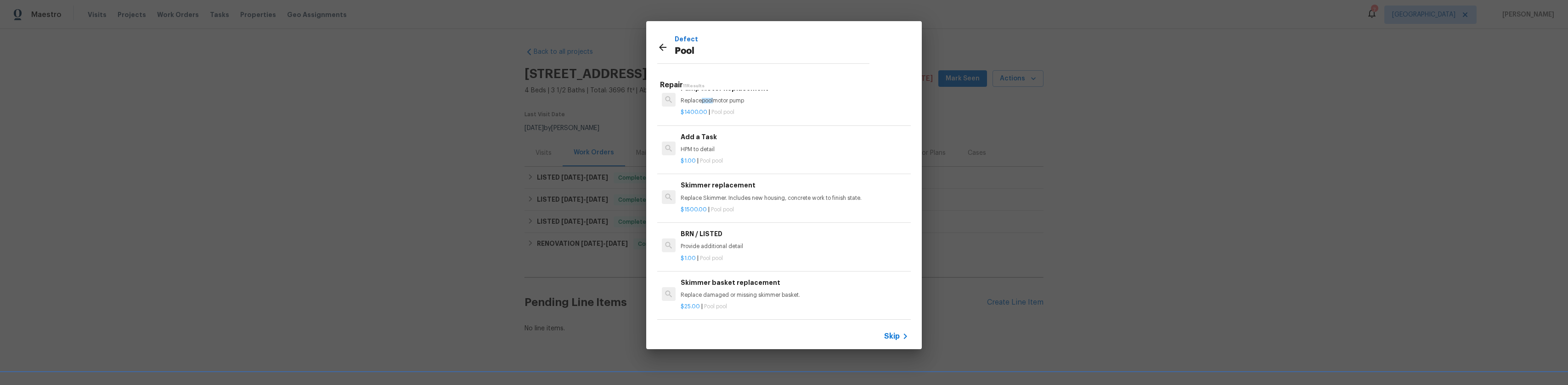
click at [698, 155] on div "$1.00 | Pool pool" at bounding box center [794, 159] width 228 height 12
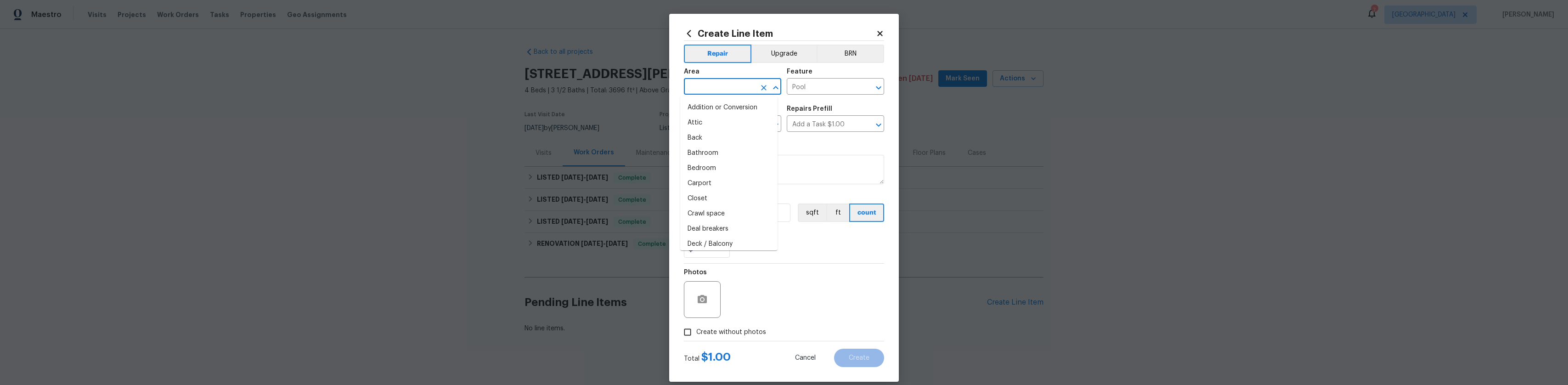
click at [739, 85] on input "text" at bounding box center [720, 87] width 72 height 14
click at [713, 128] on li "In-ground pool / Spa" at bounding box center [729, 122] width 97 height 15
type input "In-ground pool / Spa"
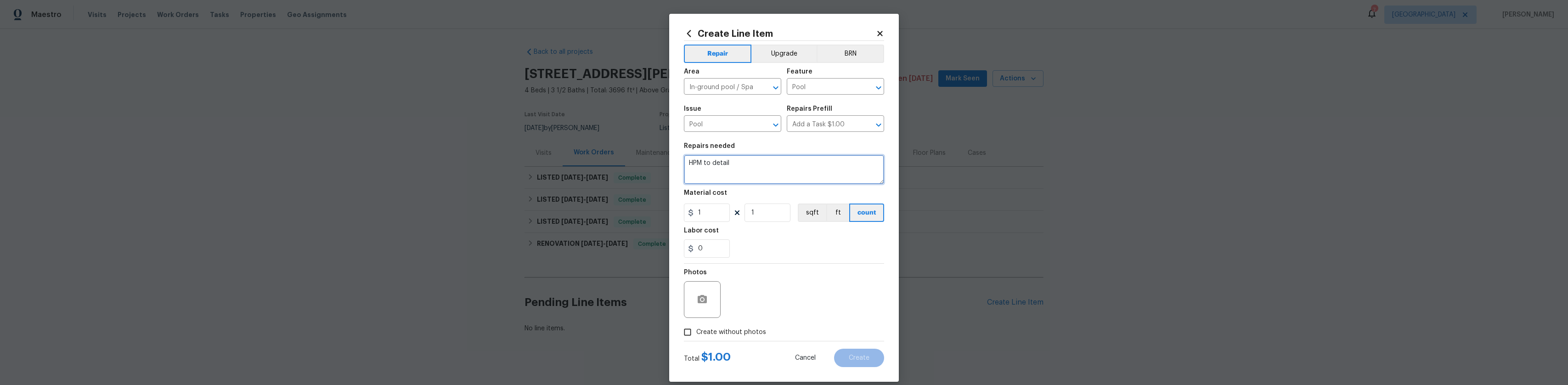
click at [749, 170] on textarea "HPM to detail" at bounding box center [784, 169] width 200 height 30
click at [757, 160] on textarea "HPM to detail" at bounding box center [784, 169] width 200 height 30
drag, startPoint x: 742, startPoint y: 165, endPoint x: 709, endPoint y: 168, distance: 33.1
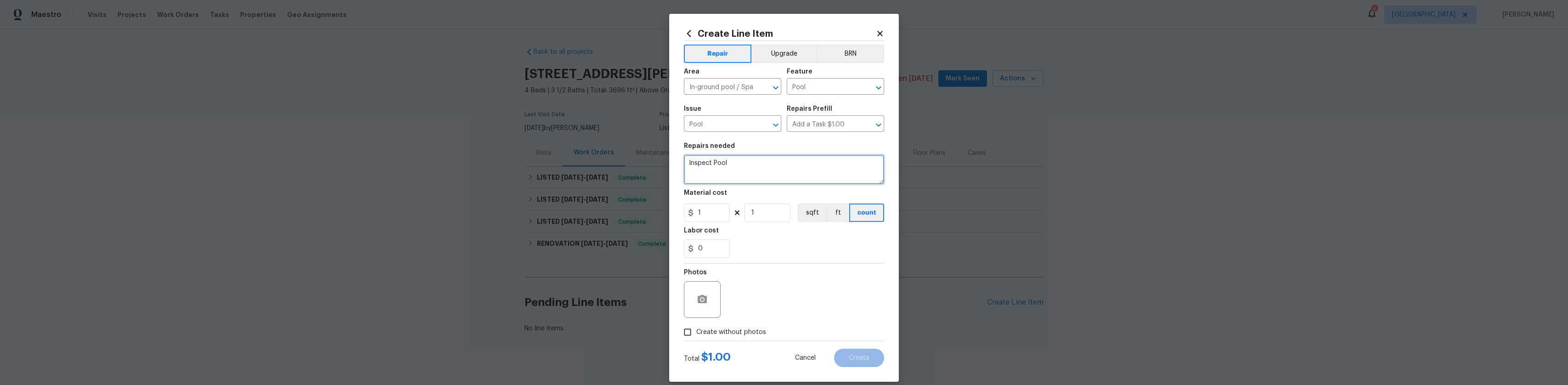
click at [709, 168] on textarea "Inspect Pool" at bounding box center [784, 169] width 200 height 30
paste textarea "pool marcite"
type textarea "Inspect pool marcite if in bad shape please provide quote to repair"
click at [677, 288] on div "Create Line Item Repair Upgrade BRN Area In-ground pool / Spa ​ Feature Pool ​ …" at bounding box center [784, 197] width 230 height 368
click at [691, 292] on button "button" at bounding box center [702, 300] width 22 height 22
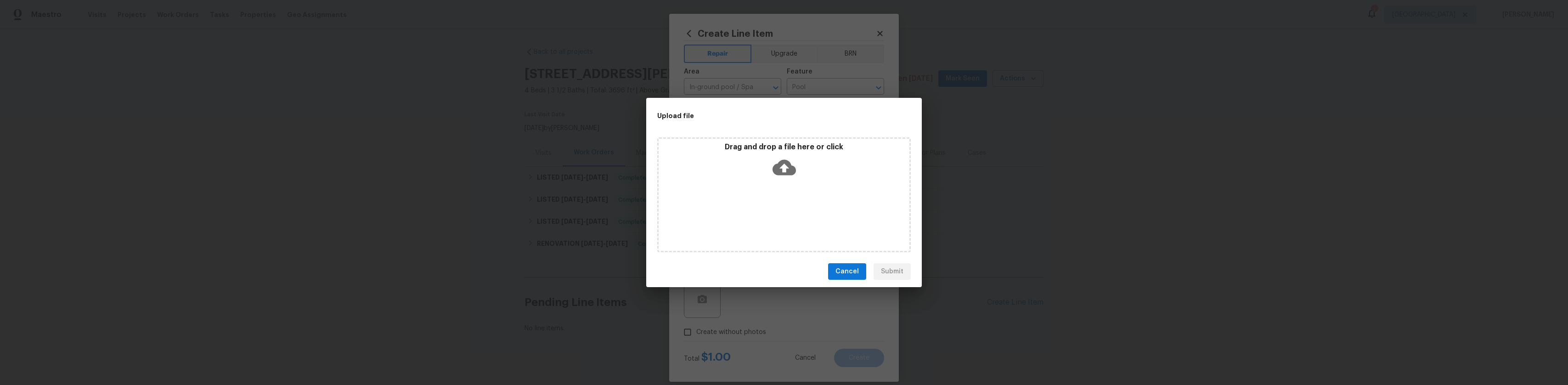
click at [775, 164] on icon at bounding box center [784, 167] width 23 height 15
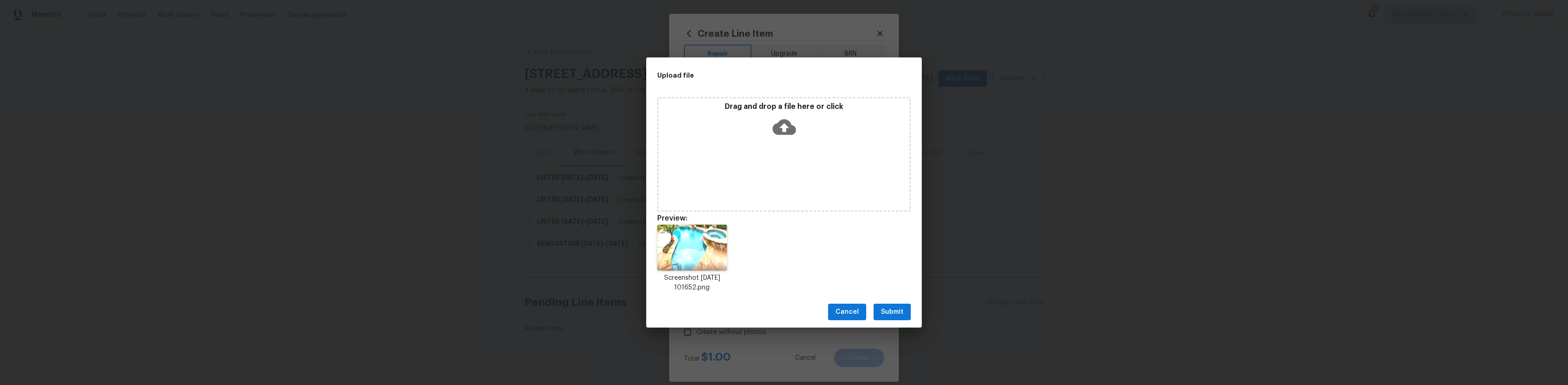
click at [895, 318] on button "Submit" at bounding box center [891, 312] width 37 height 17
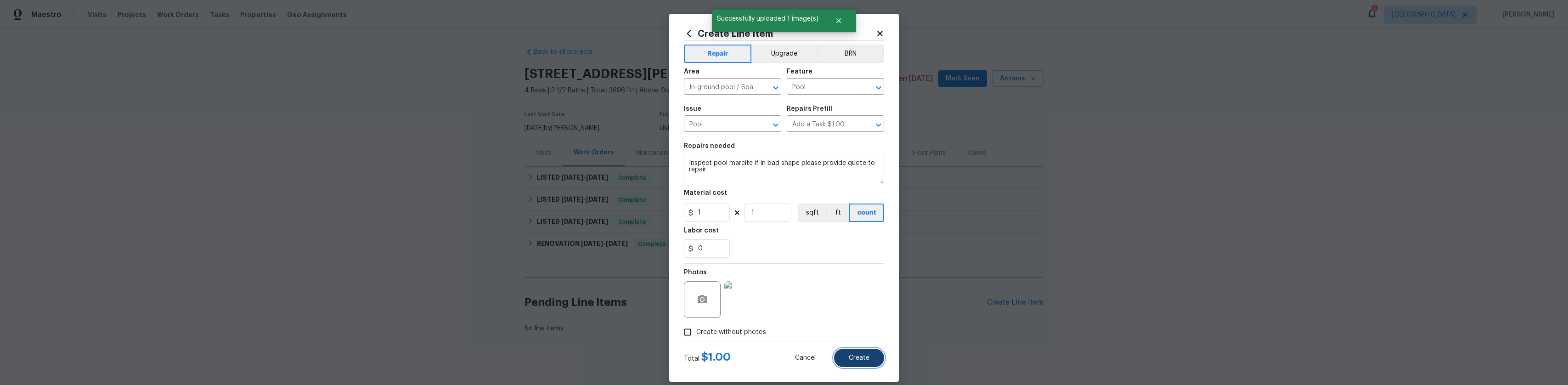
click at [861, 354] on button "Create" at bounding box center [859, 358] width 50 height 18
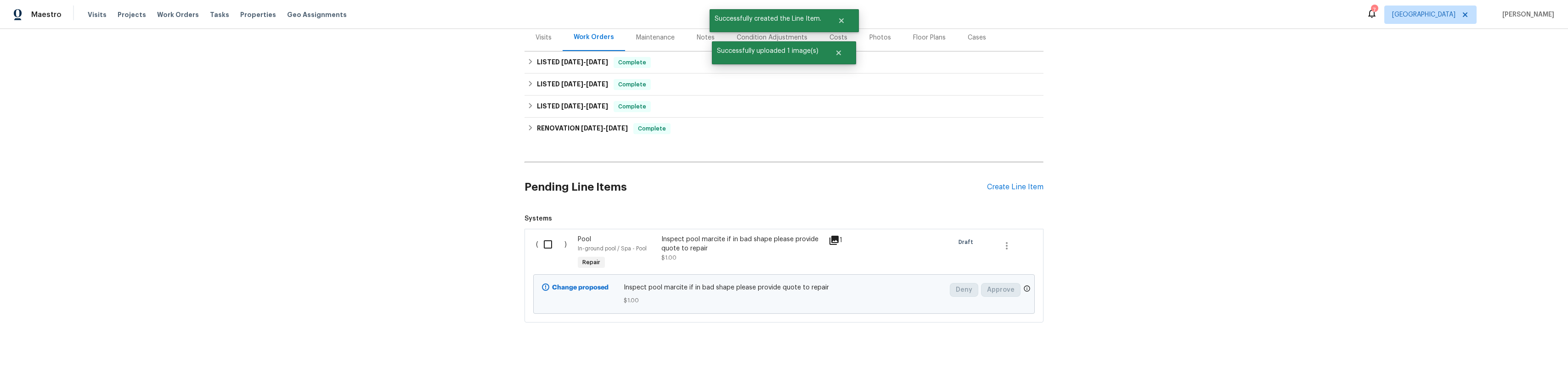
scroll to position [121, 0]
click at [509, 241] on div "Back to all projects 1908 Hazel Nut Ct, Agoura Hills, CA 91301 4 Beds | 3 1/2 B…" at bounding box center [784, 207] width 1568 height 356
click at [533, 239] on div "( )" at bounding box center [554, 253] width 42 height 42
click at [540, 240] on input "checkbox" at bounding box center [551, 244] width 26 height 19
checkbox input "true"
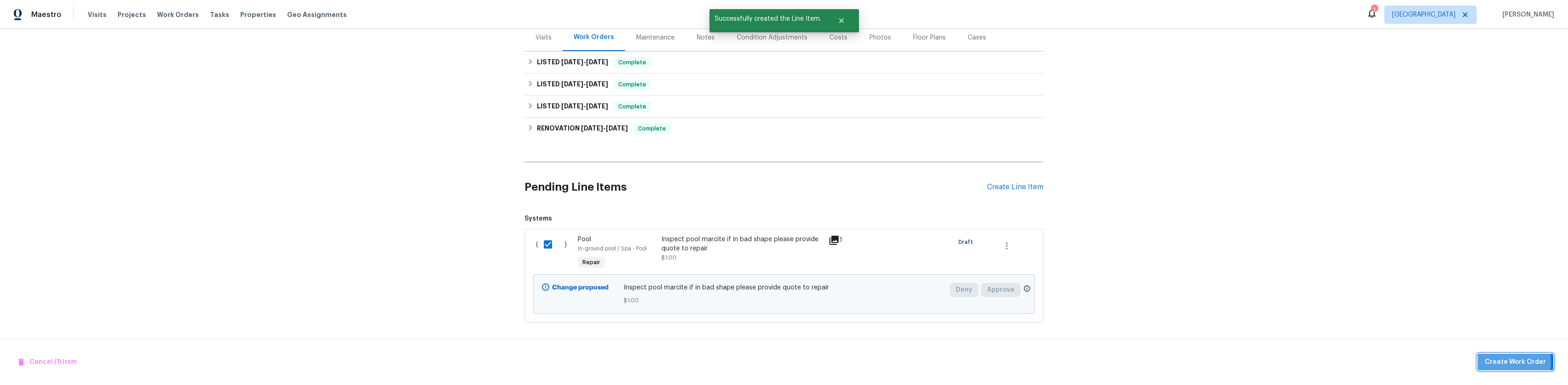
click at [1494, 363] on span "Create Work Order" at bounding box center [1515, 363] width 61 height 12
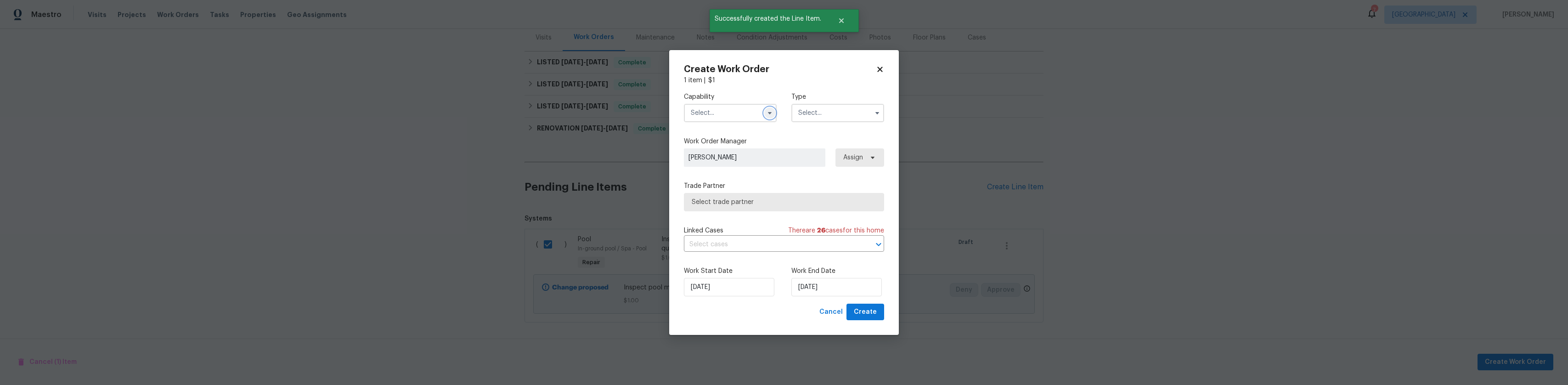
click at [770, 115] on icon "button" at bounding box center [770, 113] width 7 height 7
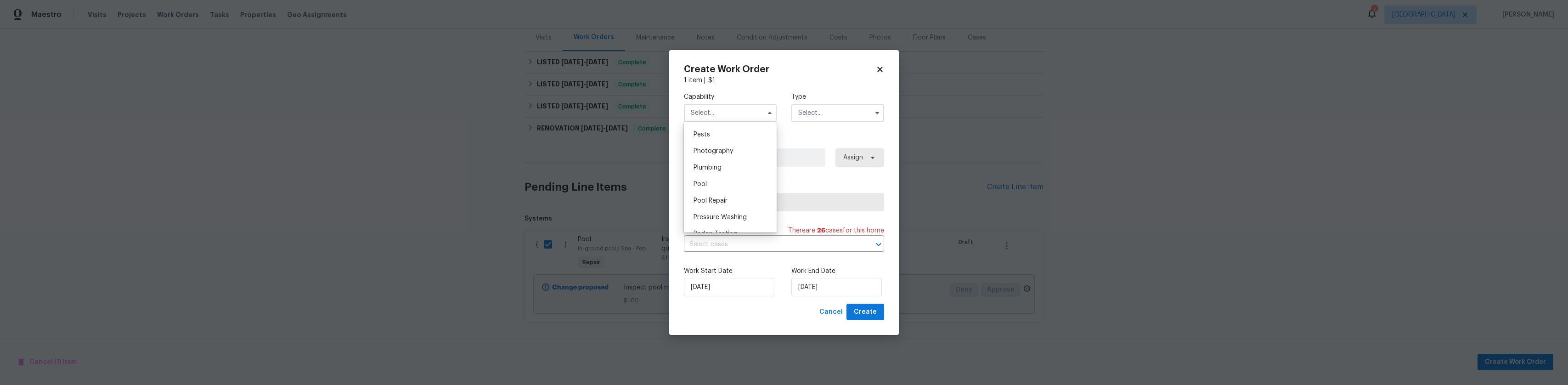
scroll to position [782, 0]
click at [704, 198] on div "Pool" at bounding box center [731, 190] width 88 height 16
type input "Pool"
click at [819, 122] on div "Capability Pool Agent Appliance Bathtub Resurfacing BRN And Lrr Broker Cabinets…" at bounding box center [784, 108] width 200 height 45
click at [820, 120] on input "text" at bounding box center [837, 113] width 93 height 18
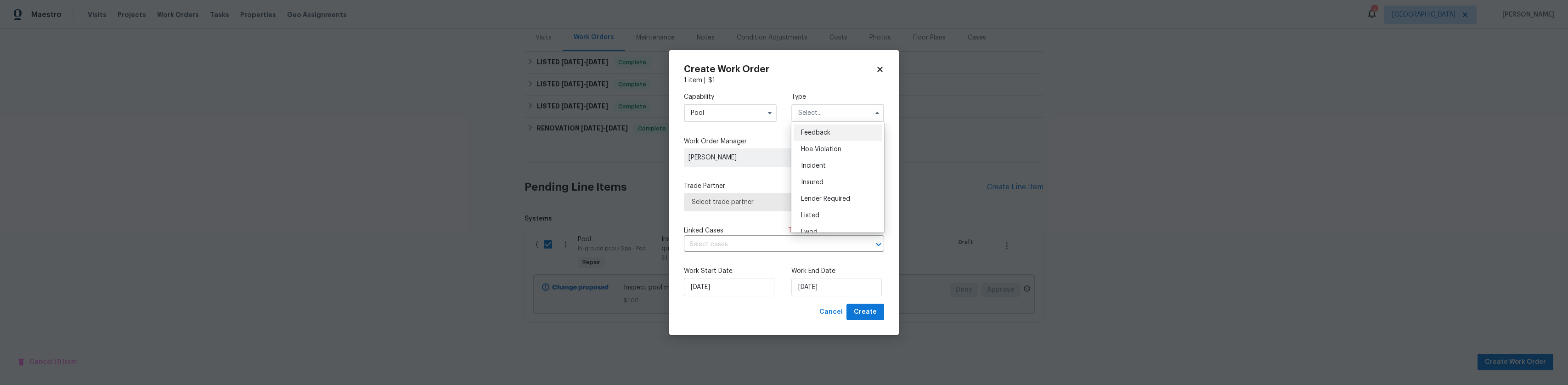
click at [736, 115] on input "Pool" at bounding box center [730, 113] width 93 height 18
click at [828, 101] on label "Type" at bounding box center [837, 97] width 93 height 9
click at [826, 113] on input "text" at bounding box center [837, 113] width 93 height 18
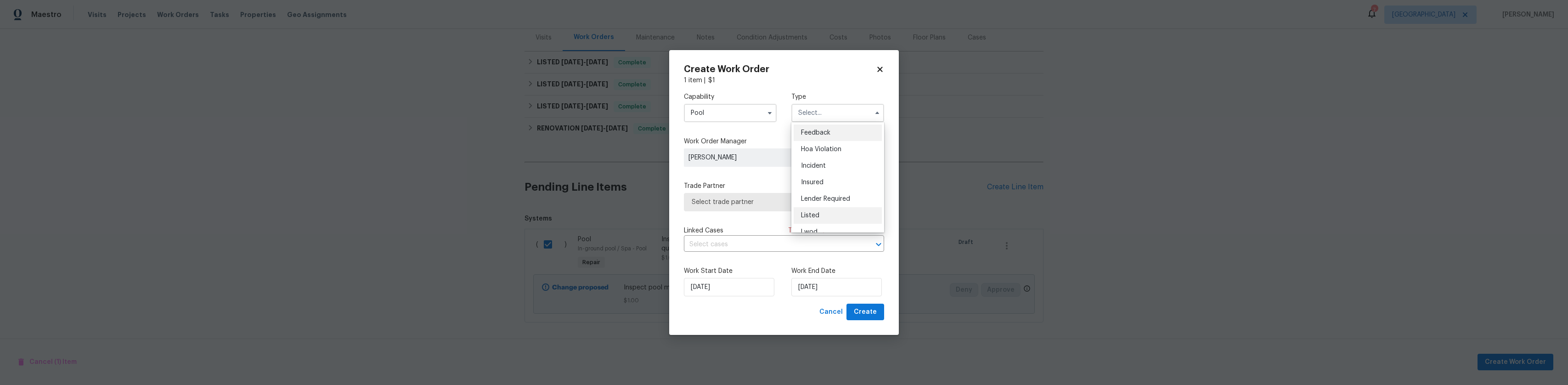
click at [819, 215] on div "Listed" at bounding box center [837, 216] width 88 height 16
type input "Listed"
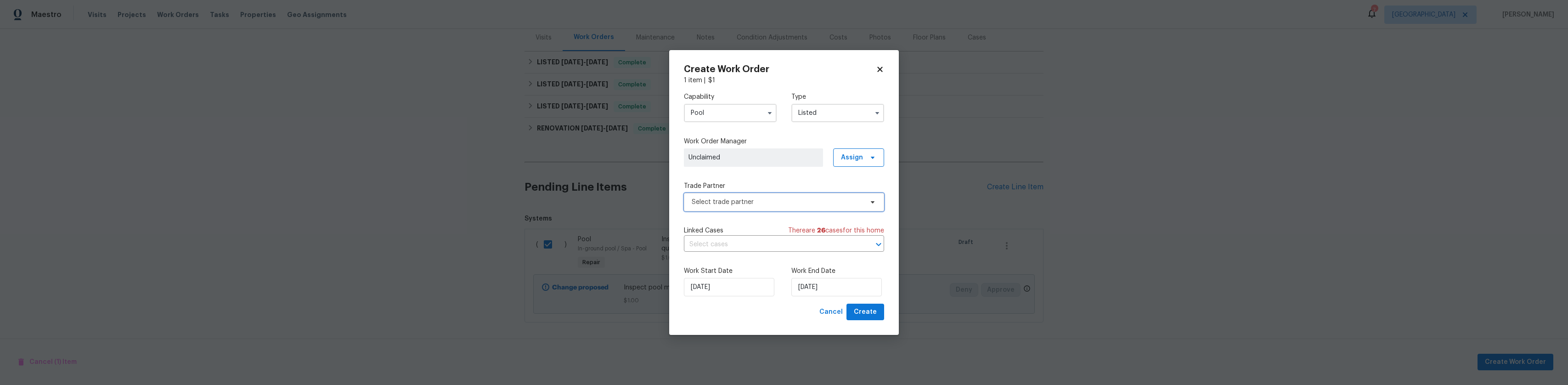
click at [726, 205] on span "Select trade partner" at bounding box center [777, 202] width 172 height 9
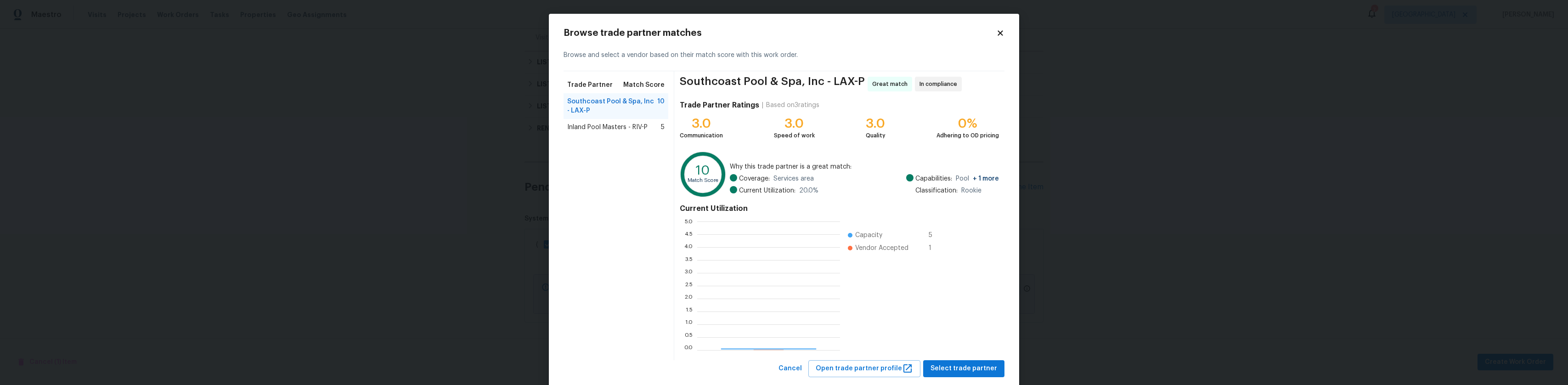
scroll to position [121, 136]
click at [997, 33] on icon at bounding box center [1000, 33] width 5 height 5
click at [997, 33] on body "Maestro Visits Projects Work Orders Tasks Properties Geo Assignments 7 Los Ange…" at bounding box center [784, 192] width 1568 height 385
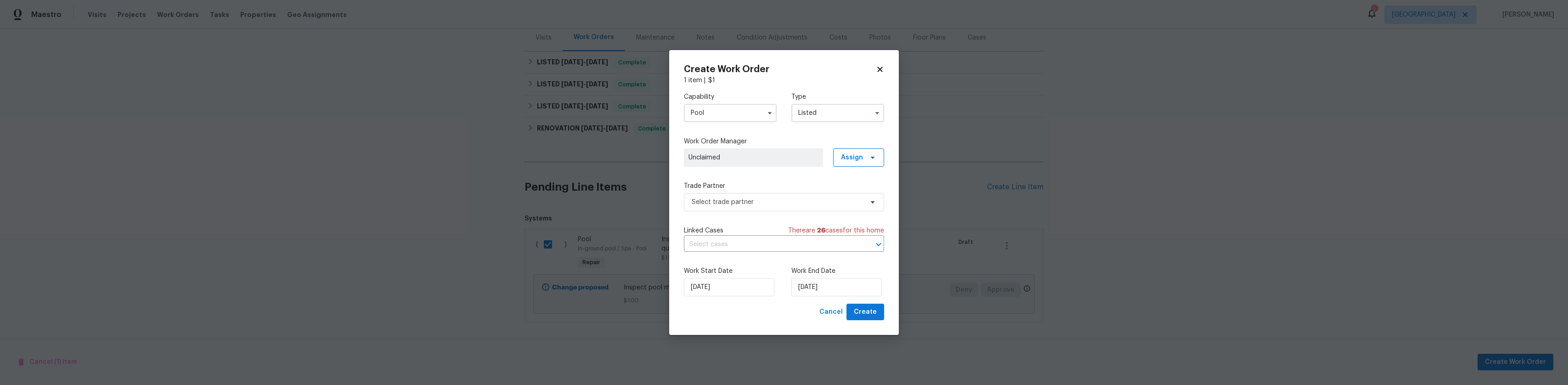
click at [730, 106] on input "Pool" at bounding box center [730, 113] width 93 height 18
click at [722, 169] on div "Pool Repair" at bounding box center [731, 160] width 88 height 16
type input "Pool Repair"
click at [830, 120] on input "Listed" at bounding box center [837, 113] width 93 height 18
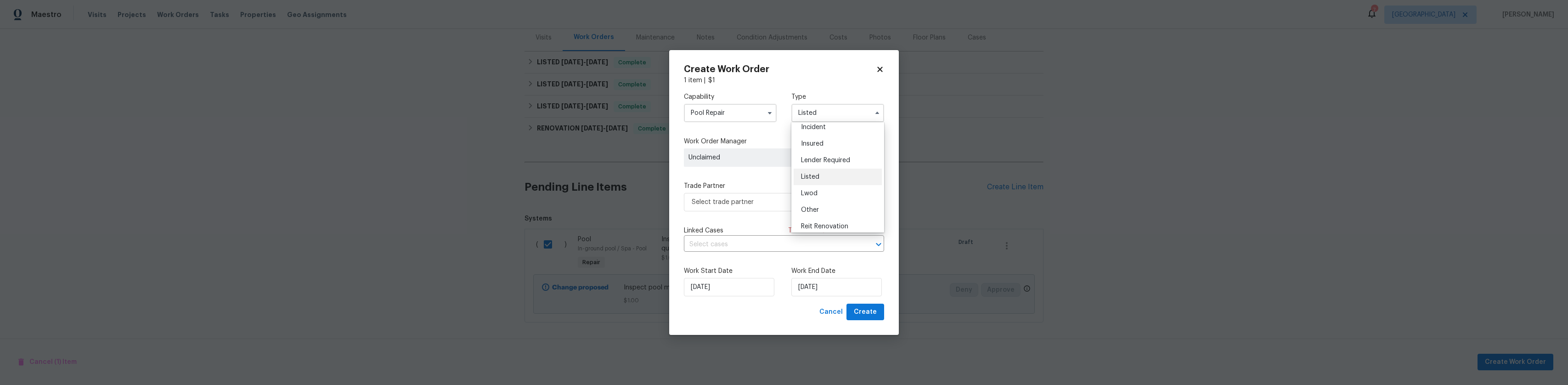
scroll to position [46, 0]
click at [846, 177] on div "Listed" at bounding box center [837, 169] width 88 height 16
click at [846, 177] on div "Capability Pool Repair Type Listed Feedback Hoa Violation Incident Insured Lend…" at bounding box center [784, 194] width 200 height 219
click at [778, 218] on div "Capability Pool Repair Type Listed Feedback Hoa Violation Incident Insured Lend…" at bounding box center [784, 194] width 200 height 219
click at [782, 208] on span "Select trade partner" at bounding box center [784, 202] width 200 height 18
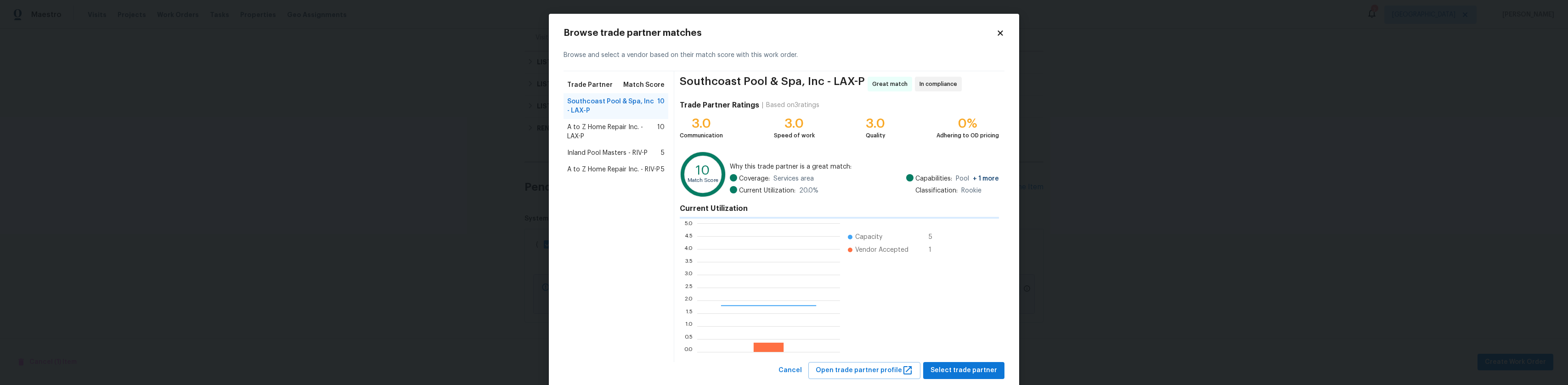
scroll to position [121, 136]
click at [579, 173] on span "A to Z Home Repair Inc. - RIV-P" at bounding box center [613, 169] width 93 height 9
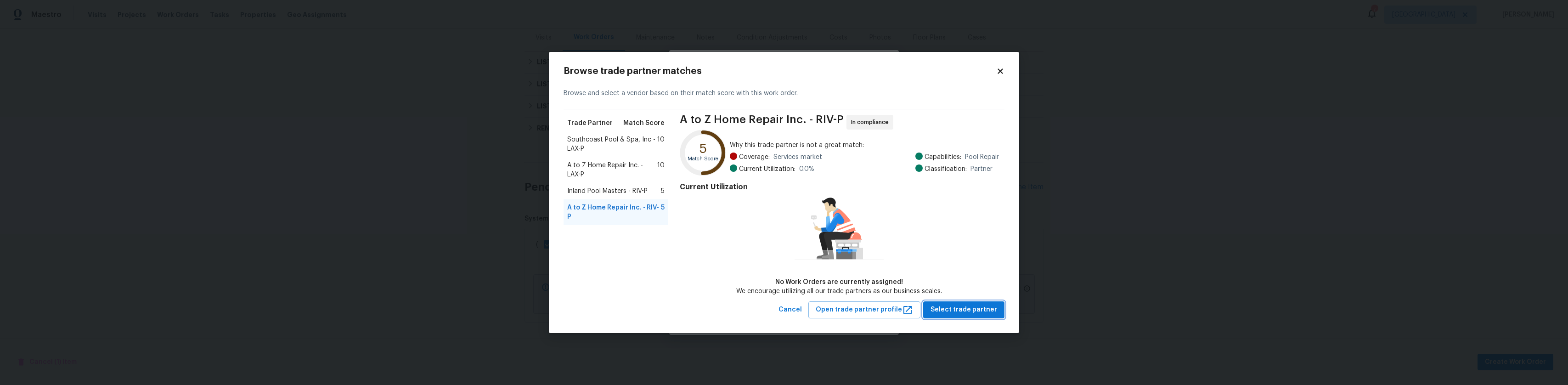
click at [961, 313] on span "Select trade partner" at bounding box center [963, 309] width 66 height 12
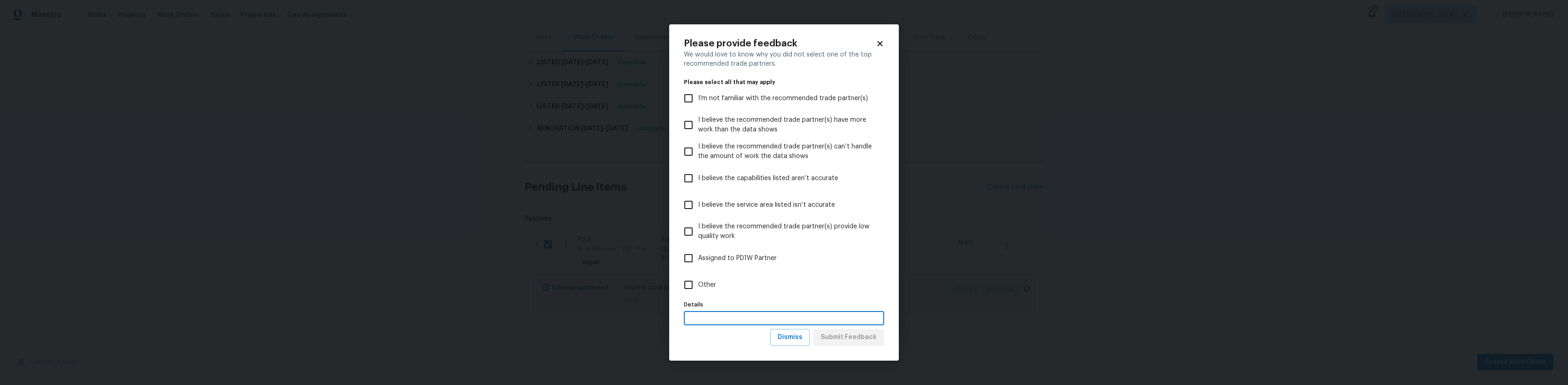
click at [716, 314] on input "text" at bounding box center [784, 318] width 200 height 14
click at [709, 288] on span "Other" at bounding box center [707, 285] width 18 height 10
click at [698, 288] on input "Other" at bounding box center [687, 284] width 19 height 19
checkbox input "true"
click at [724, 317] on input "text" at bounding box center [784, 318] width 200 height 14
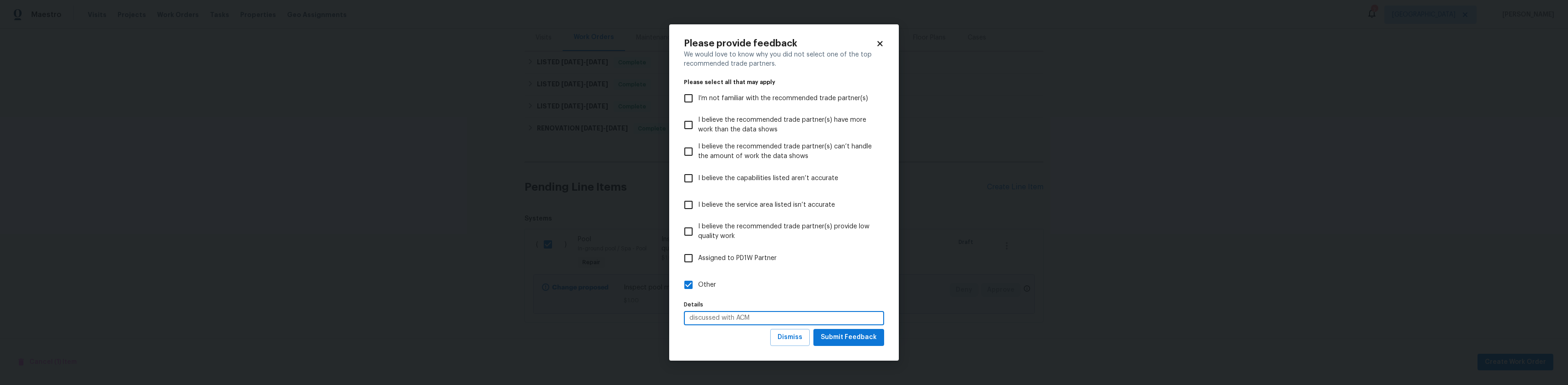
type input "discussed with ACM"
click at [845, 345] on button "Submit Feedback" at bounding box center [848, 337] width 71 height 17
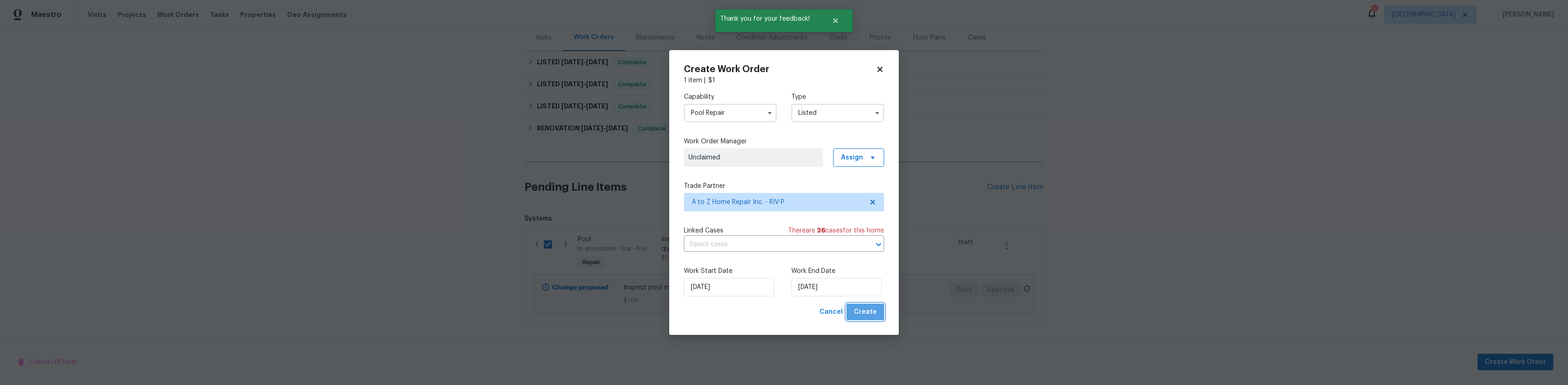
drag, startPoint x: 864, startPoint y: 316, endPoint x: 870, endPoint y: 316, distance: 6.0
click at [864, 316] on span "Create" at bounding box center [865, 312] width 23 height 12
checkbox input "false"
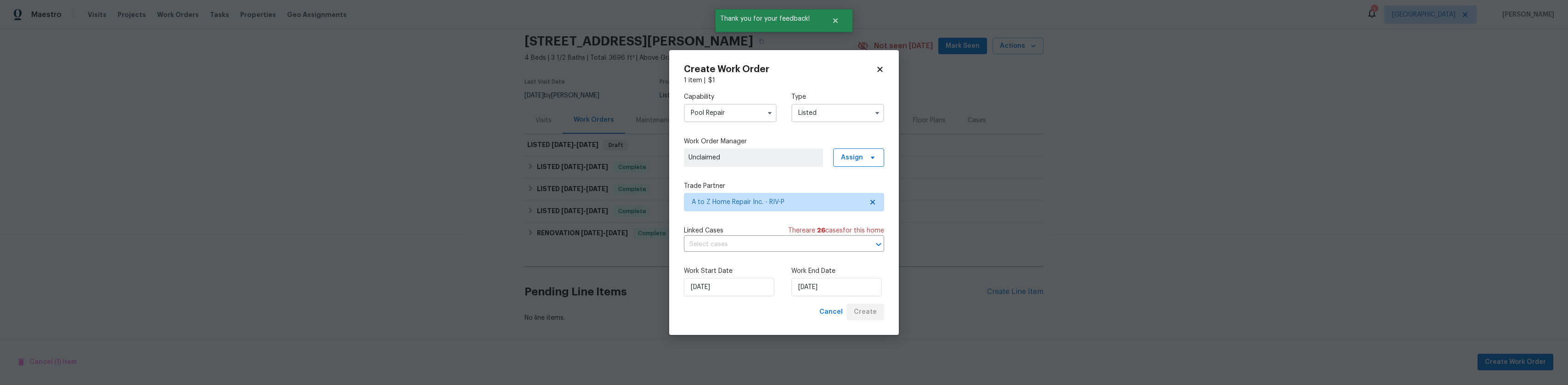
scroll to position [39, 0]
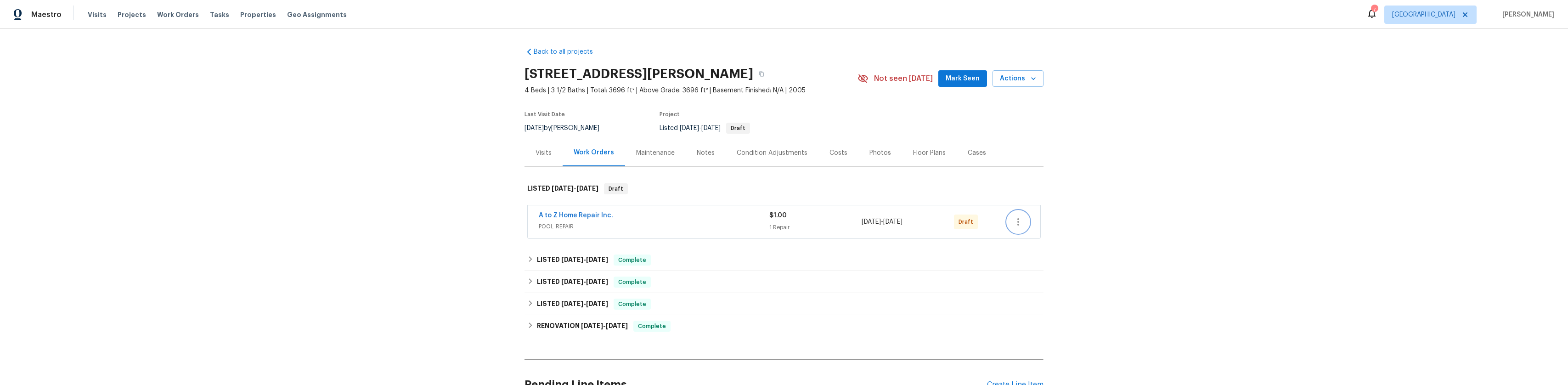
click at [1014, 221] on icon "button" at bounding box center [1018, 222] width 11 height 11
click at [1029, 224] on li "Send to Vendor" at bounding box center [1055, 221] width 102 height 15
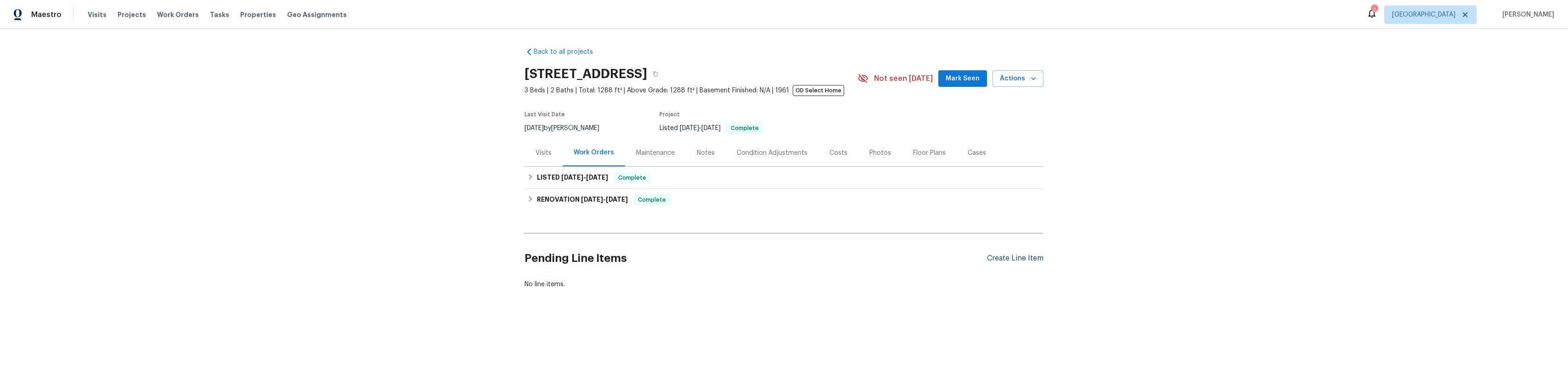
click at [995, 263] on div "Create Line Item" at bounding box center [1014, 259] width 57 height 9
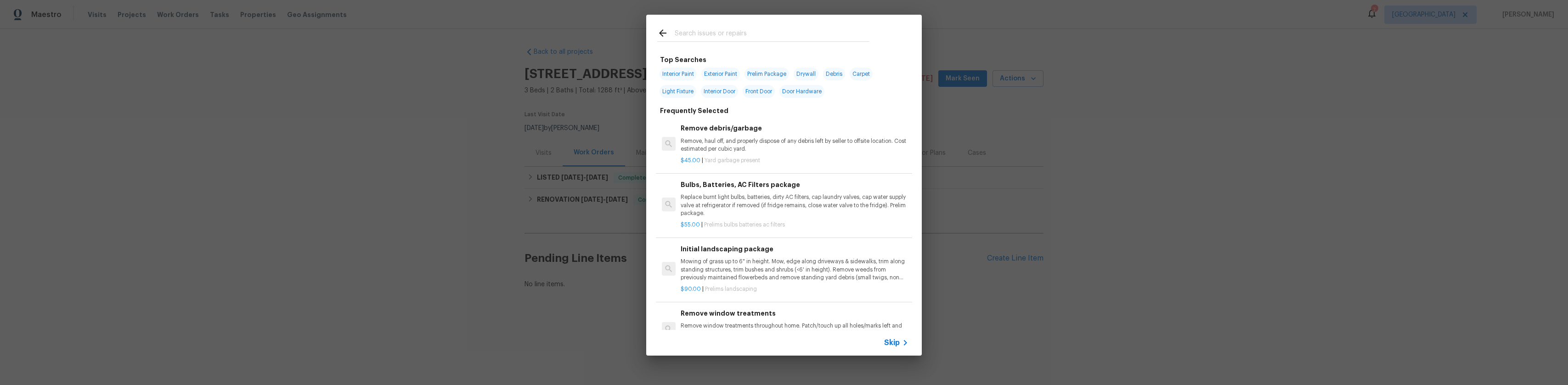
click at [732, 37] on input "text" at bounding box center [772, 34] width 195 height 13
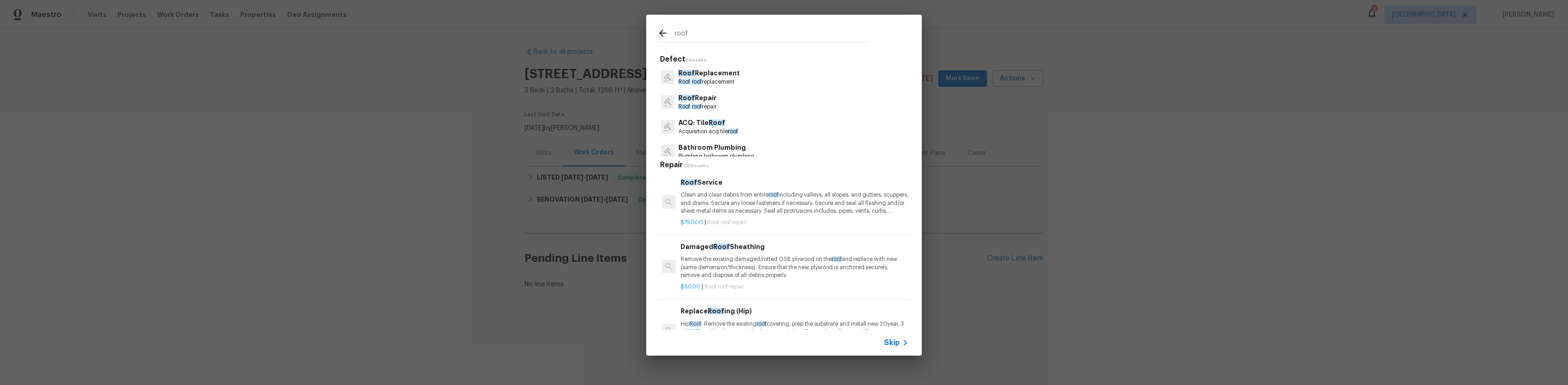
type input "roof"
click at [742, 102] on div "Roof Repair Roof roof repair" at bounding box center [784, 103] width 253 height 25
drag, startPoint x: 707, startPoint y: 99, endPoint x: 697, endPoint y: 100, distance: 10.0
click at [702, 99] on p "Roof Repair" at bounding box center [697, 98] width 38 height 10
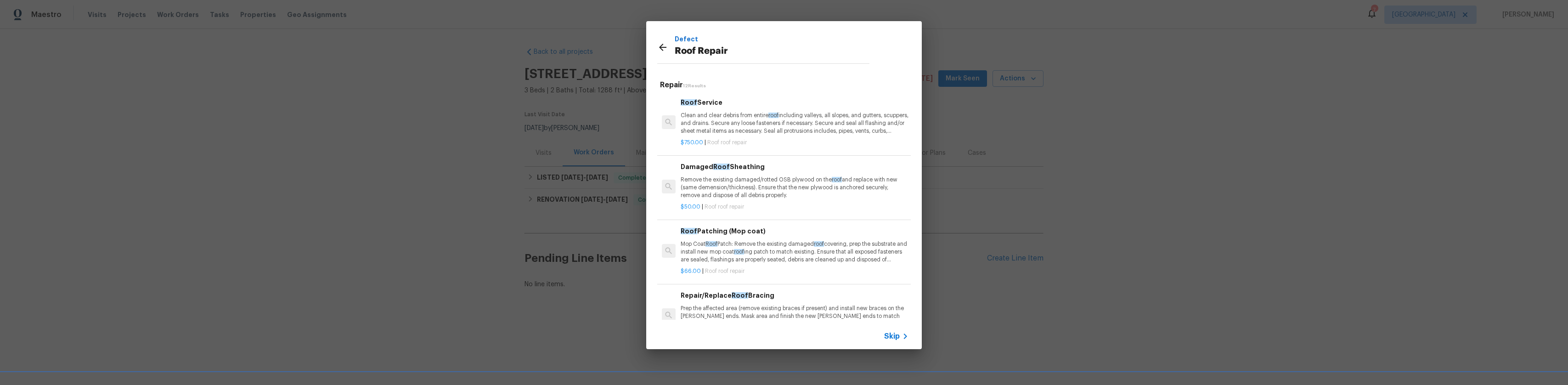
click at [756, 120] on p "Clean and clear debris from entire roof including valleys, all slopes, and gutt…" at bounding box center [794, 123] width 228 height 23
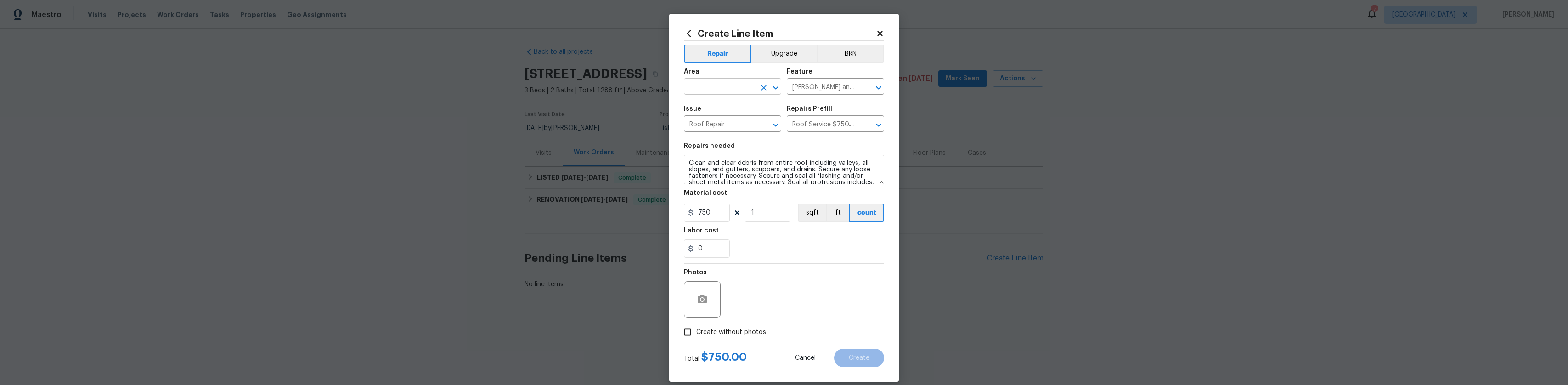
click at [732, 92] on input "text" at bounding box center [720, 87] width 72 height 14
click at [710, 101] on li "Roof" at bounding box center [729, 107] width 97 height 15
type input "Roof"
click at [877, 180] on textarea "Clean and clear debris from entire roof including valleys, all slopes, and gutt…" at bounding box center [784, 169] width 200 height 30
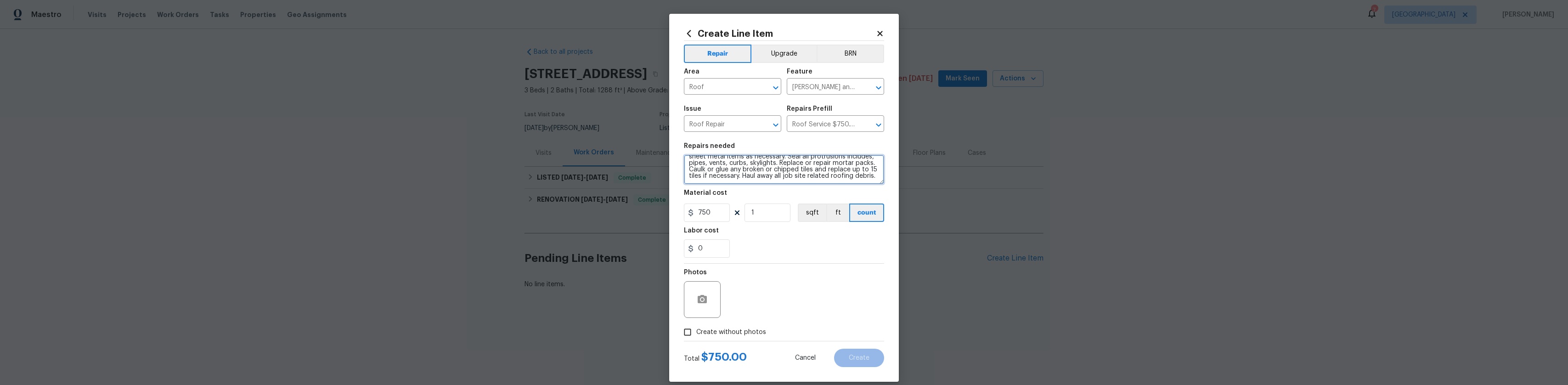
click at [833, 178] on textarea "Clean and clear debris from entire roof including valleys, all slopes, and gutt…" at bounding box center [784, 169] width 200 height 30
click at [684, 163] on textarea "Clean and clear debris from entire roof including valleys, all slopes, and gutt…" at bounding box center [784, 169] width 200 height 30
type textarea "Inspect roof Clean and clear debris from entire roof including valleys, all slo…"
click at [823, 303] on div "Photos" at bounding box center [784, 293] width 200 height 59
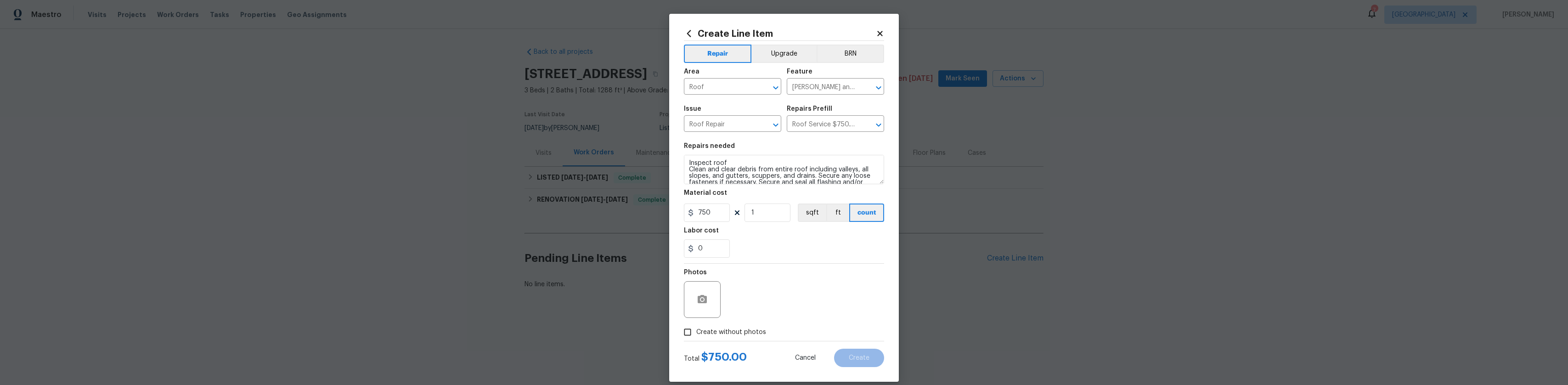
click at [725, 332] on span "Create without photos" at bounding box center [731, 332] width 70 height 10
click at [696, 332] on input "Create without photos" at bounding box center [687, 332] width 17 height 17
checkbox input "true"
click at [748, 293] on textarea at bounding box center [806, 300] width 156 height 37
type textarea "BRN"
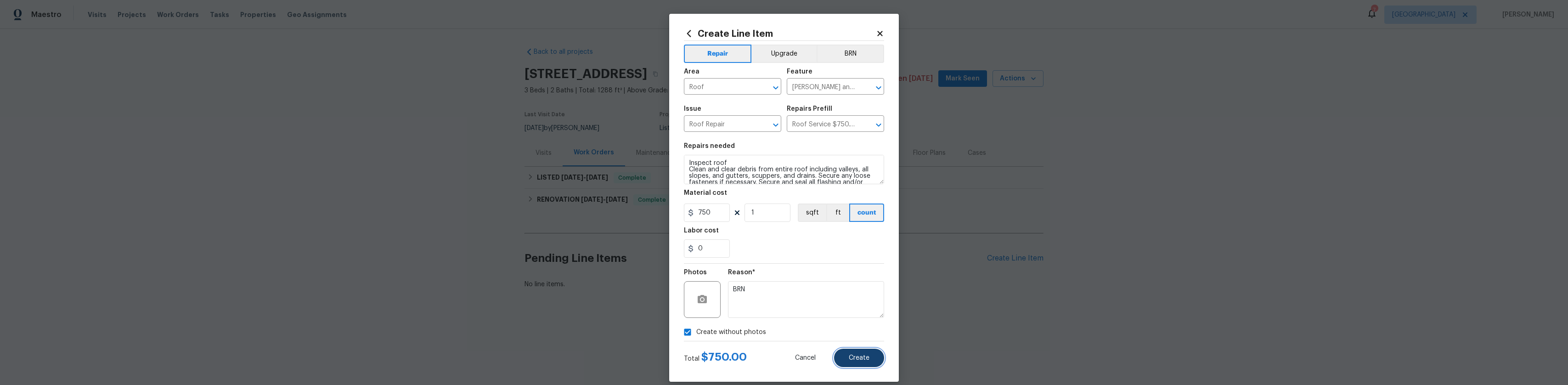
click at [863, 358] on span "Create" at bounding box center [859, 359] width 21 height 7
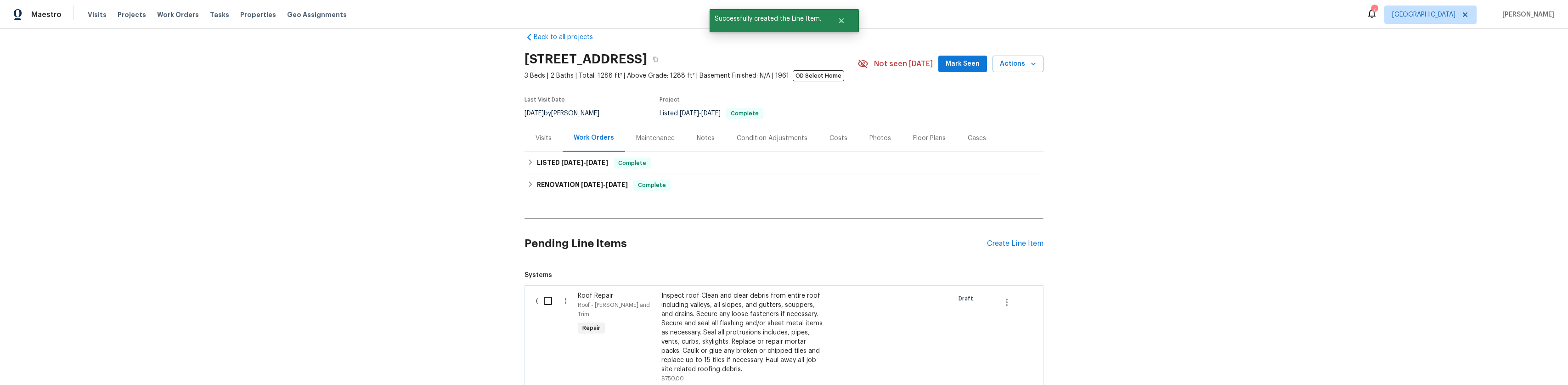
scroll to position [46, 0]
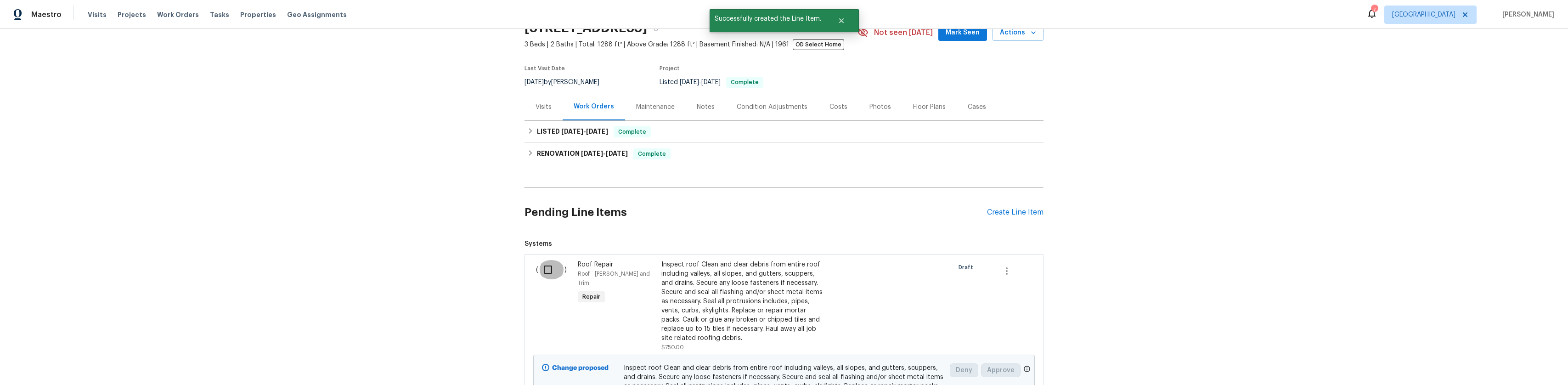
click at [542, 274] on input "checkbox" at bounding box center [551, 269] width 26 height 19
checkbox input "true"
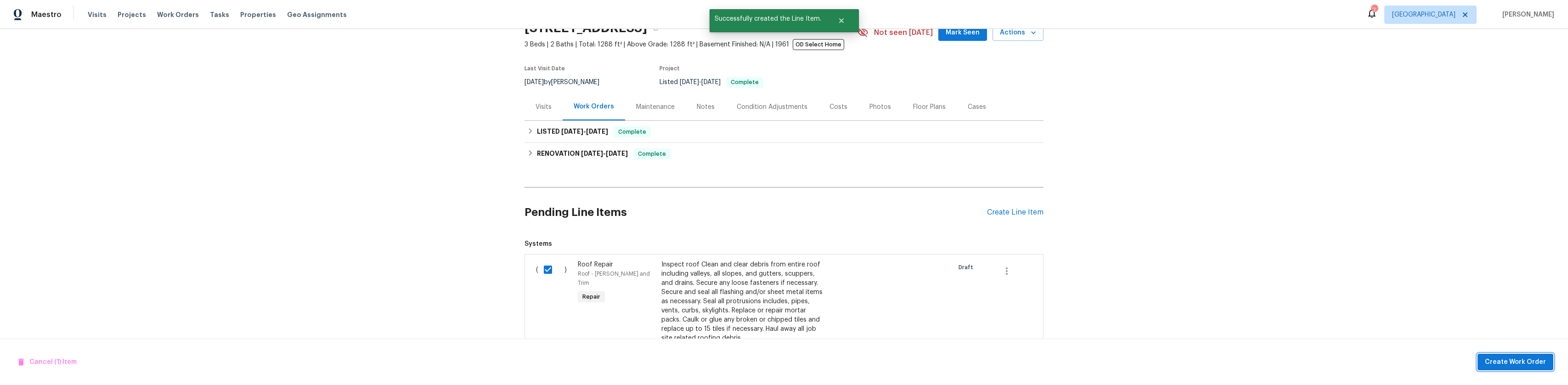
click at [1503, 370] on button "Create Work Order" at bounding box center [1515, 363] width 75 height 17
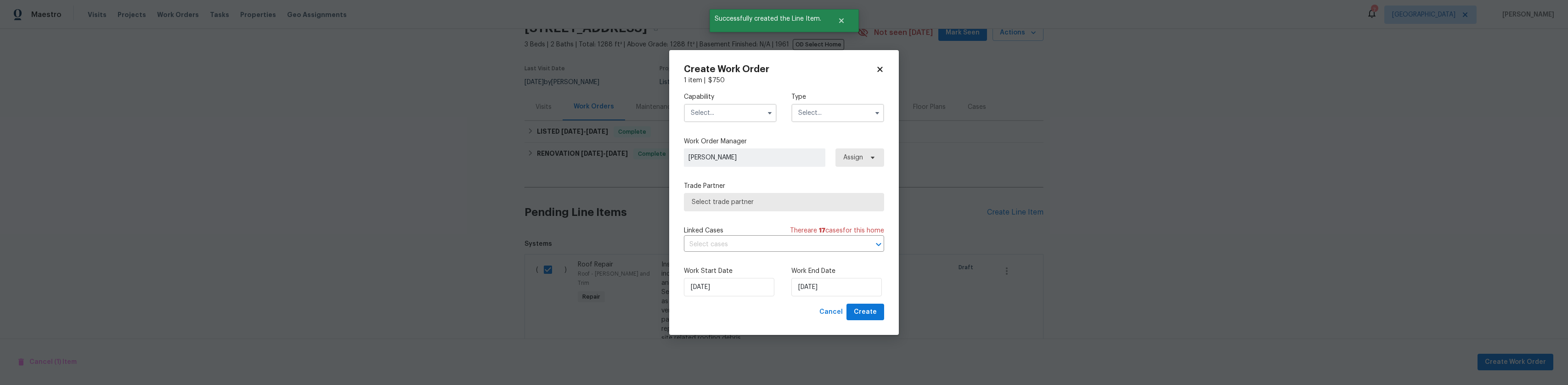
click at [742, 119] on input "text" at bounding box center [730, 113] width 93 height 18
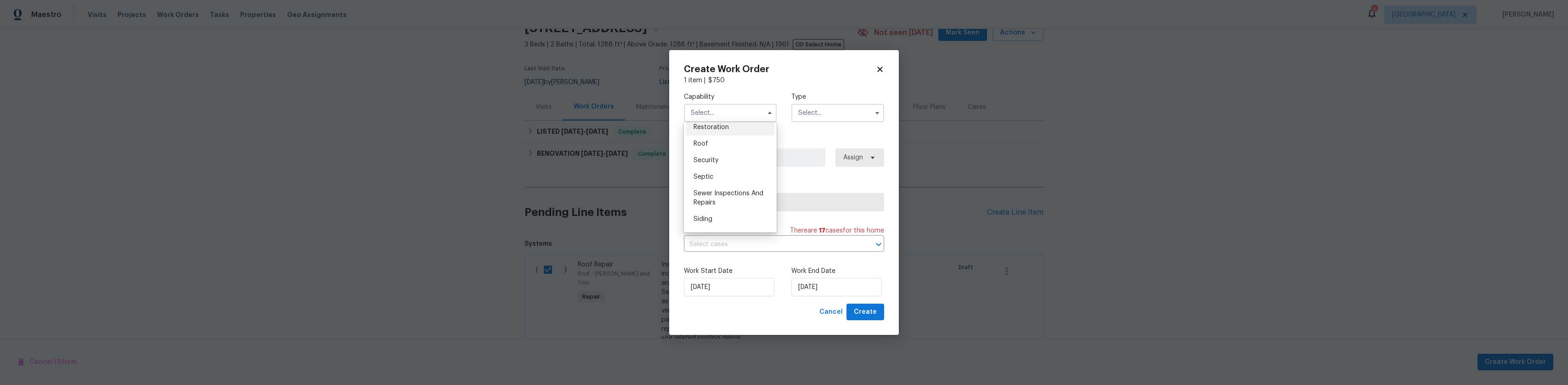
scroll to position [919, 0]
click at [708, 159] on div "Roof" at bounding box center [731, 151] width 88 height 16
type input "Roof"
click at [837, 118] on input "text" at bounding box center [837, 113] width 93 height 18
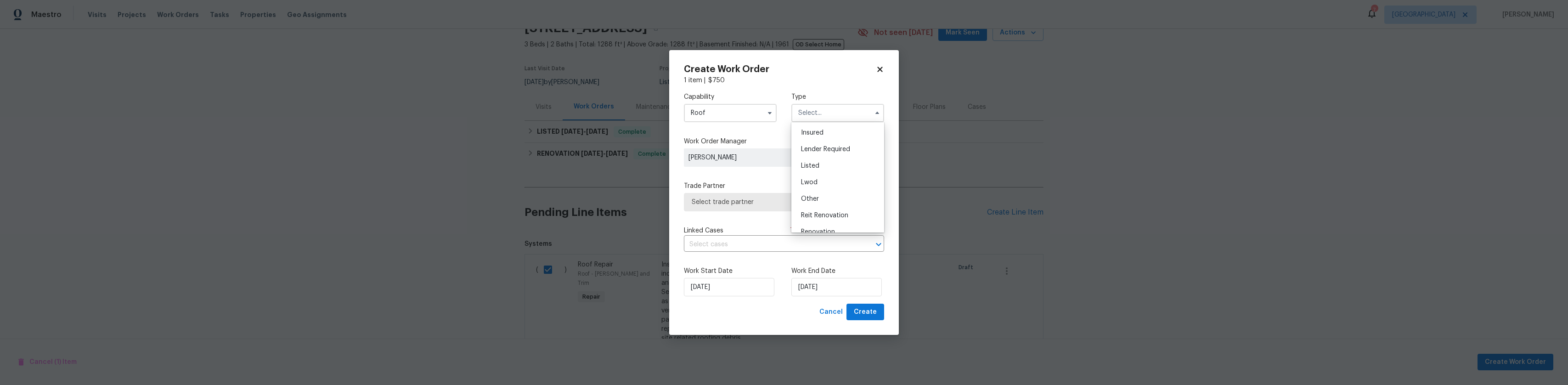
scroll to position [48, 0]
click at [833, 173] on div "Listed" at bounding box center [837, 167] width 88 height 16
type input "Listed"
click at [801, 206] on span "Select trade partner" at bounding box center [784, 202] width 200 height 18
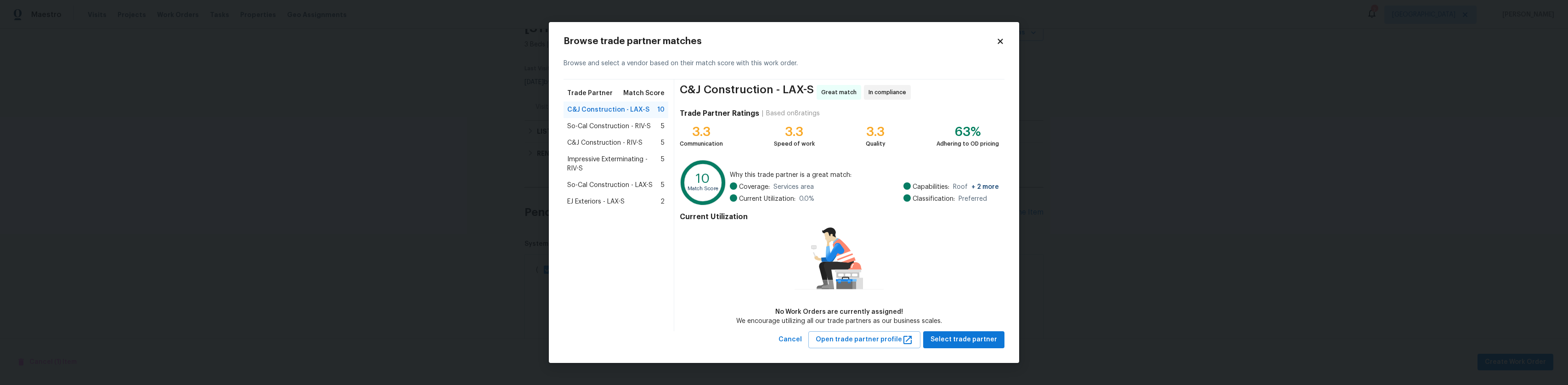
drag, startPoint x: 602, startPoint y: 200, endPoint x: 606, endPoint y: 206, distance: 7.2
click at [603, 201] on span "EJ Exteriors - LAX-S" at bounding box center [596, 201] width 58 height 9
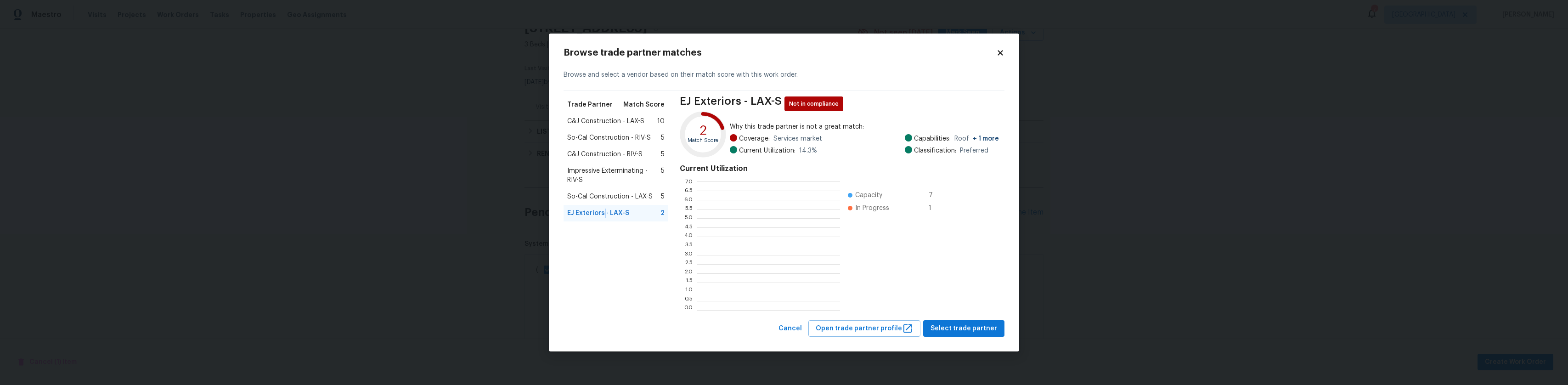
scroll to position [121, 136]
click at [947, 333] on span "Select trade partner" at bounding box center [963, 328] width 66 height 12
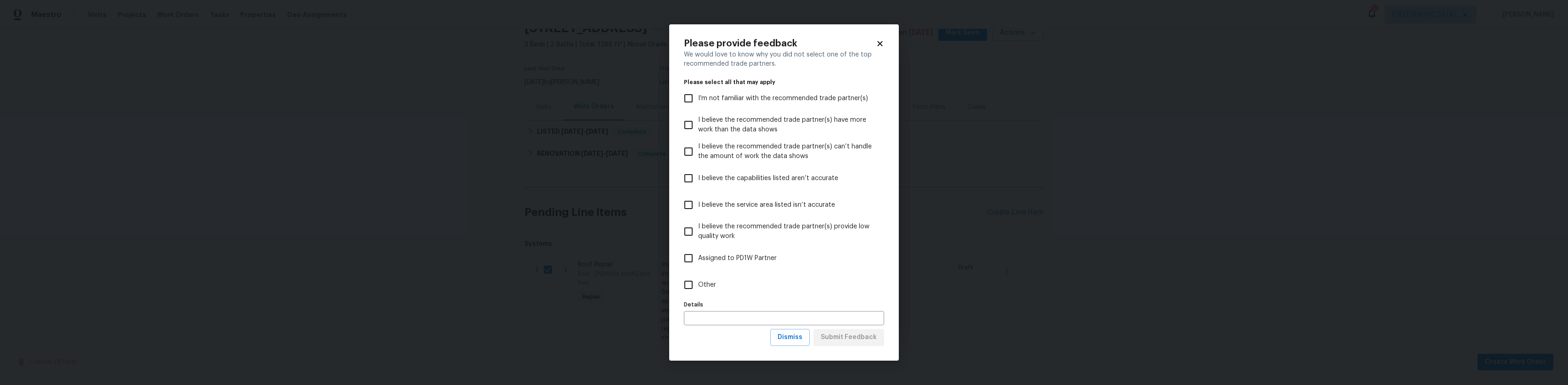
click at [700, 275] on label "Other" at bounding box center [777, 285] width 198 height 27
click at [698, 275] on input "Other" at bounding box center [687, 284] width 19 height 19
checkbox input "true"
click at [843, 337] on span "Submit Feedback" at bounding box center [848, 337] width 56 height 12
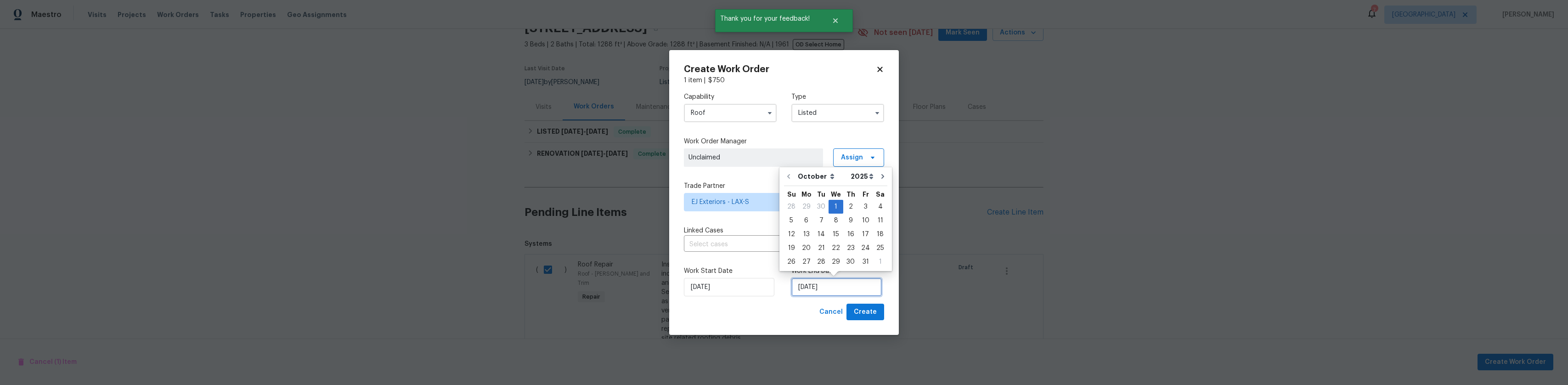
click at [860, 290] on input "[DATE]" at bounding box center [837, 287] width 91 height 18
click at [858, 212] on div "3" at bounding box center [865, 207] width 15 height 13
type input "[DATE]"
click at [874, 316] on span "Create" at bounding box center [865, 312] width 23 height 12
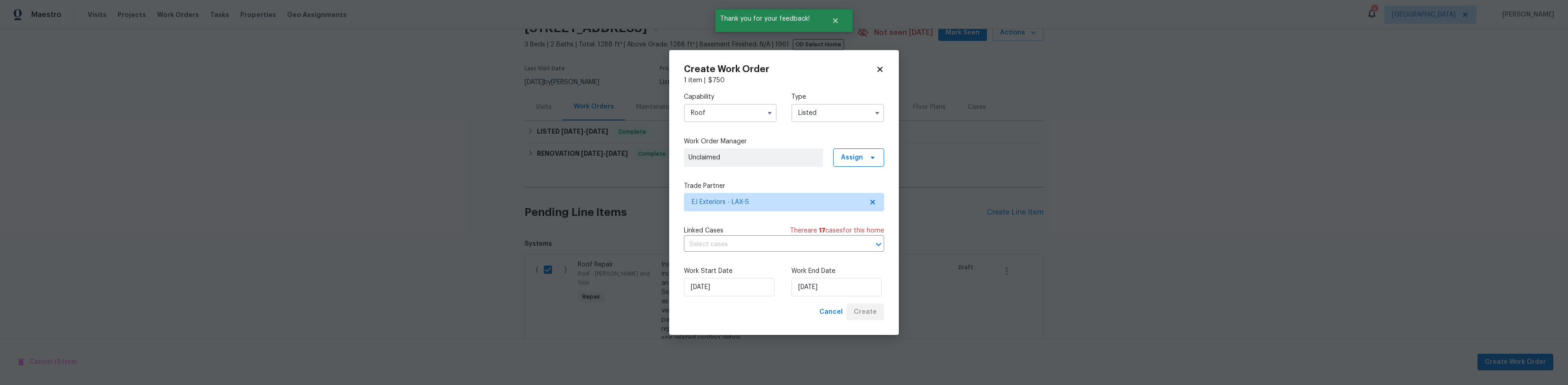
checkbox input "false"
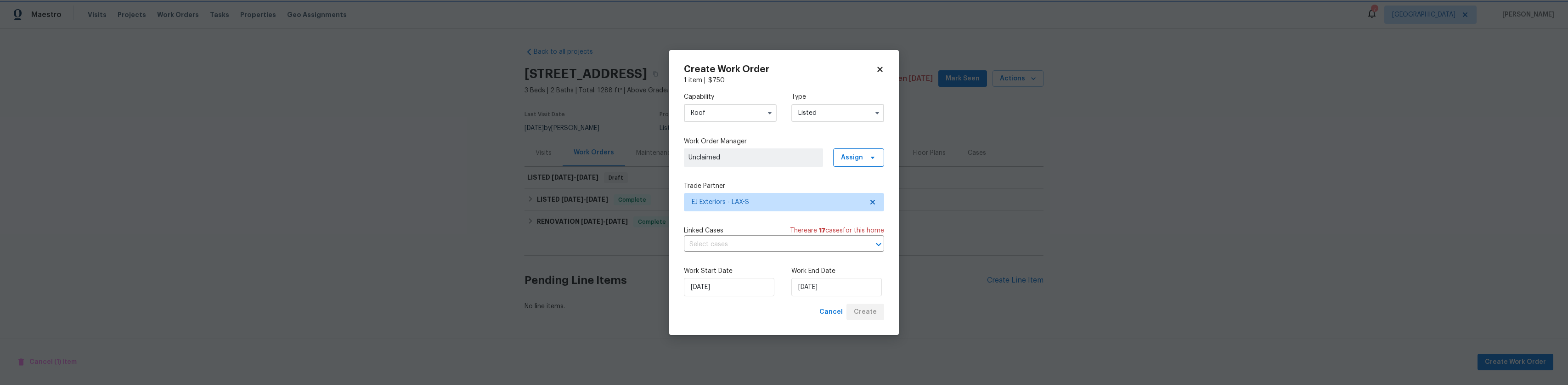
scroll to position [2, 0]
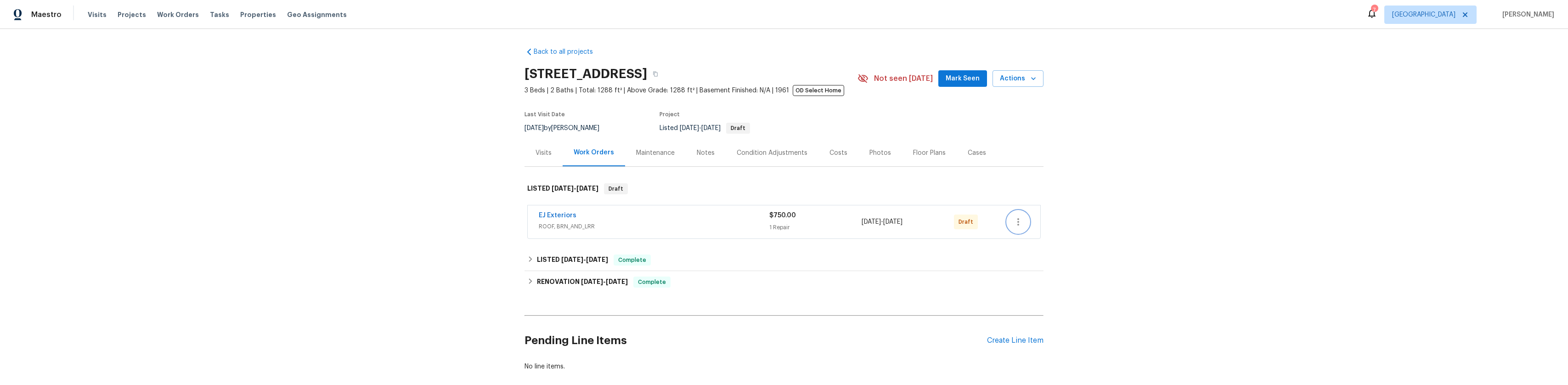
click at [1013, 228] on icon "button" at bounding box center [1018, 222] width 11 height 11
click at [1025, 233] on li "Send to Vendor" at bounding box center [1055, 228] width 102 height 15
click at [1156, 212] on div at bounding box center [784, 192] width 1568 height 385
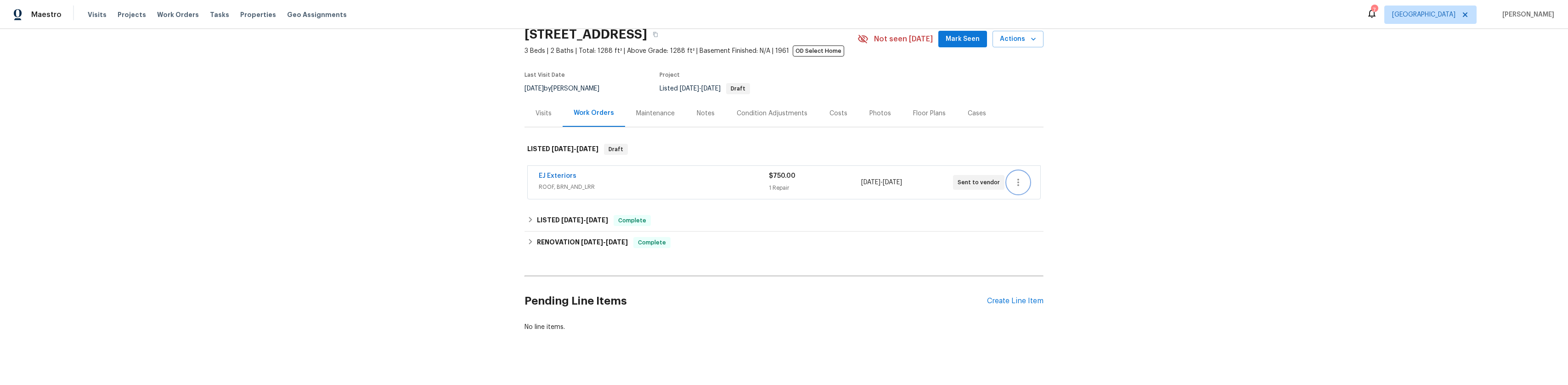
scroll to position [61, 0]
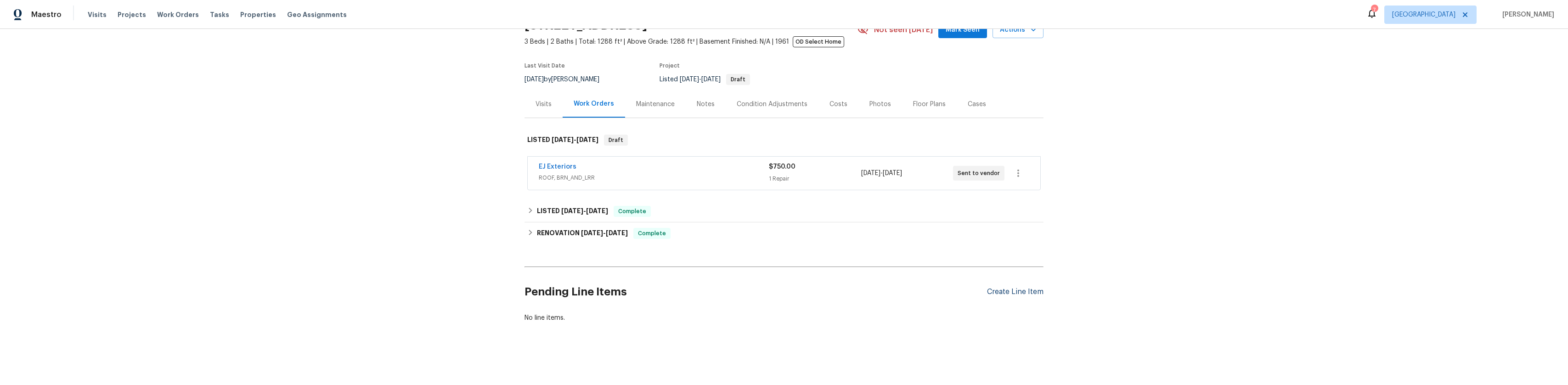
click at [1029, 288] on div "Create Line Item" at bounding box center [1014, 292] width 57 height 9
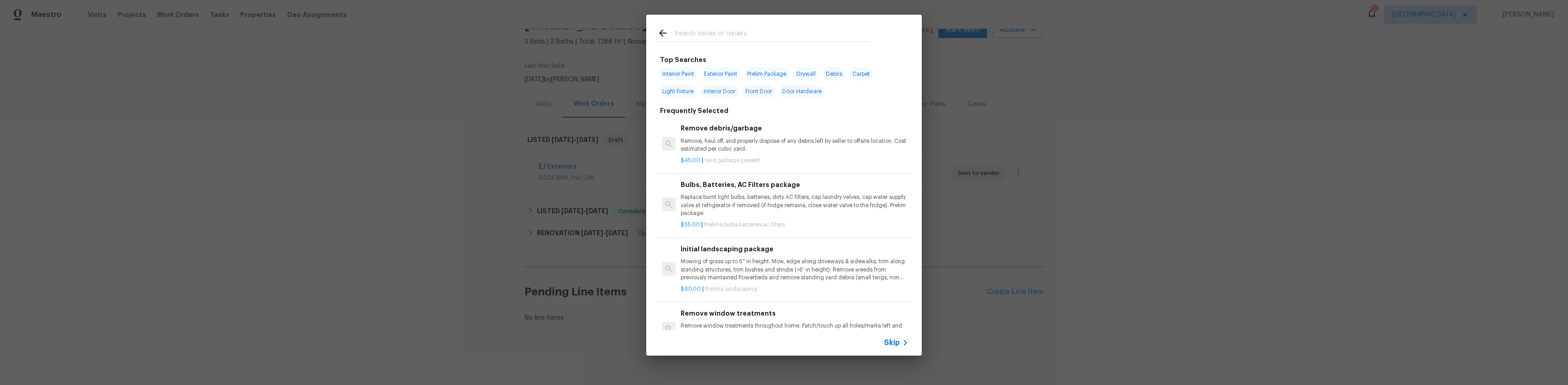
click at [751, 35] on input "text" at bounding box center [772, 34] width 195 height 13
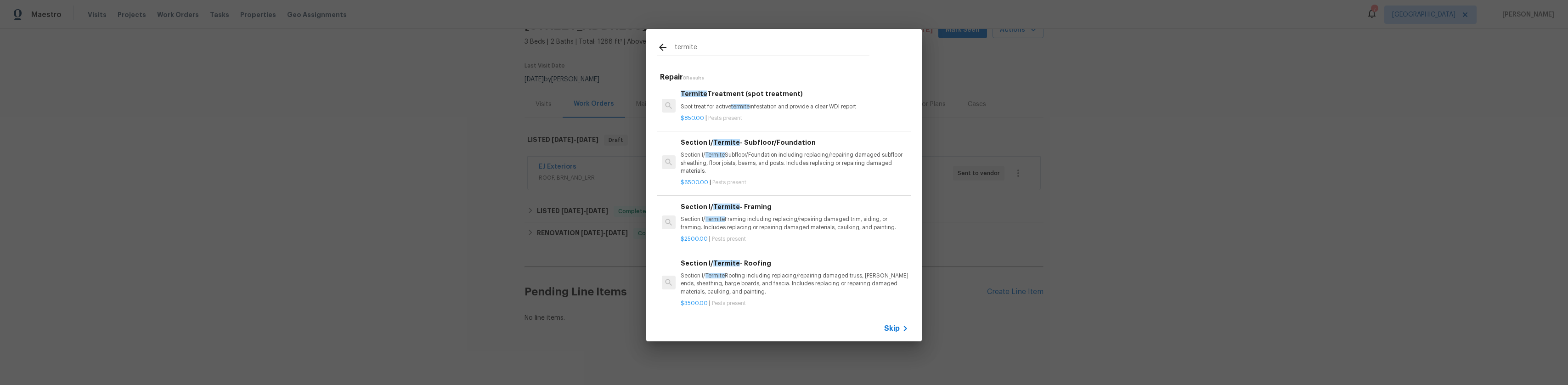
scroll to position [0, 0]
type input "termite"
click at [739, 111] on p "Spot treat for active termite infestation and provide a clear WDI report" at bounding box center [794, 108] width 228 height 8
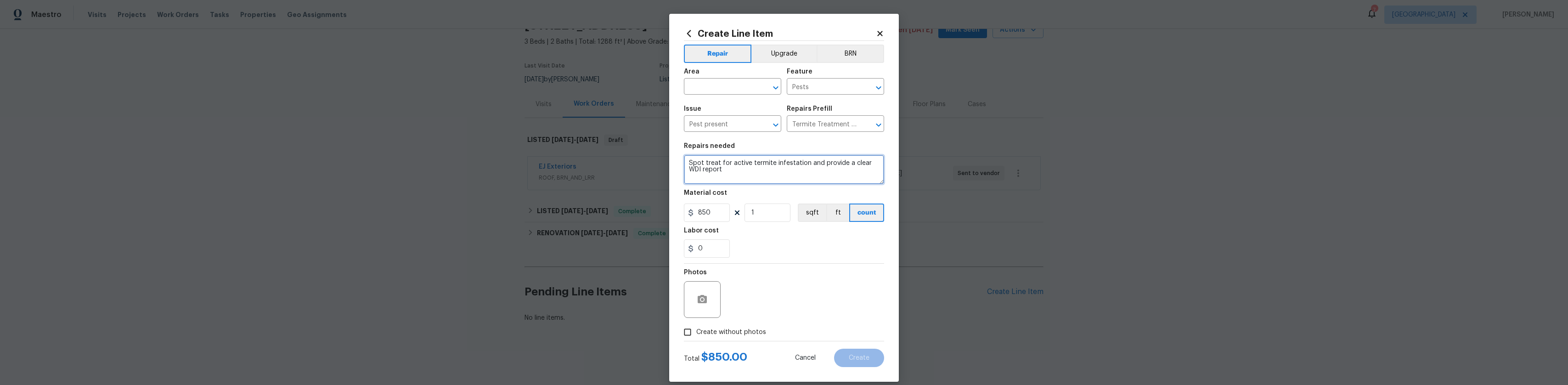
drag, startPoint x: 749, startPoint y: 159, endPoint x: 742, endPoint y: 147, distance: 13.9
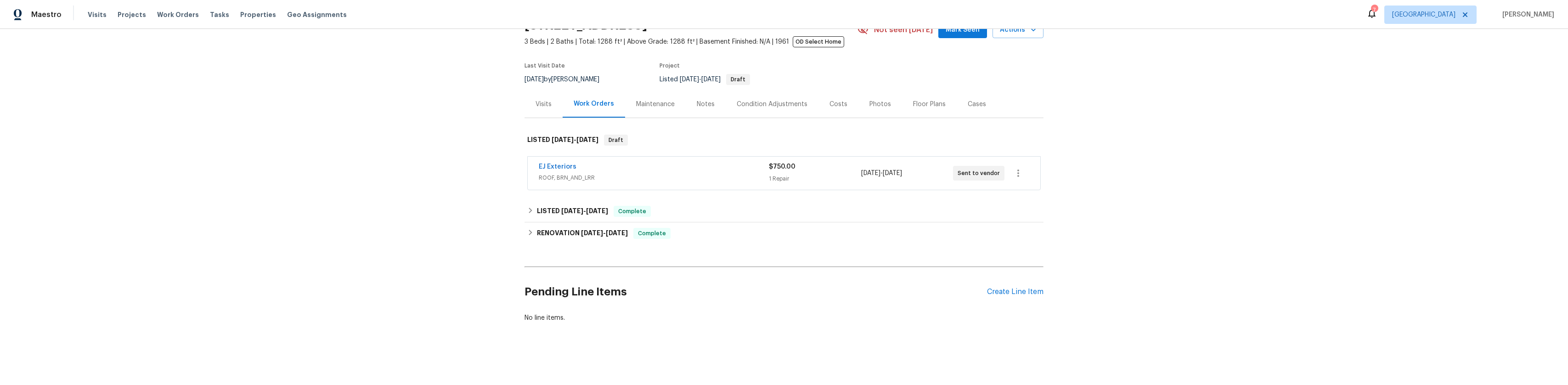
scroll to position [61, 0]
click at [1017, 288] on div "Create Line Item" at bounding box center [1014, 292] width 57 height 9
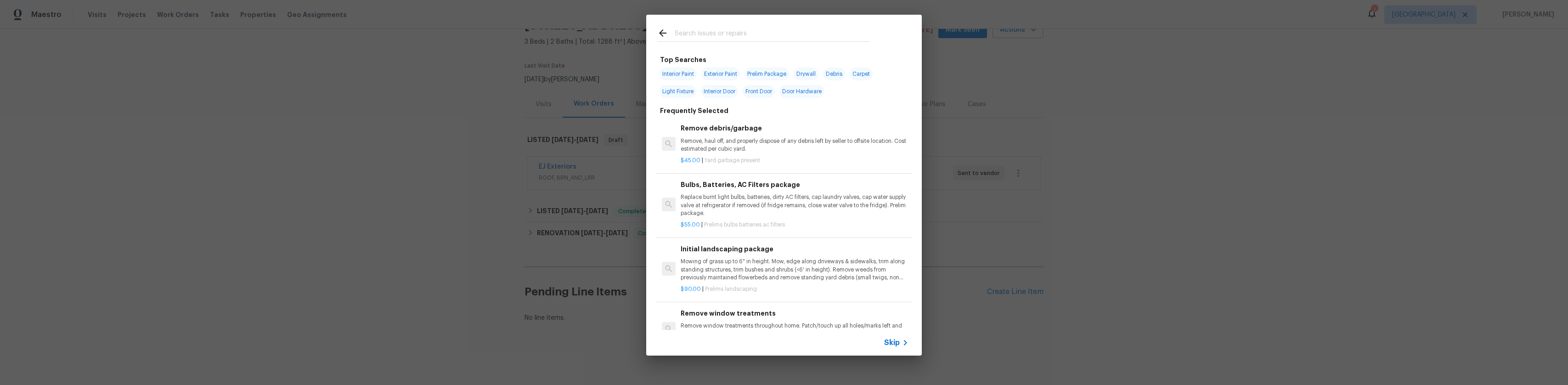
click at [710, 36] on input "text" at bounding box center [772, 34] width 195 height 13
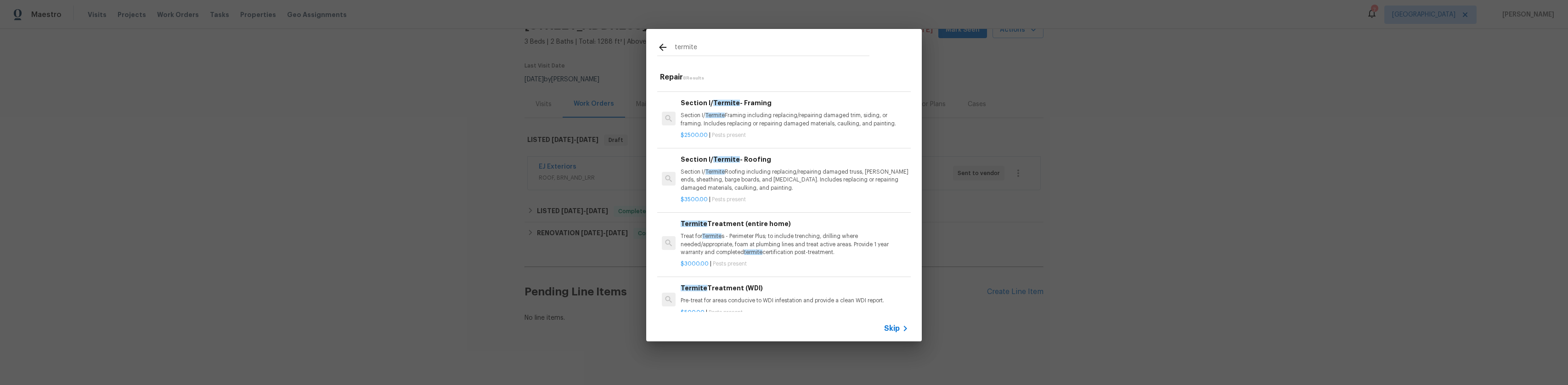
scroll to position [99, 0]
type input "termite"
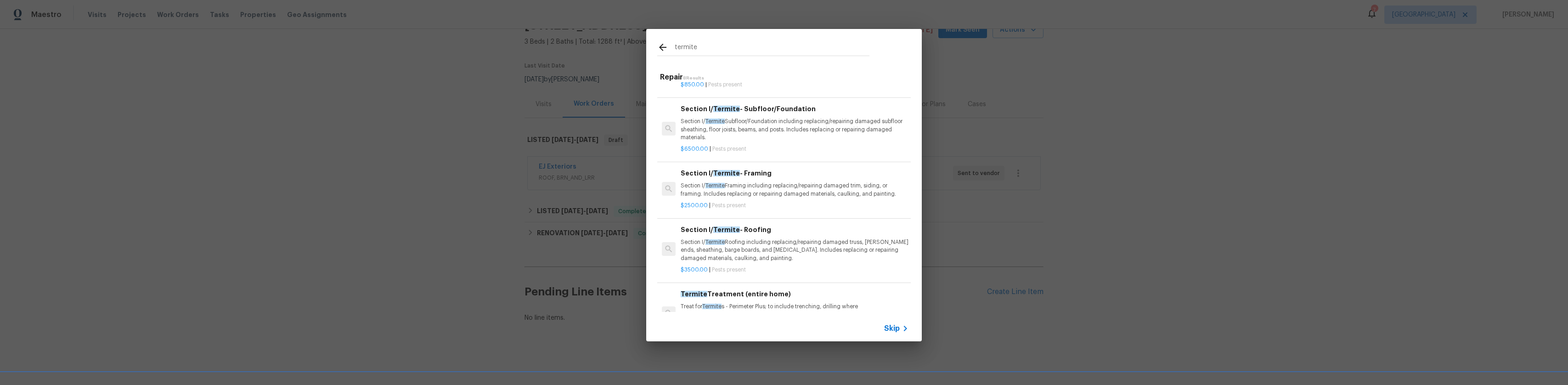
scroll to position [0, 0]
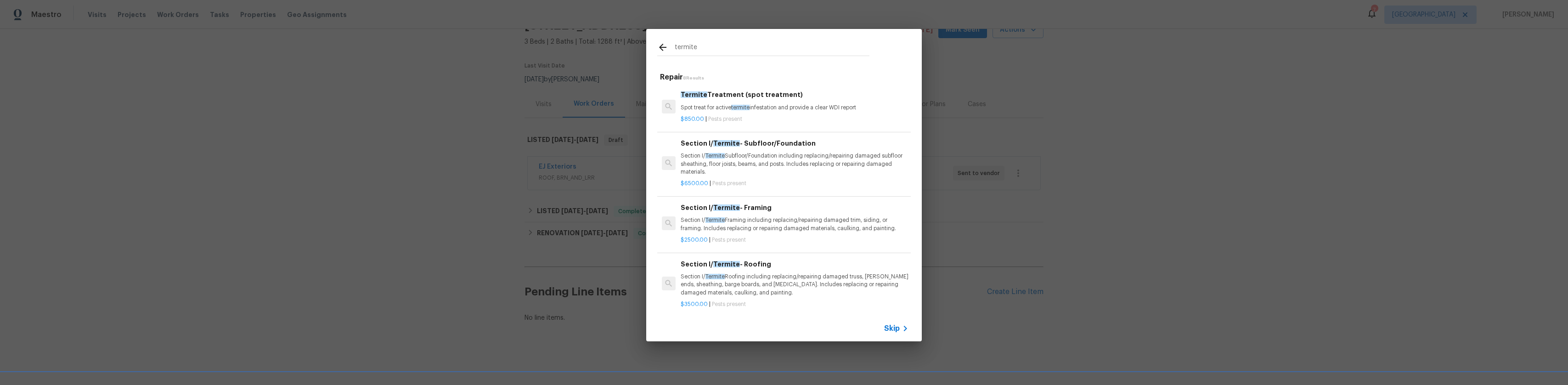
click at [740, 119] on span "Pests present" at bounding box center [725, 119] width 34 height 5
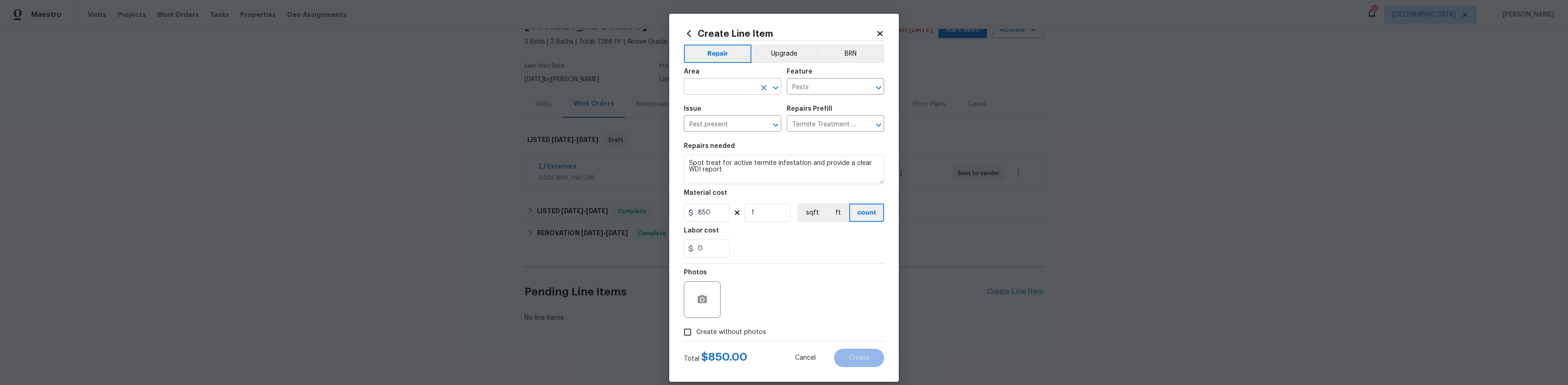
click at [734, 89] on input "text" at bounding box center [720, 87] width 72 height 14
click at [728, 129] on li "Interior Overall" at bounding box center [729, 122] width 97 height 15
type input "Interior Overall"
drag, startPoint x: 691, startPoint y: 326, endPoint x: 721, endPoint y: 314, distance: 32.3
click at [691, 326] on input "Create without photos" at bounding box center [687, 332] width 17 height 17
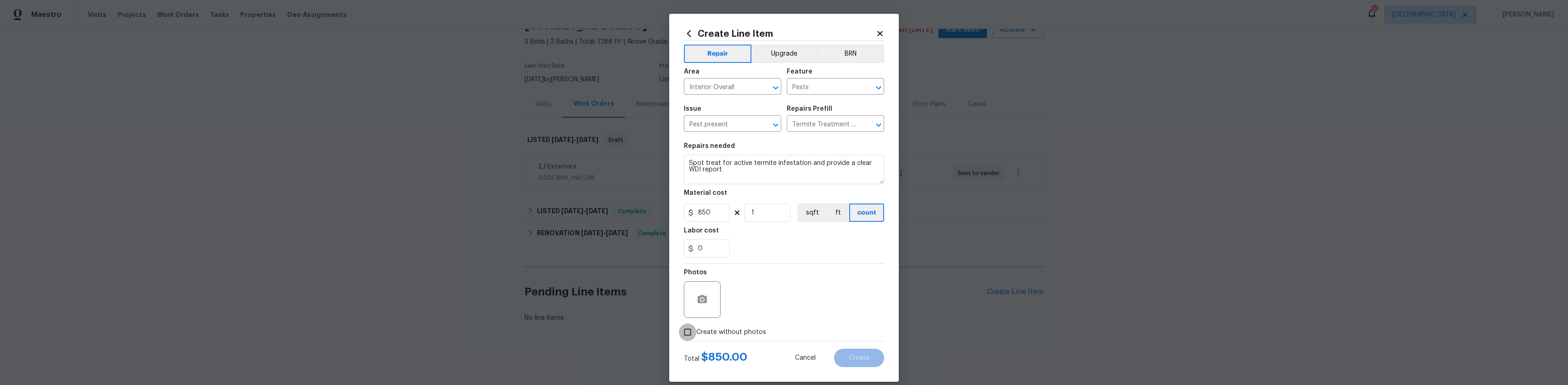
checkbox input "true"
click at [824, 280] on div "Reason*" at bounding box center [806, 275] width 156 height 12
click at [817, 297] on textarea at bounding box center [806, 300] width 156 height 37
type textarea "brn"
click at [862, 355] on span "Create" at bounding box center [859, 359] width 21 height 7
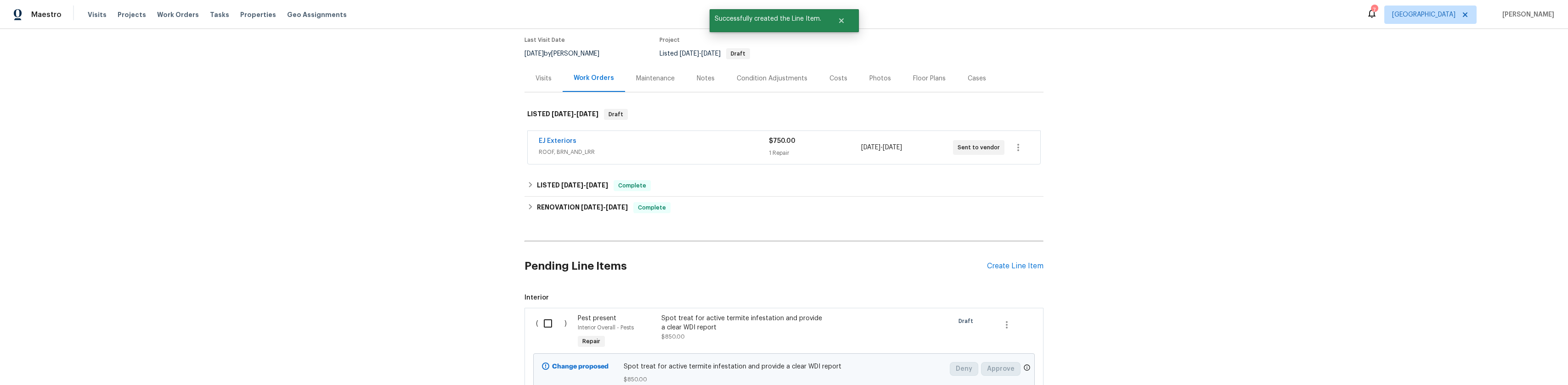
scroll to position [107, 0]
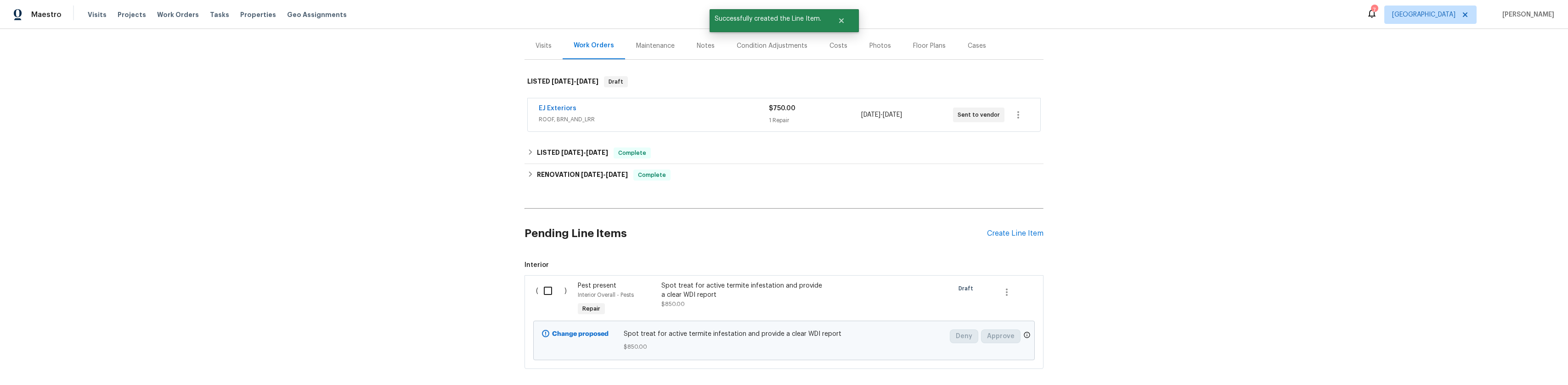
click at [542, 297] on input "checkbox" at bounding box center [551, 291] width 26 height 19
checkbox input "true"
click at [1489, 358] on span "Create Work Order" at bounding box center [1515, 363] width 61 height 12
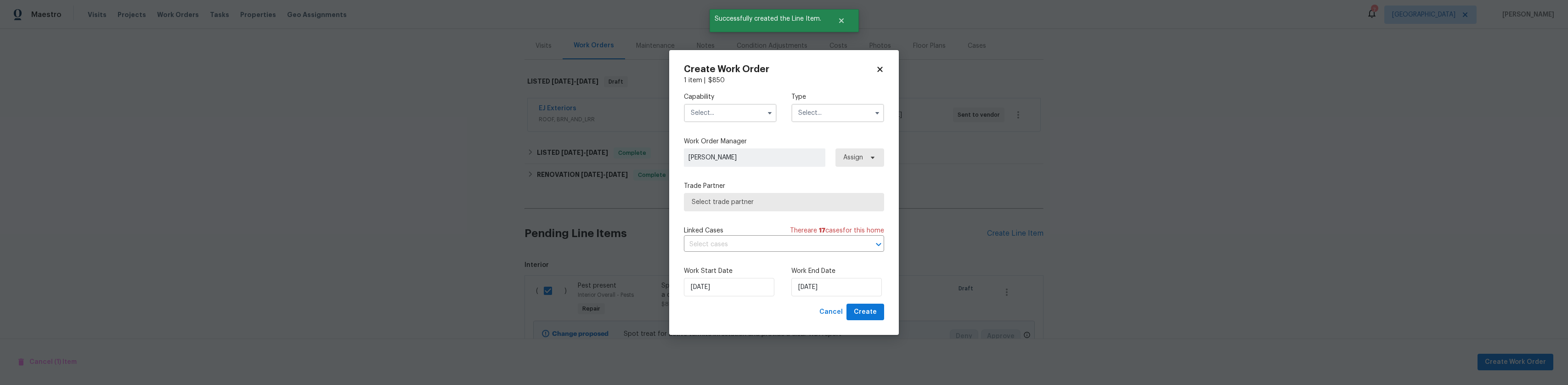
click at [751, 117] on input "text" at bounding box center [730, 113] width 93 height 18
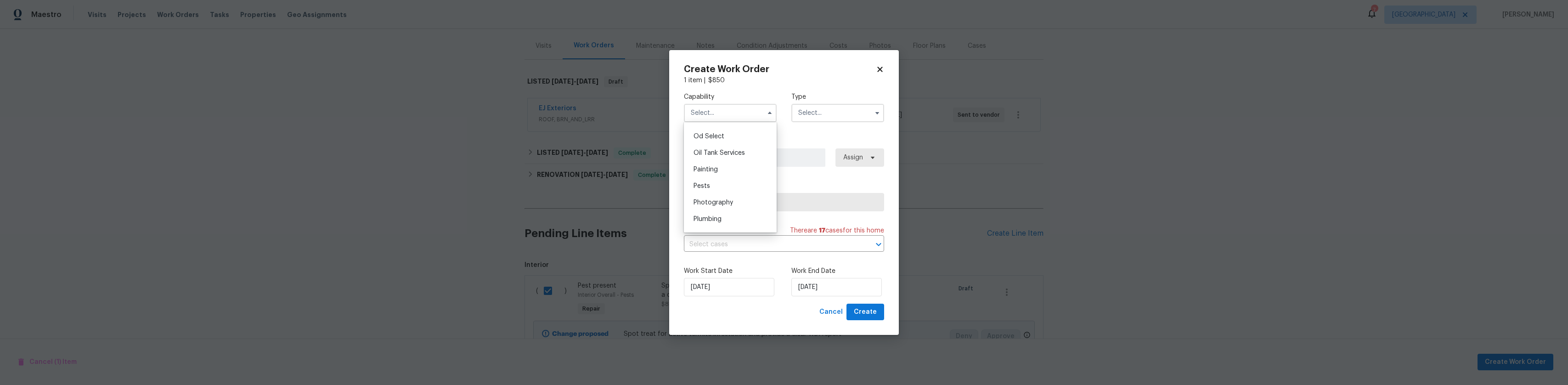
scroll to position [782, 0]
click at [729, 148] on div "Pests" at bounding box center [731, 140] width 88 height 16
type input "Pests"
click at [832, 121] on input "text" at bounding box center [837, 113] width 93 height 18
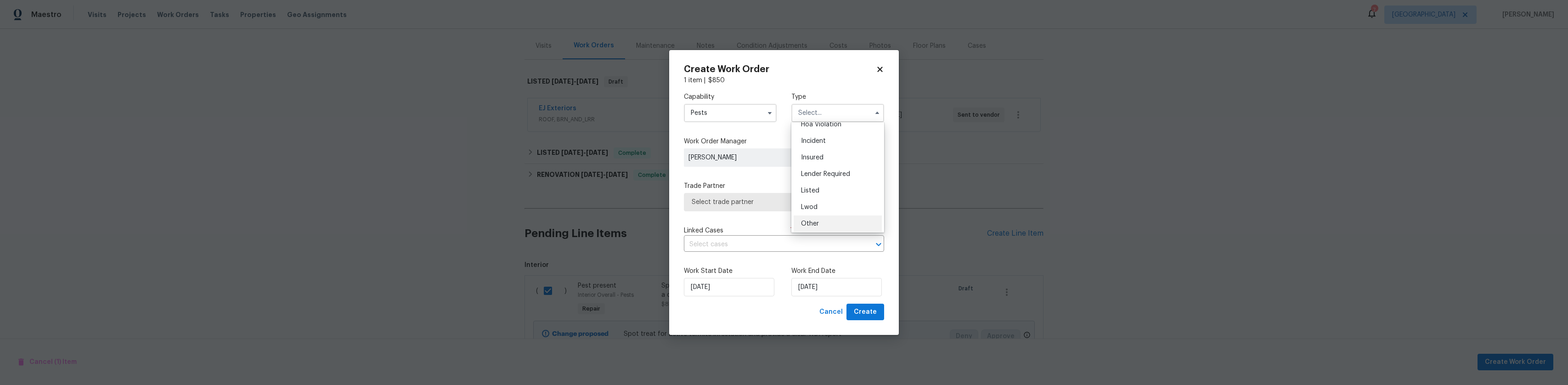
scroll to position [17, 0]
click at [814, 203] on div "Listed" at bounding box center [837, 198] width 88 height 16
type input "Listed"
click at [817, 199] on span "Select trade partner" at bounding box center [777, 202] width 172 height 9
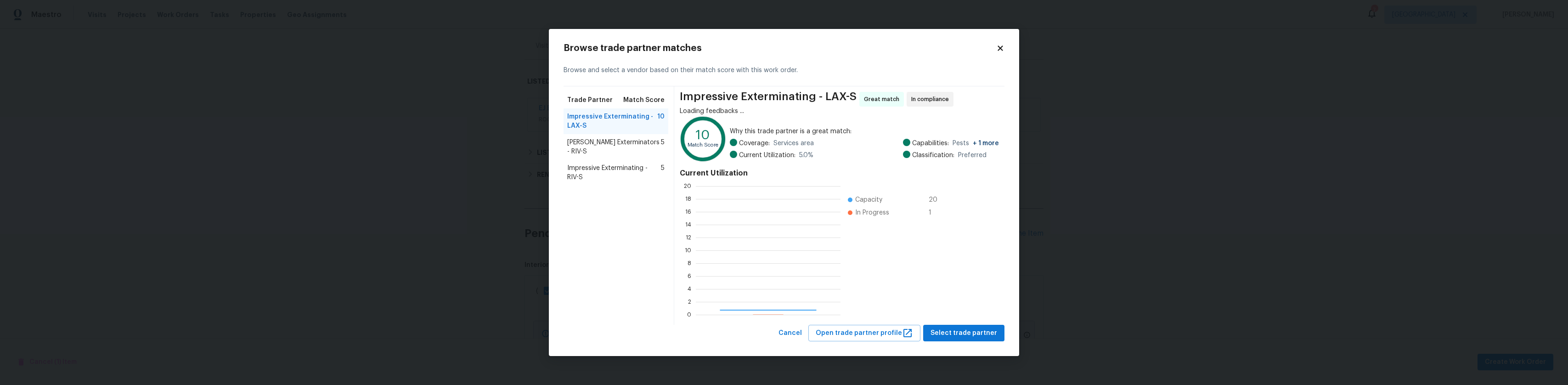
scroll to position [121, 137]
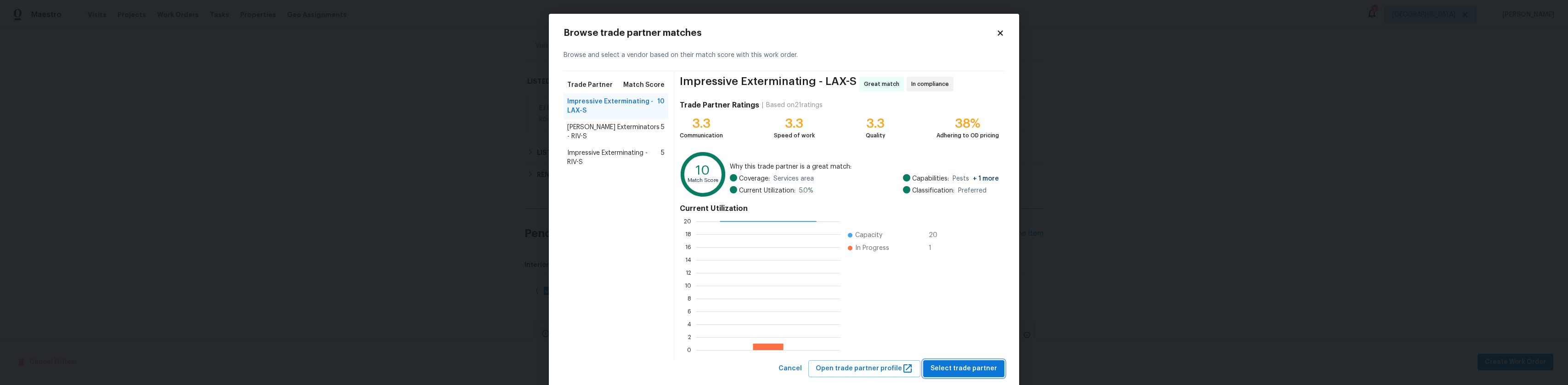
click at [962, 363] on span "Select trade partner" at bounding box center [963, 369] width 66 height 12
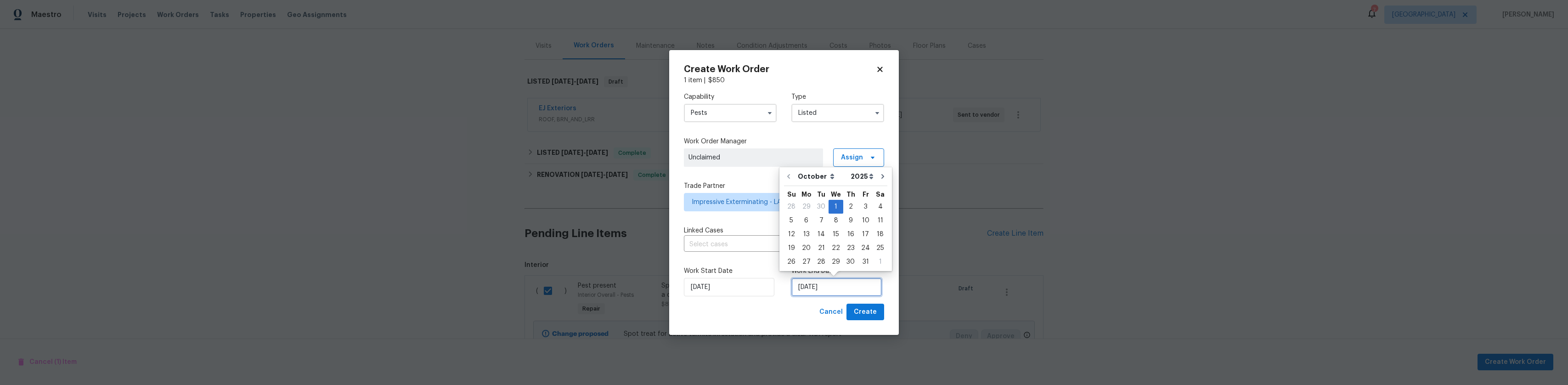
drag, startPoint x: 840, startPoint y: 287, endPoint x: 840, endPoint y: 282, distance: 5.0
click at [840, 287] on input "10/1/2025" at bounding box center [837, 287] width 91 height 18
drag, startPoint x: 864, startPoint y: 214, endPoint x: 860, endPoint y: 201, distance: 13.6
click at [860, 201] on div "28 29 30 1 2 3 4 5 6 7 8 9 10 11 12 13 14 15 16 17 18 19 20 21 22 23 24 25 26 2…" at bounding box center [835, 234] width 103 height 69
click at [860, 201] on div "3" at bounding box center [865, 207] width 15 height 13
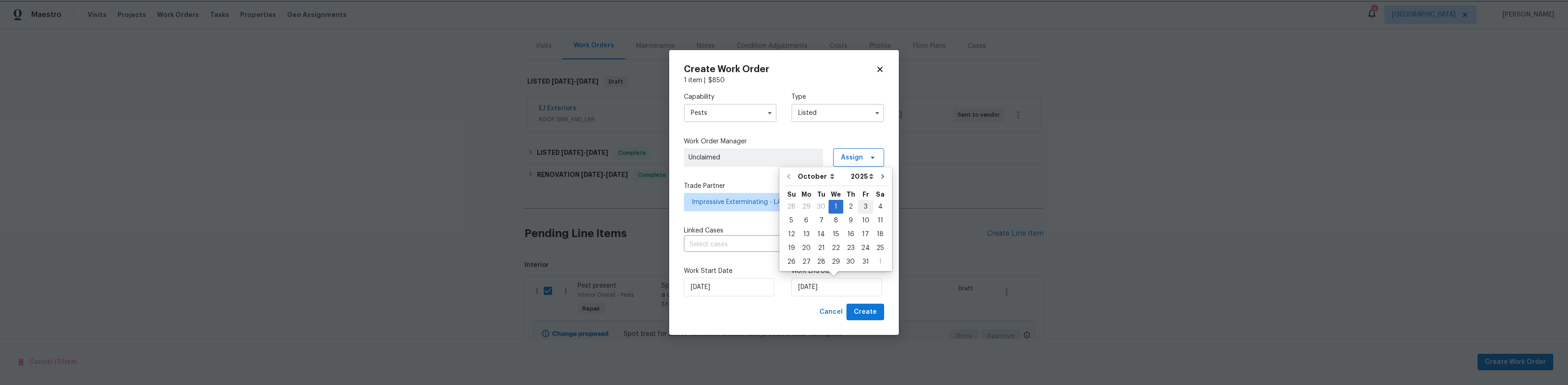
type input "10/3/2025"
click at [870, 311] on span "Create" at bounding box center [865, 312] width 23 height 12
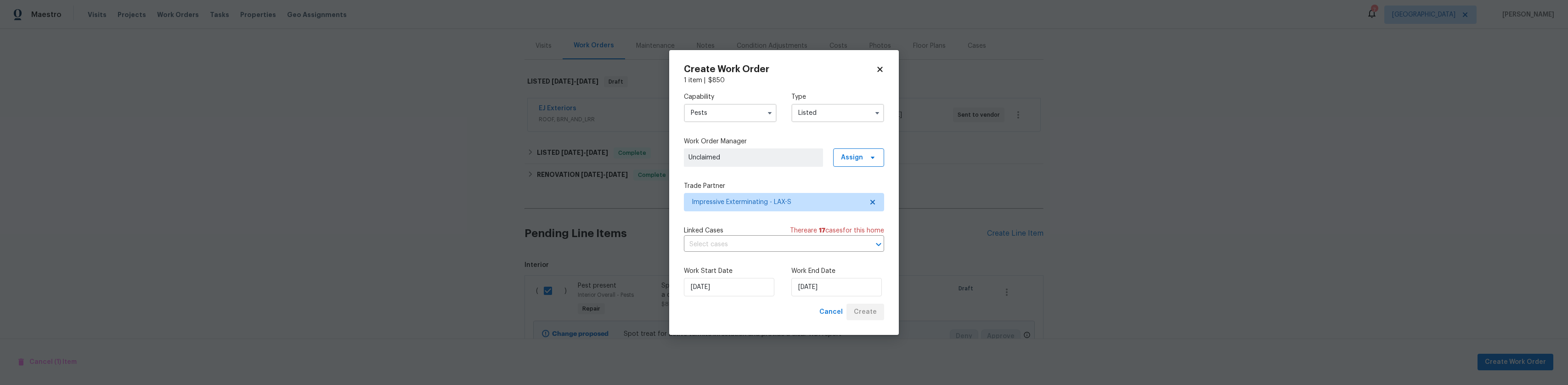
checkbox input "false"
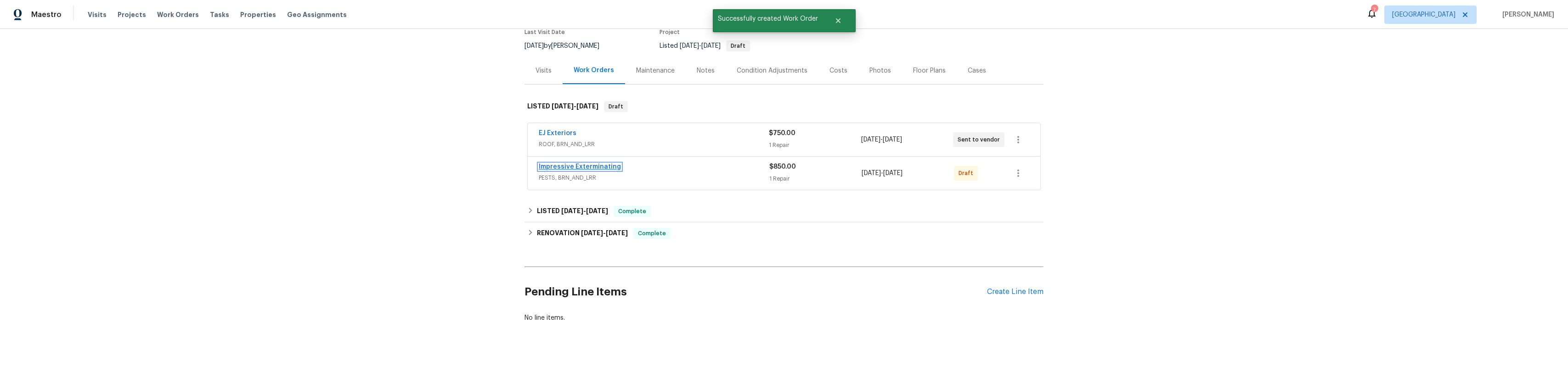
click at [609, 164] on link "Impressive Exterminating" at bounding box center [580, 166] width 82 height 6
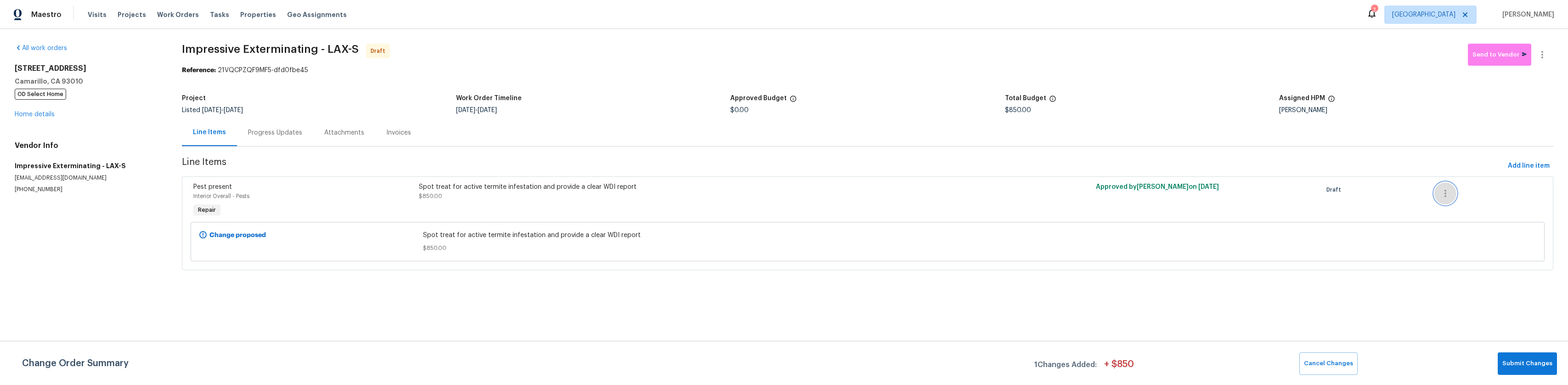
click at [1440, 192] on icon "button" at bounding box center [1445, 193] width 11 height 11
click at [42, 114] on div at bounding box center [784, 192] width 1568 height 385
click at [44, 116] on link "Home details" at bounding box center [34, 114] width 40 height 6
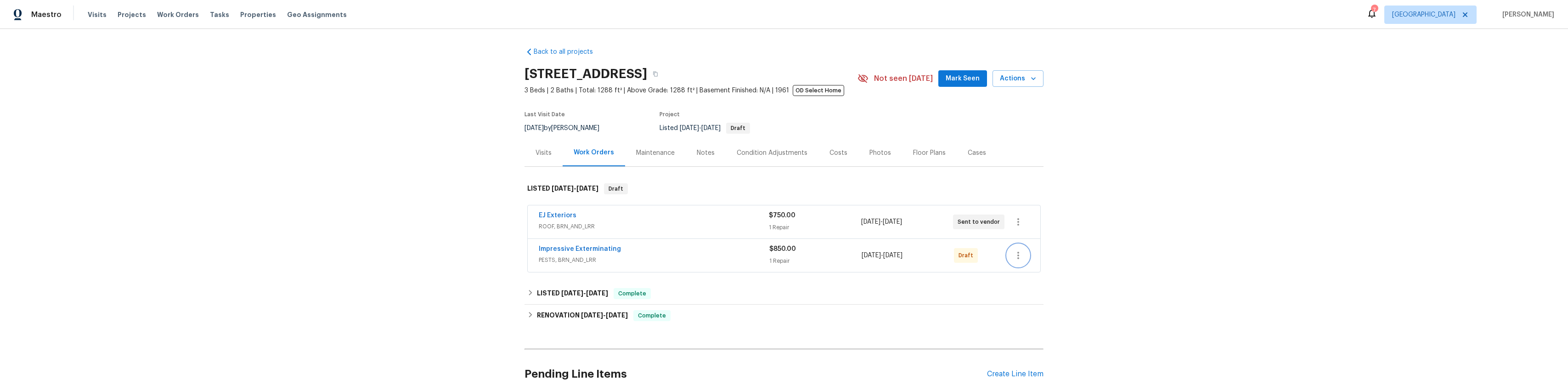
click at [1014, 261] on icon "button" at bounding box center [1018, 255] width 11 height 11
click at [1043, 264] on li "Send to Vendor" at bounding box center [1055, 261] width 102 height 15
click at [583, 222] on div at bounding box center [784, 192] width 1568 height 385
click at [583, 219] on link "Impressive Exterminating" at bounding box center [580, 215] width 82 height 6
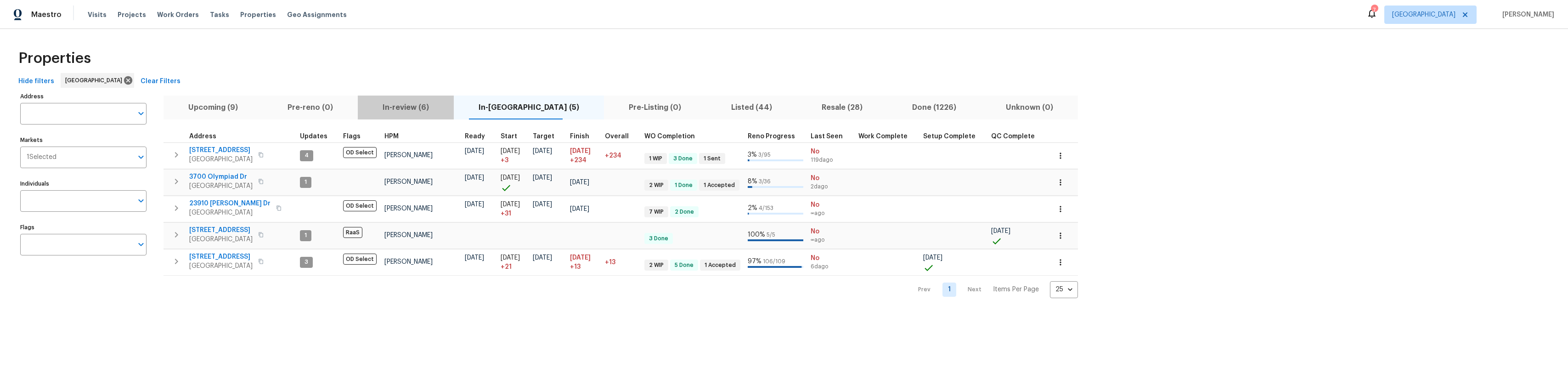
click at [397, 105] on span "In-review (6)" at bounding box center [405, 107] width 85 height 13
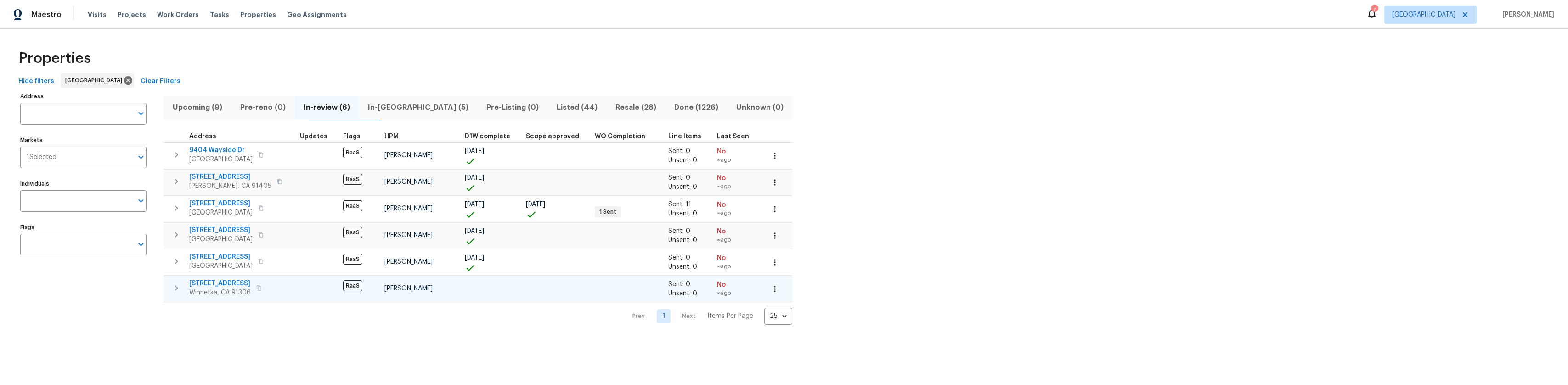
click at [213, 281] on span "[STREET_ADDRESS]" at bounding box center [220, 283] width 61 height 9
click at [277, 179] on icon "button" at bounding box center [279, 182] width 5 height 5
click at [212, 114] on button "Upcoming (9)" at bounding box center [197, 107] width 67 height 24
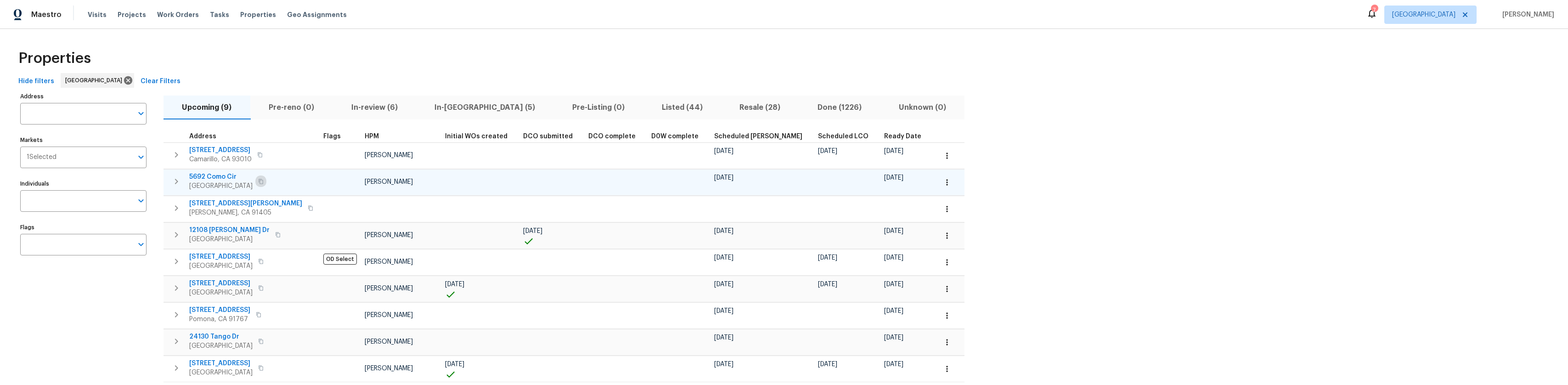
click at [266, 184] on button "button" at bounding box center [261, 182] width 11 height 13
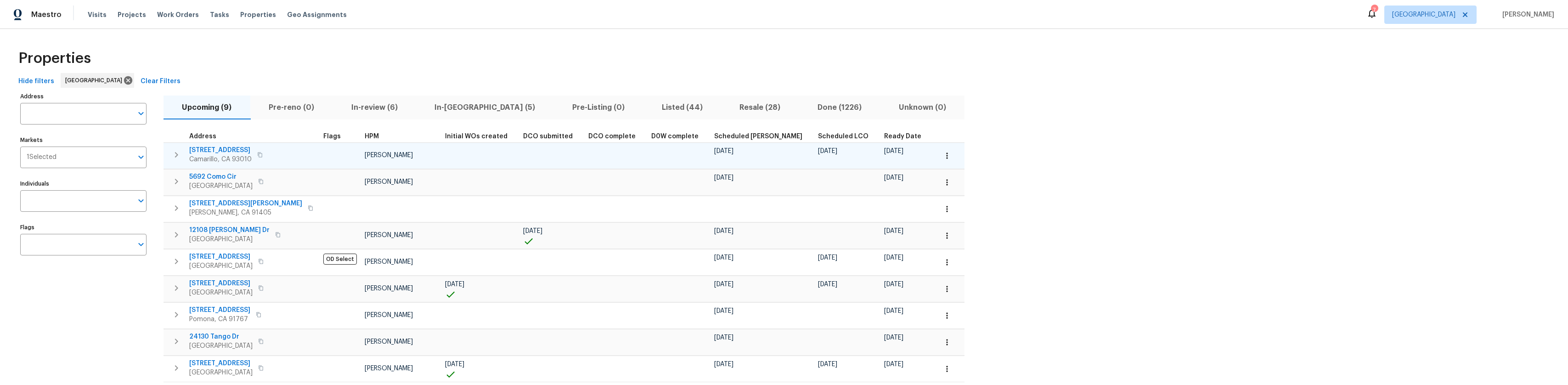
click at [261, 153] on icon "button" at bounding box center [260, 155] width 5 height 5
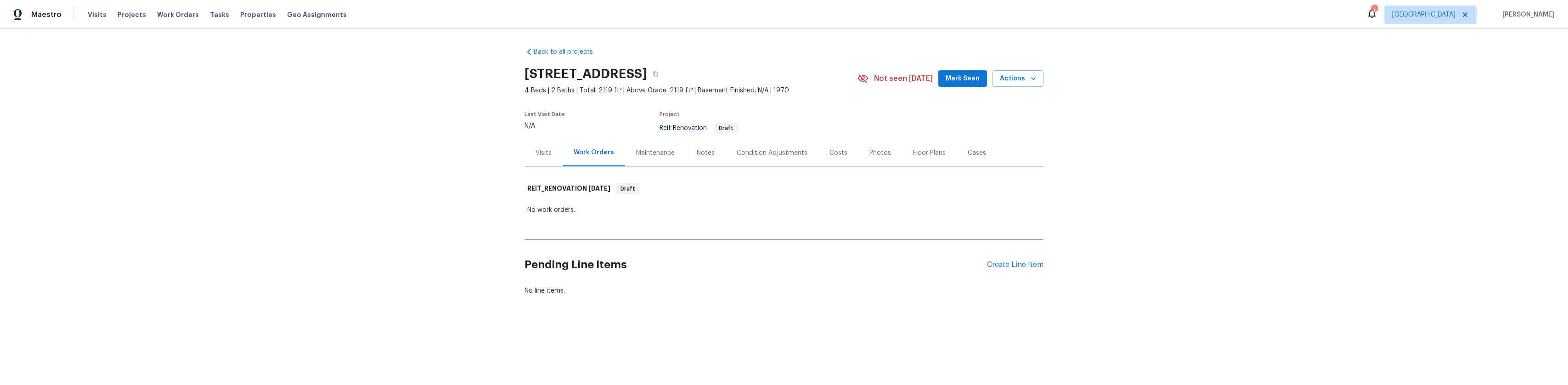
click at [758, 148] on div "Condition Adjustments" at bounding box center [772, 153] width 71 height 9
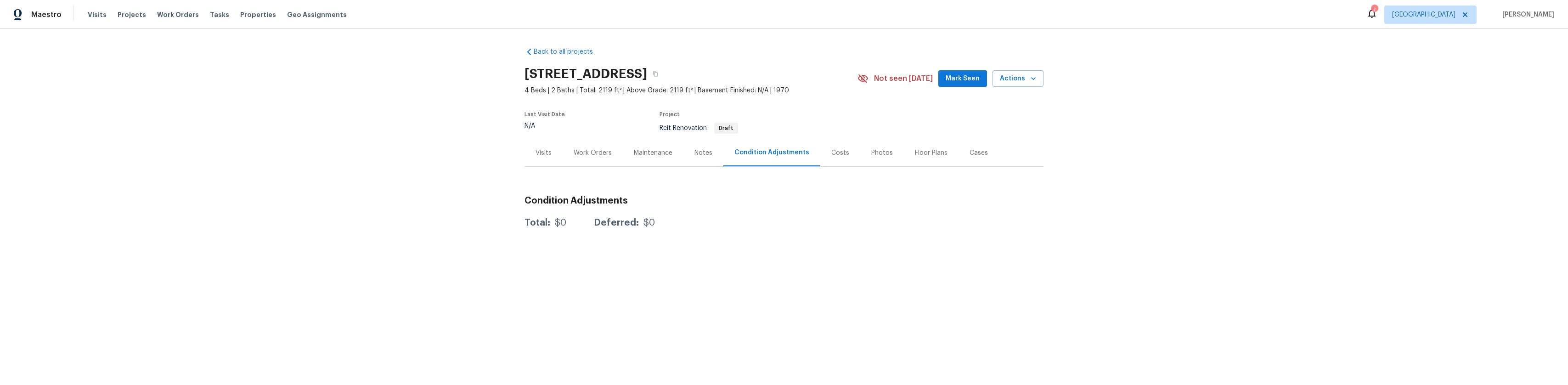
click at [536, 155] on div "Visits" at bounding box center [544, 153] width 16 height 9
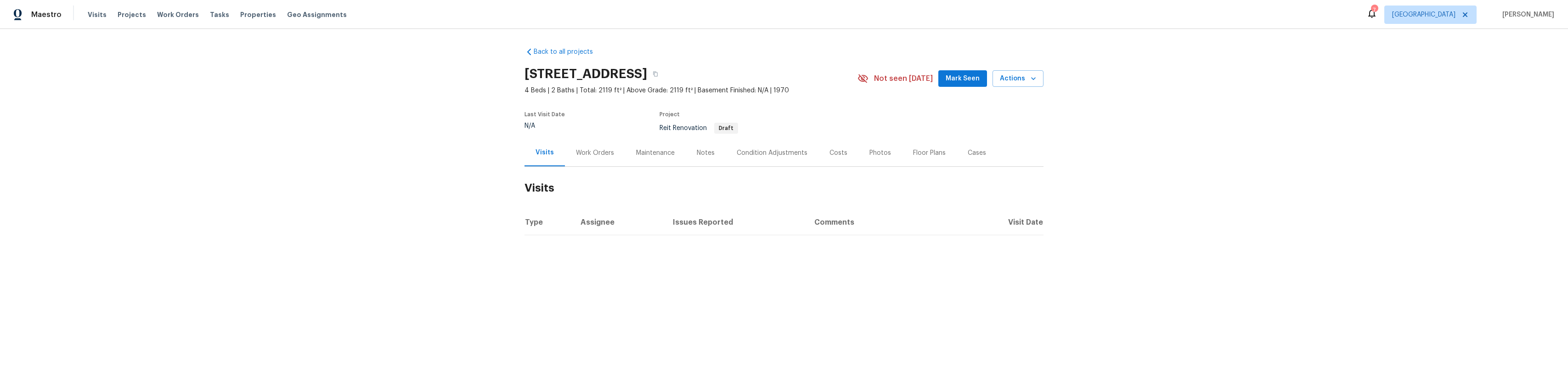
click at [564, 69] on h2 "[STREET_ADDRESS]" at bounding box center [586, 74] width 122 height 9
copy div "[STREET_ADDRESS]"
drag, startPoint x: 492, startPoint y: 340, endPoint x: 352, endPoint y: 263, distance: 159.8
